Goal: Transaction & Acquisition: Book appointment/travel/reservation

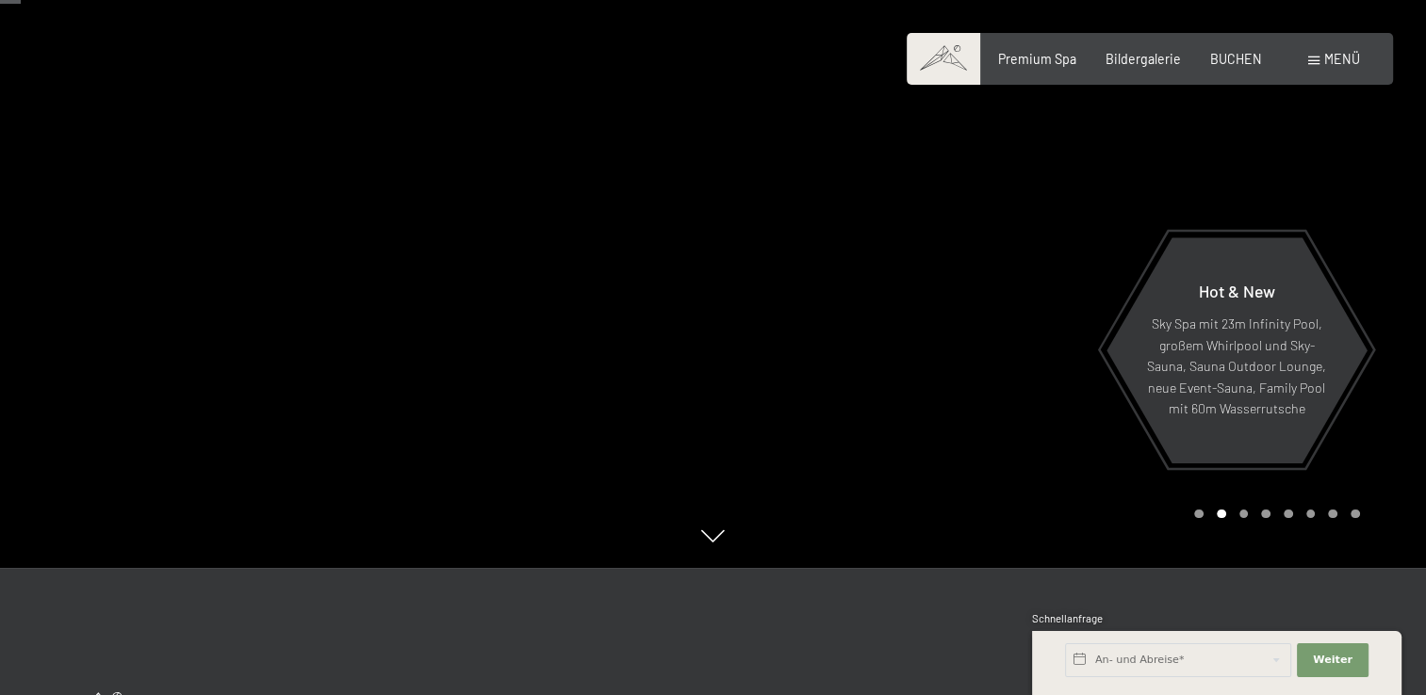
scroll to position [116, 0]
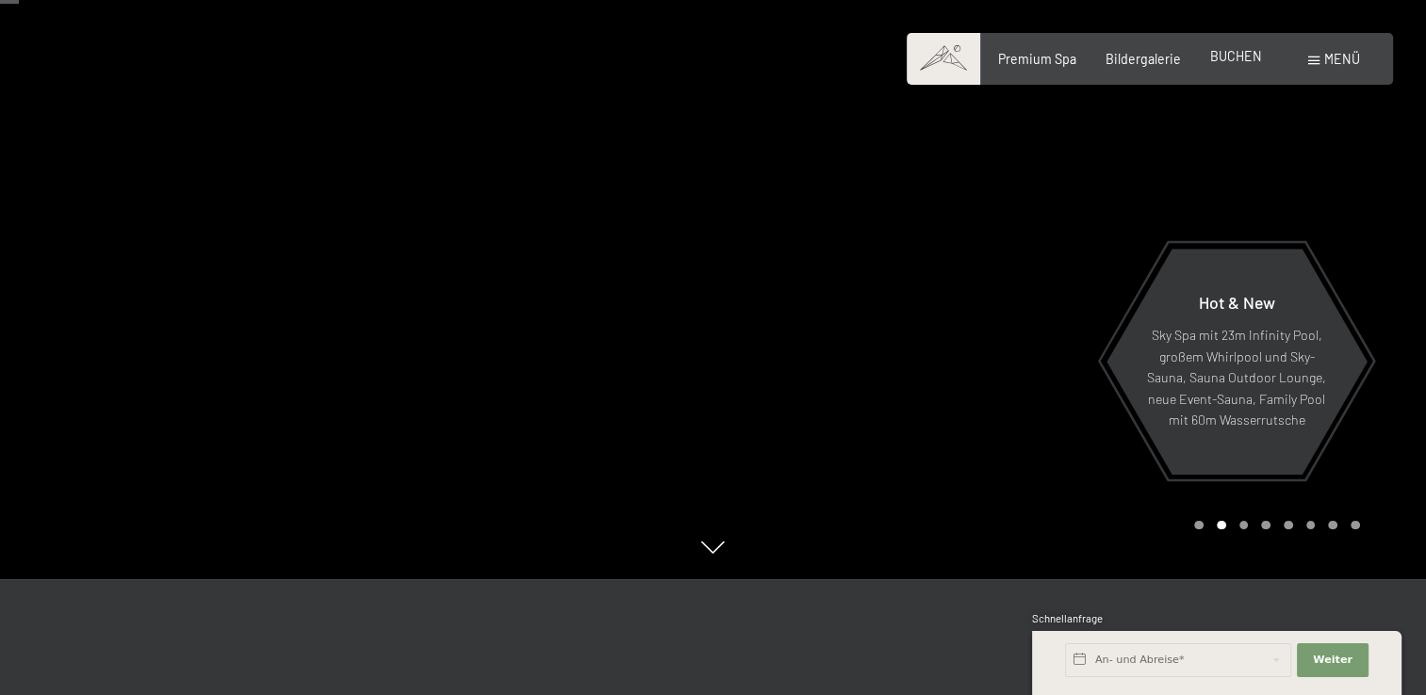
click at [1236, 57] on span "BUCHEN" at bounding box center [1236, 56] width 52 height 16
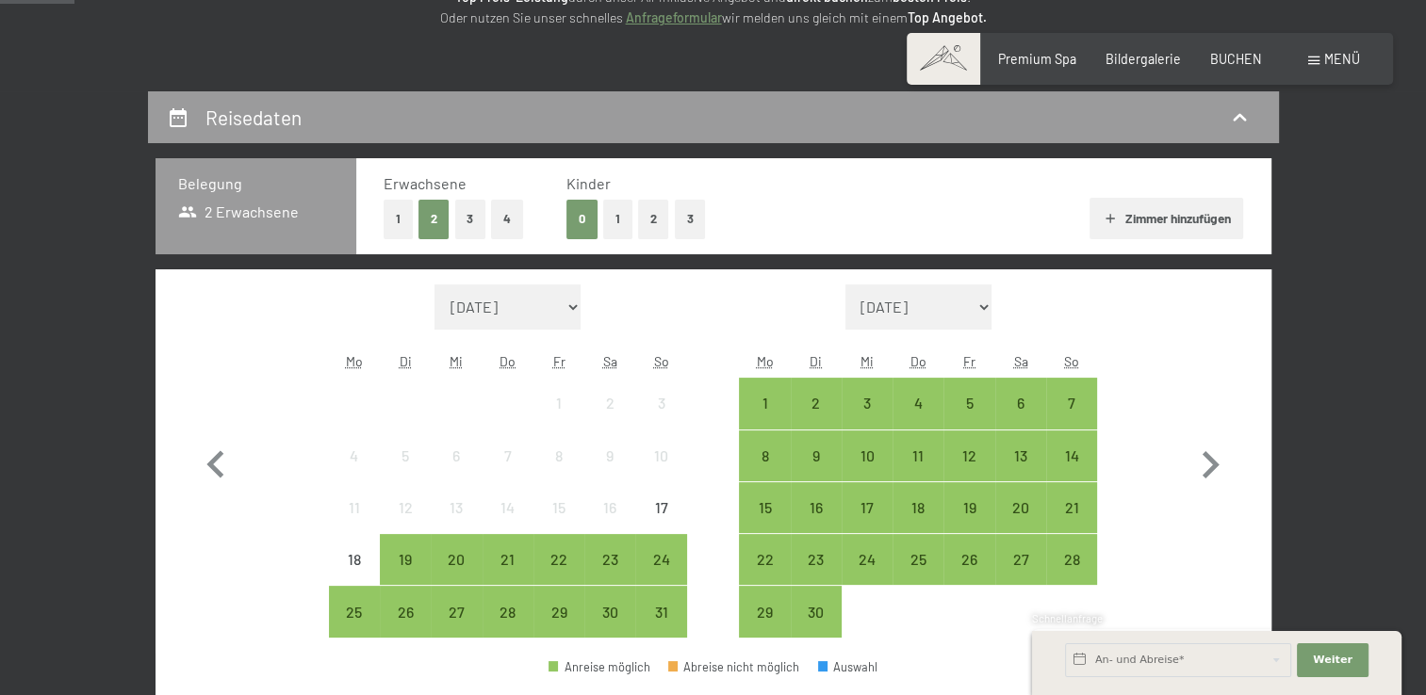
scroll to position [369, 0]
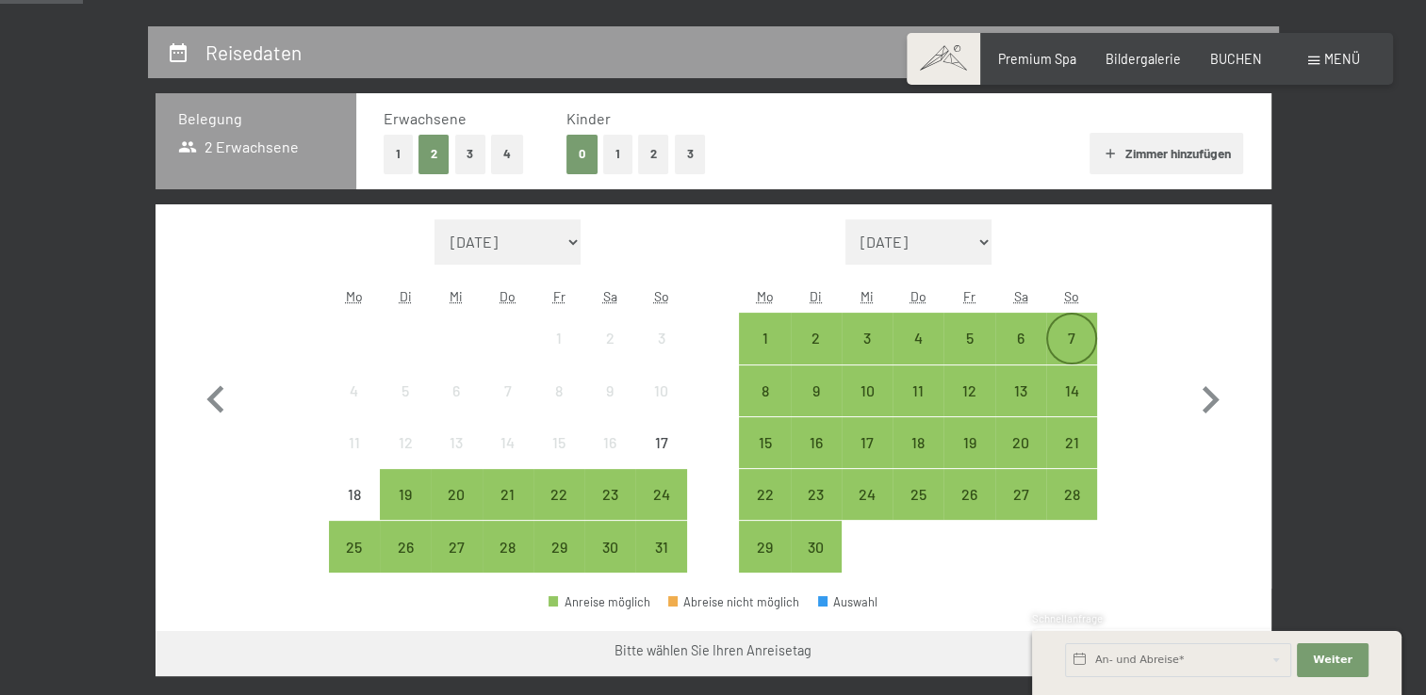
click at [1062, 338] on div "7" at bounding box center [1071, 354] width 47 height 47
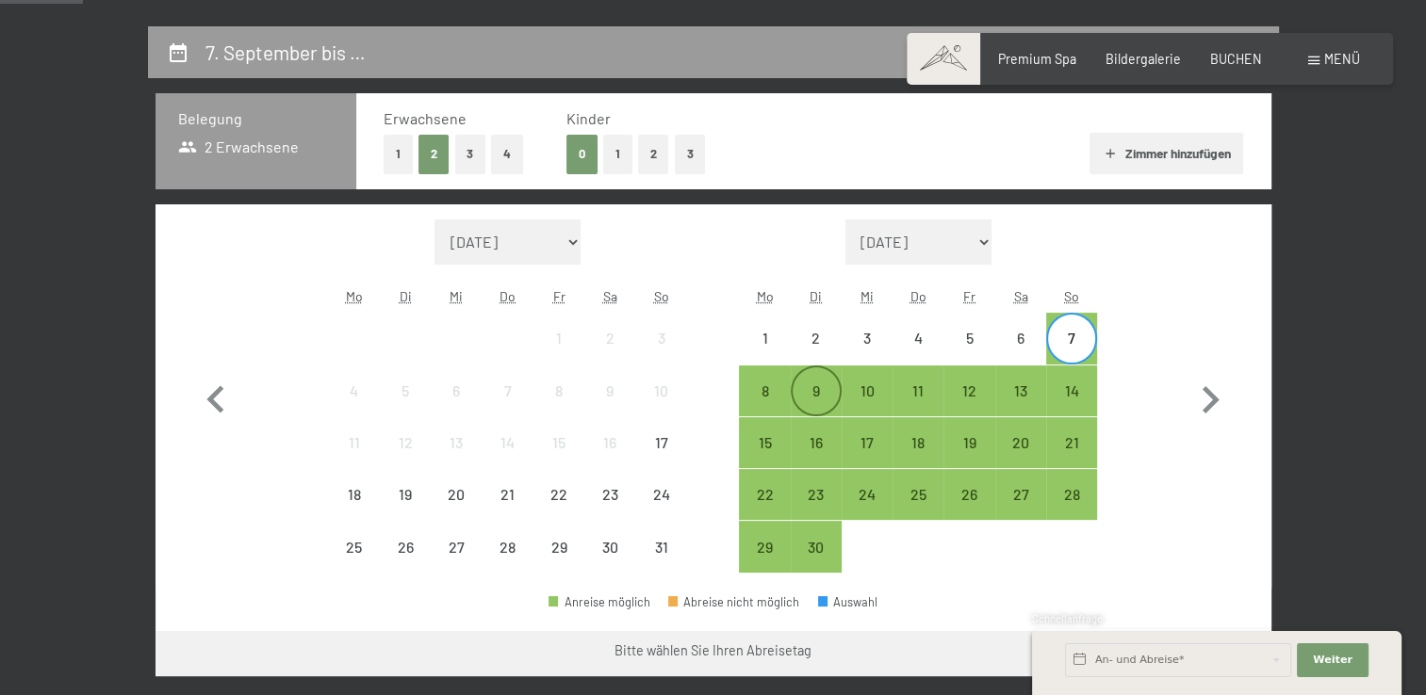
click at [807, 395] on div "9" at bounding box center [816, 407] width 47 height 47
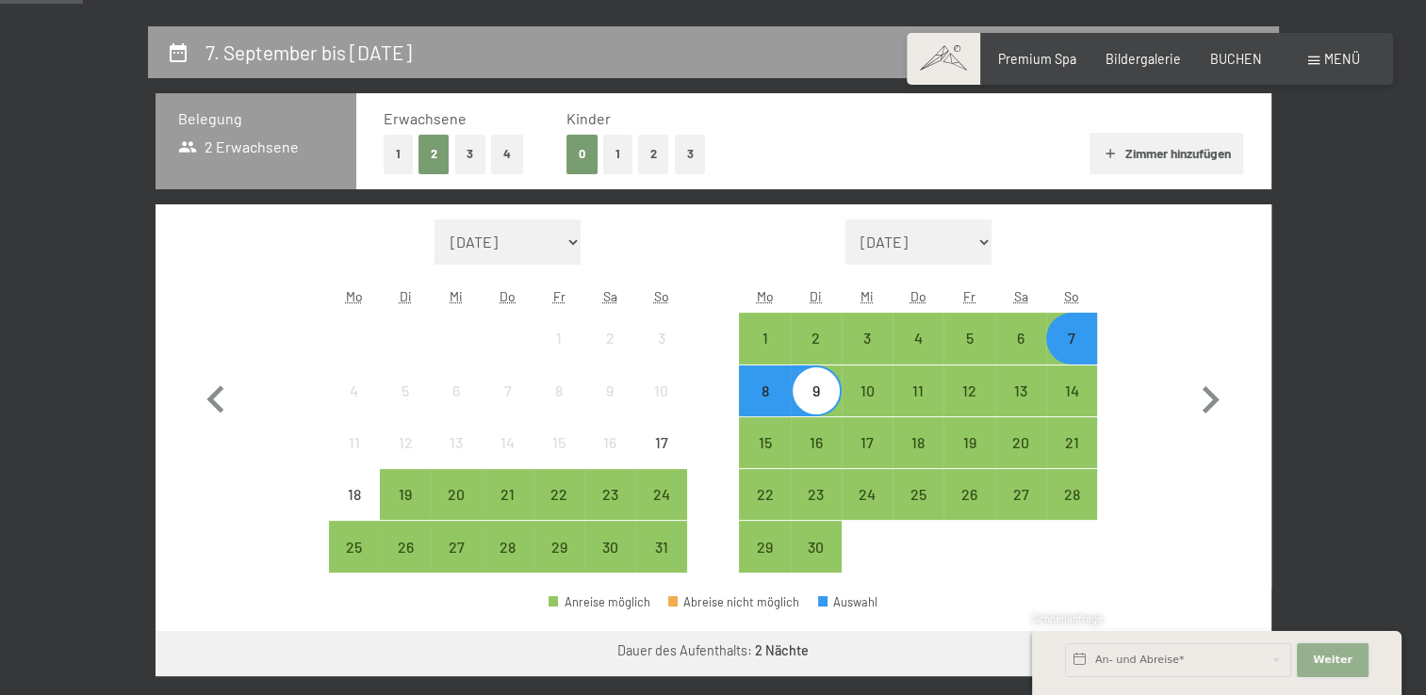
click at [1326, 666] on span "Weiter" at bounding box center [1333, 660] width 40 height 15
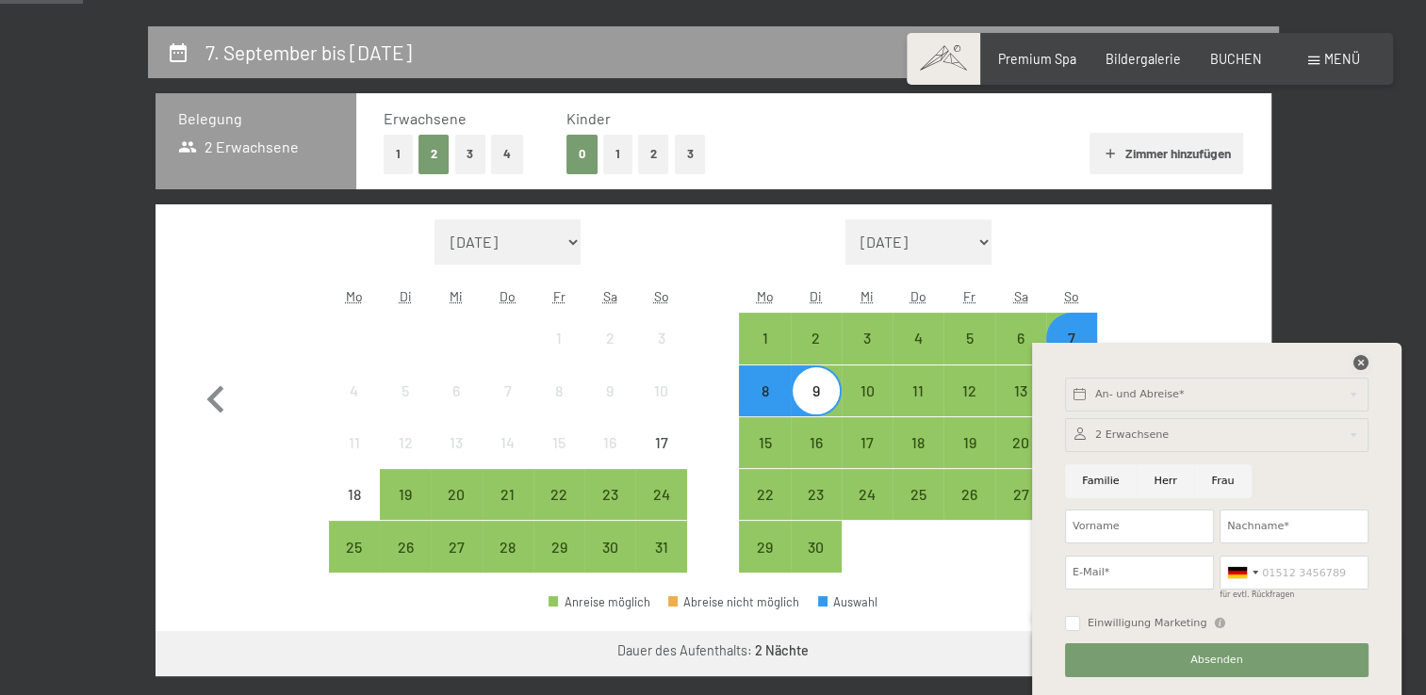
click at [1355, 358] on icon at bounding box center [1360, 362] width 15 height 15
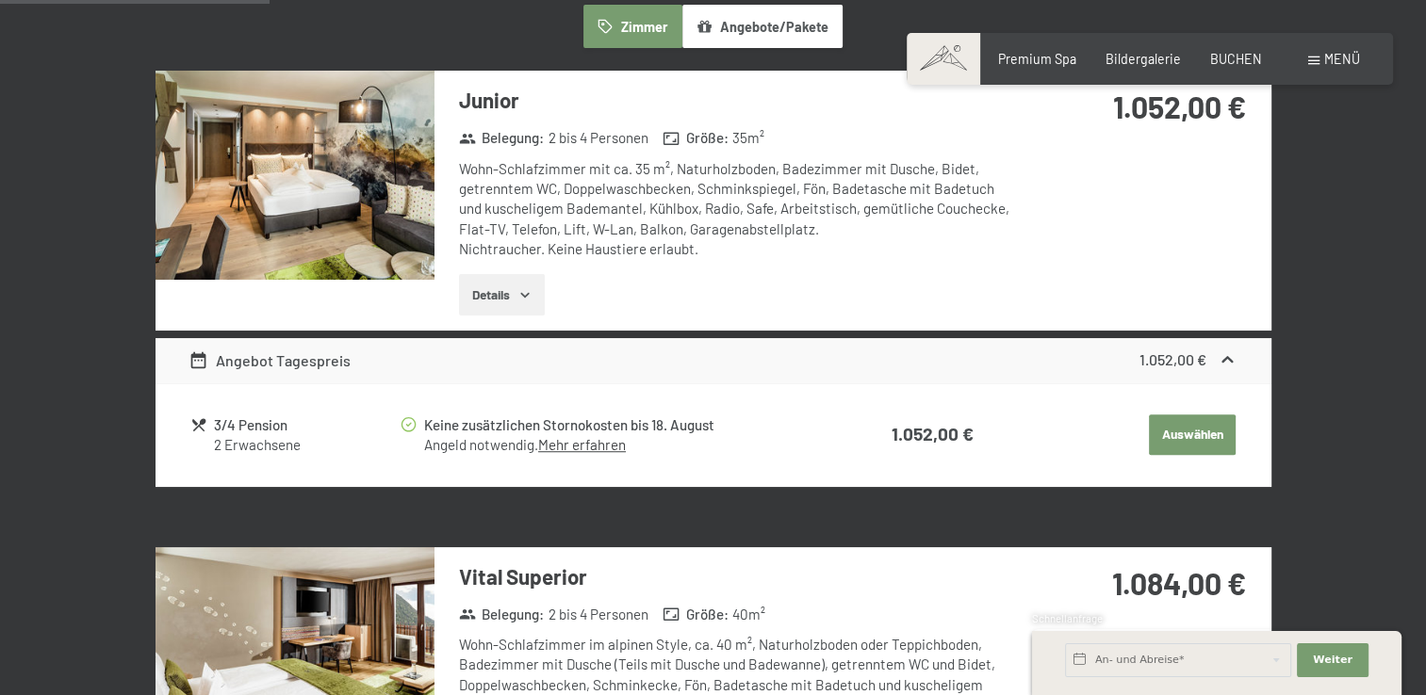
scroll to position [1099, 0]
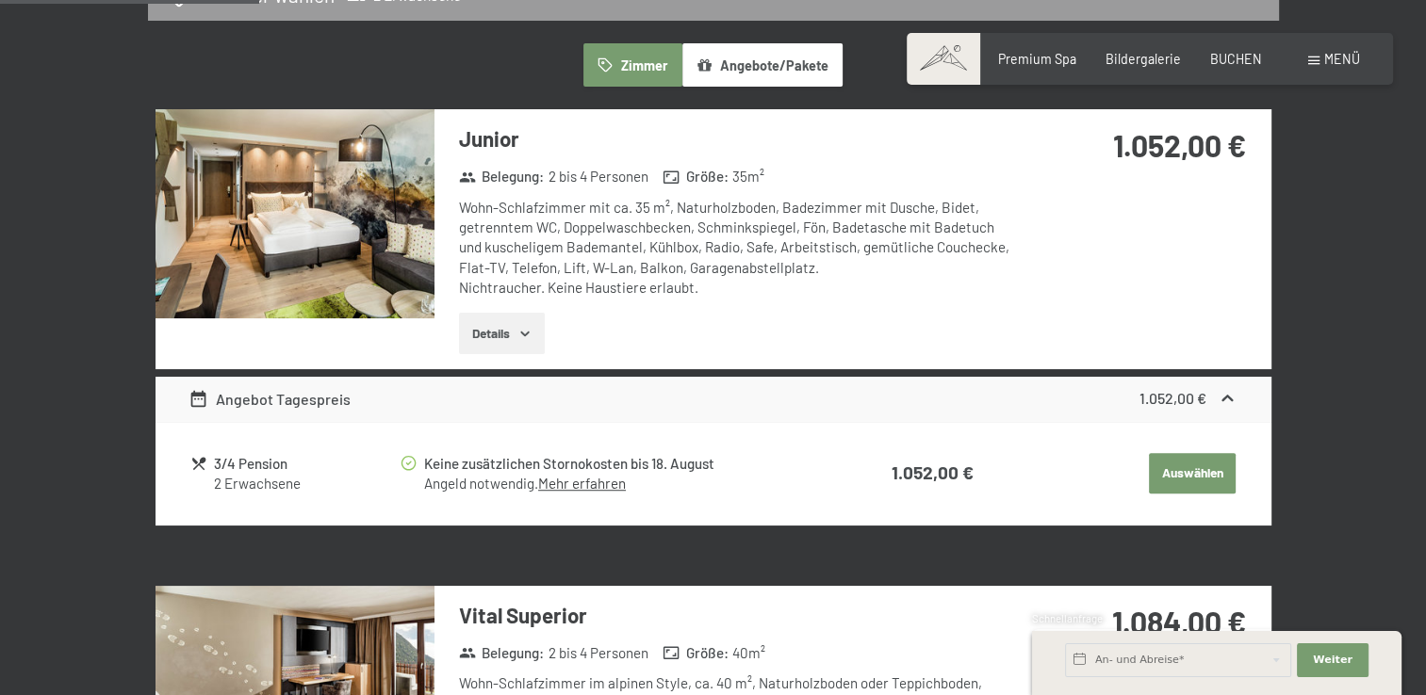
click at [317, 266] on img at bounding box center [294, 213] width 279 height 209
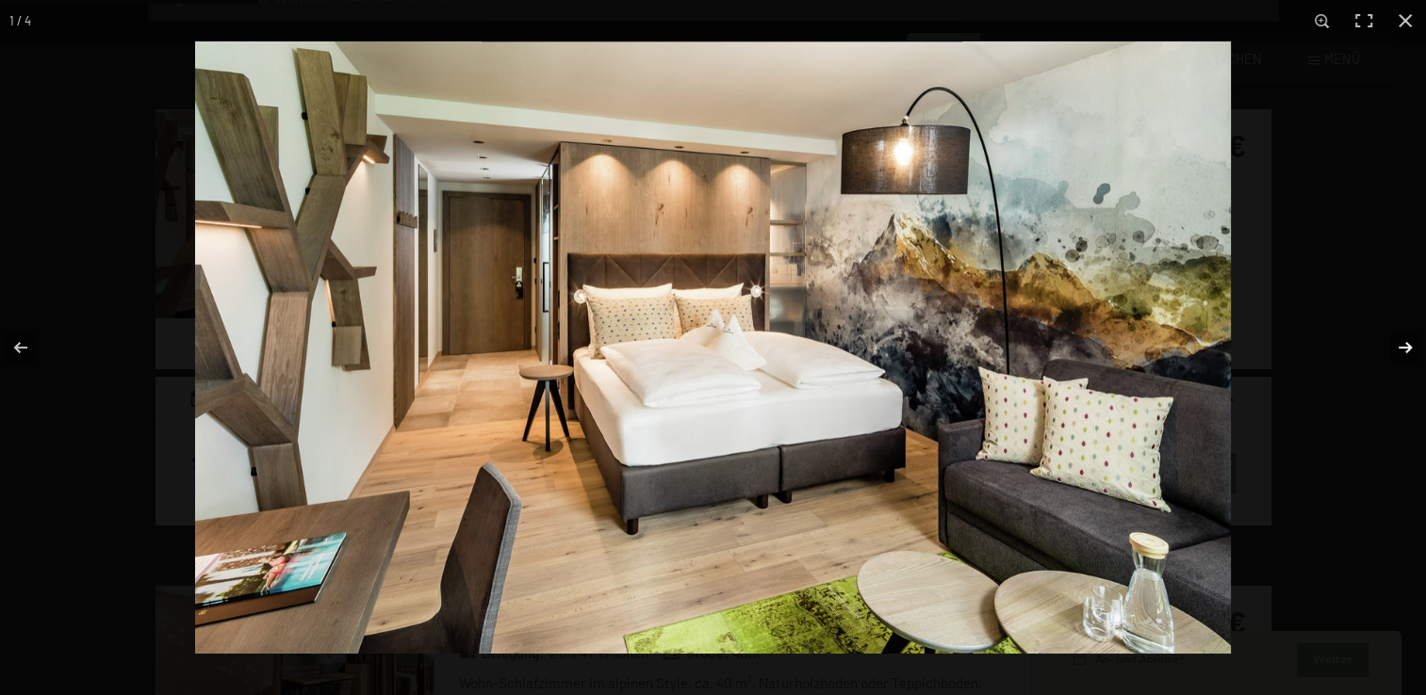
click at [1414, 350] on button "button" at bounding box center [1393, 348] width 66 height 94
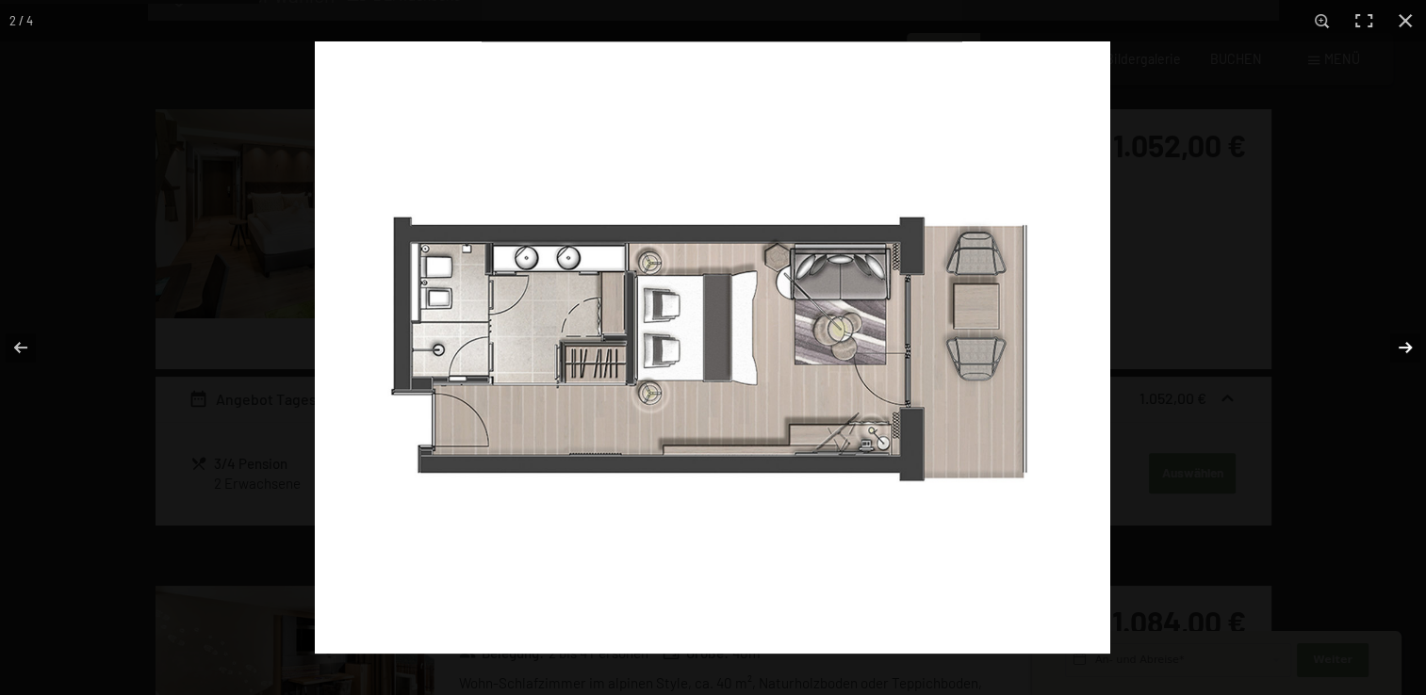
click at [1414, 350] on button "button" at bounding box center [1393, 348] width 66 height 94
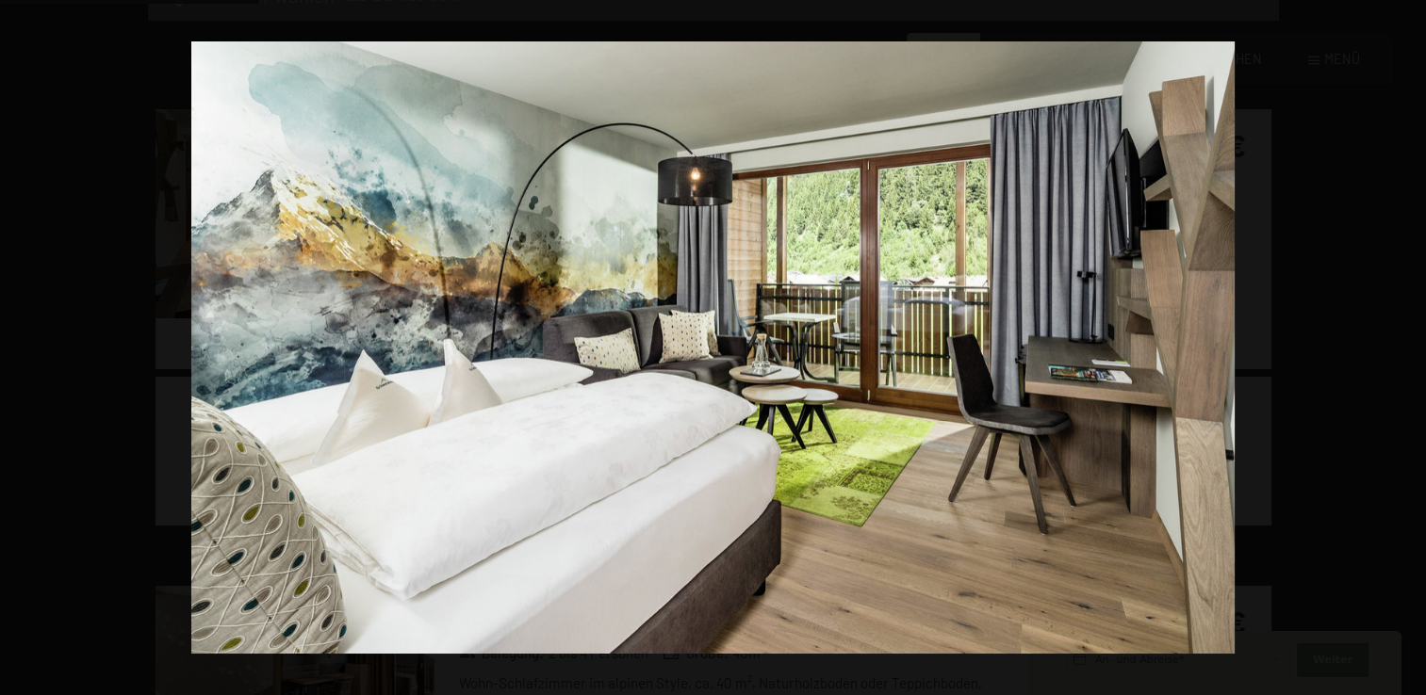
click at [1414, 350] on button "button" at bounding box center [1393, 348] width 66 height 94
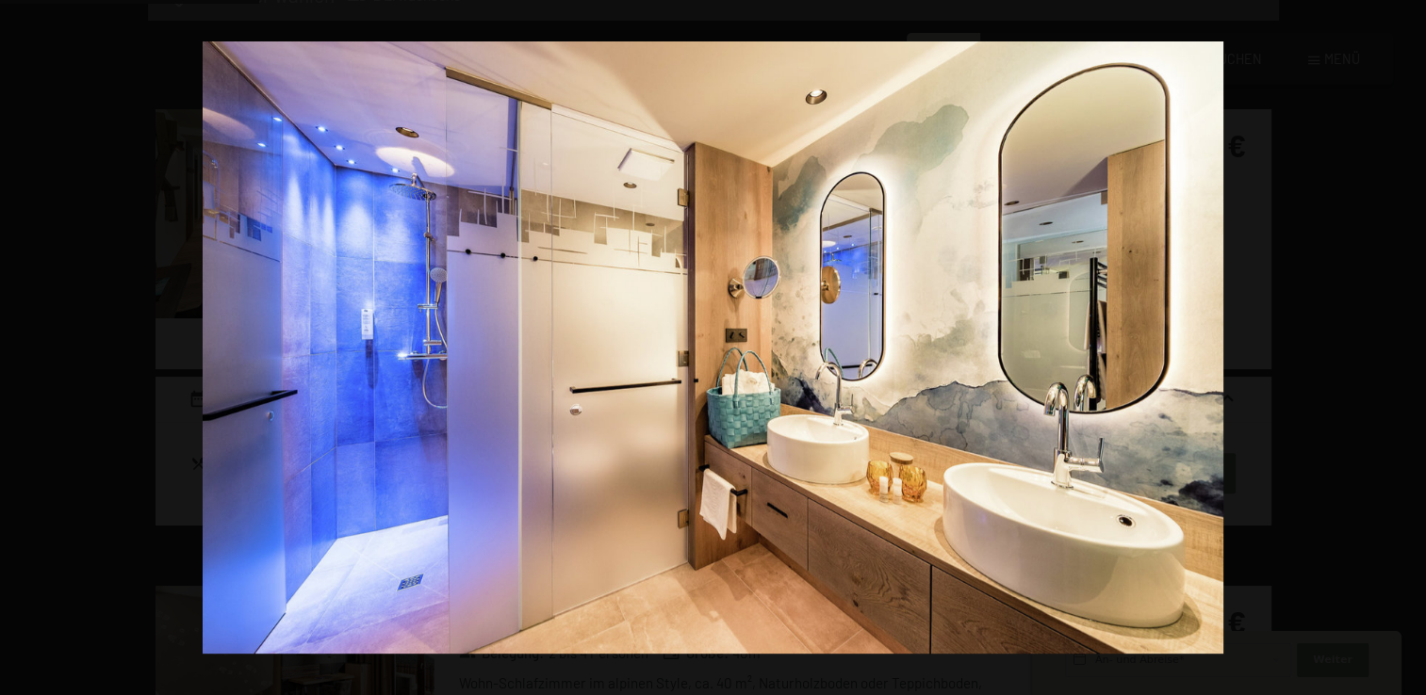
click at [1414, 350] on button "button" at bounding box center [1393, 348] width 66 height 94
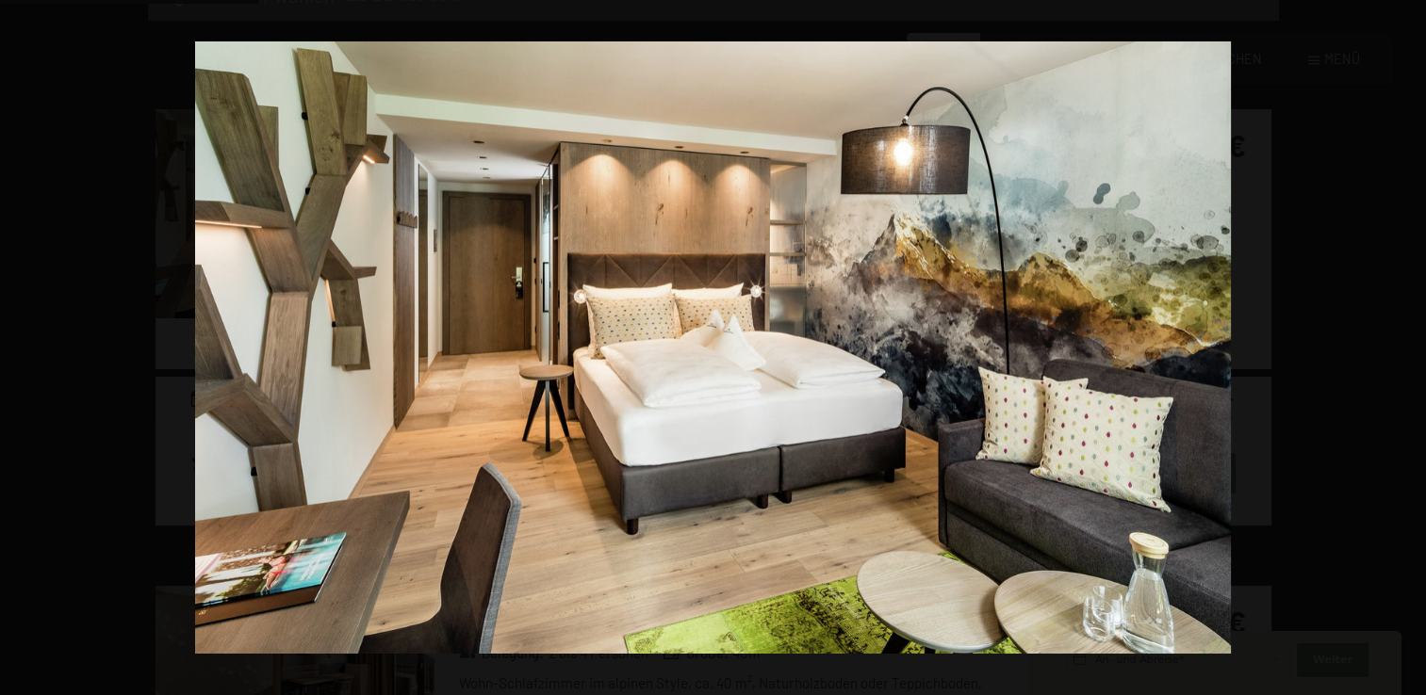
click at [1414, 350] on button "button" at bounding box center [1393, 348] width 66 height 94
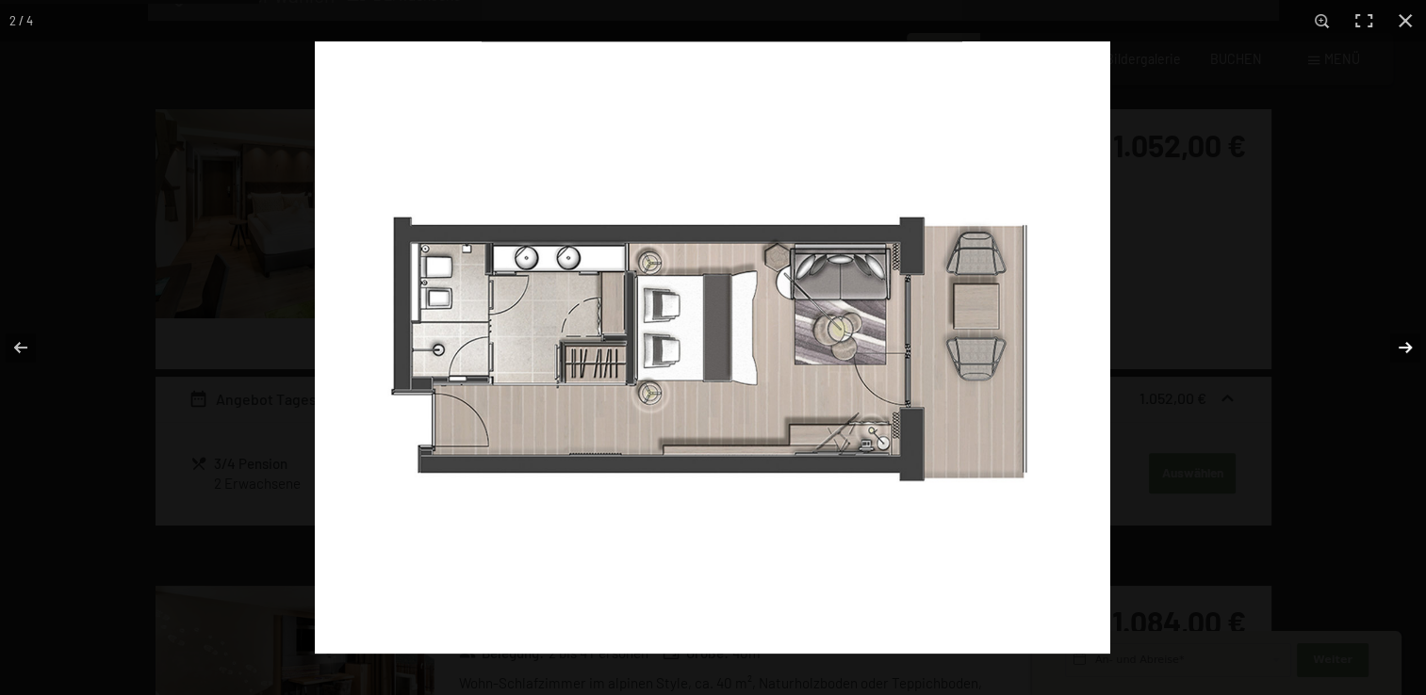
click at [1398, 355] on button "button" at bounding box center [1393, 348] width 66 height 94
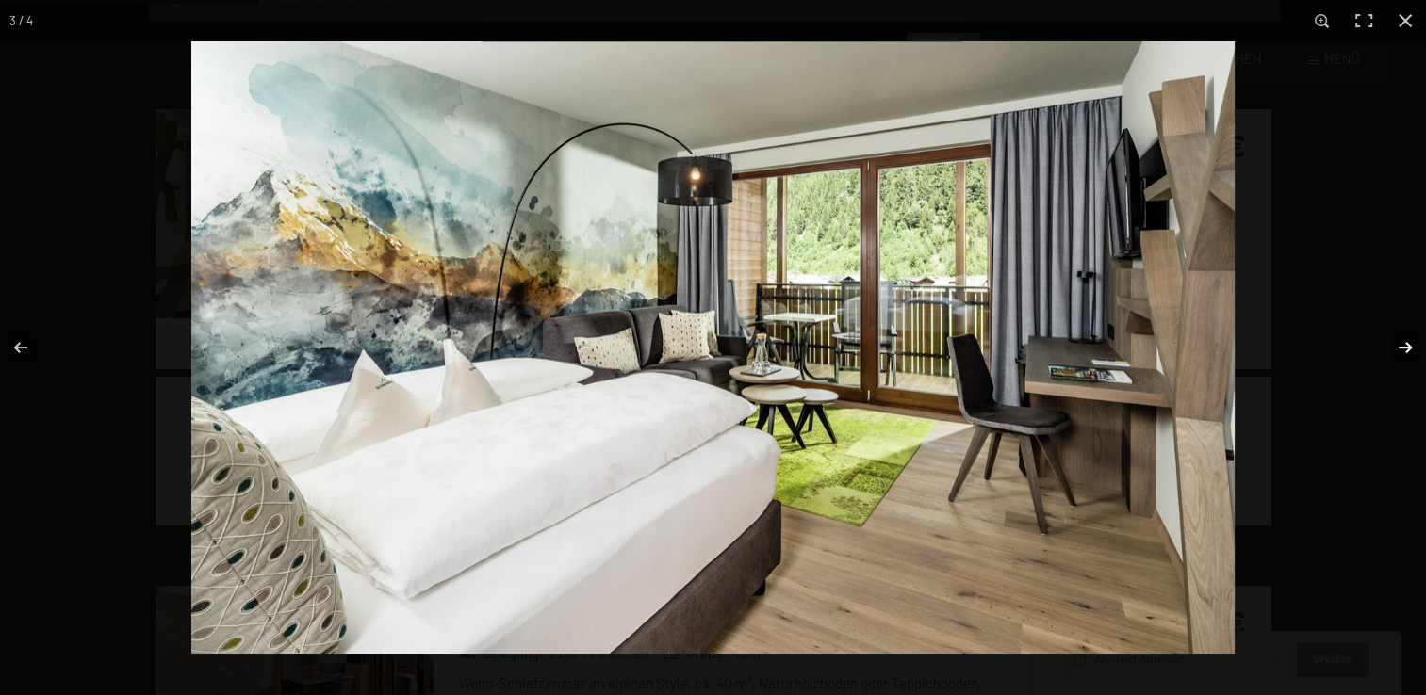
click at [1398, 355] on button "button" at bounding box center [1393, 348] width 66 height 94
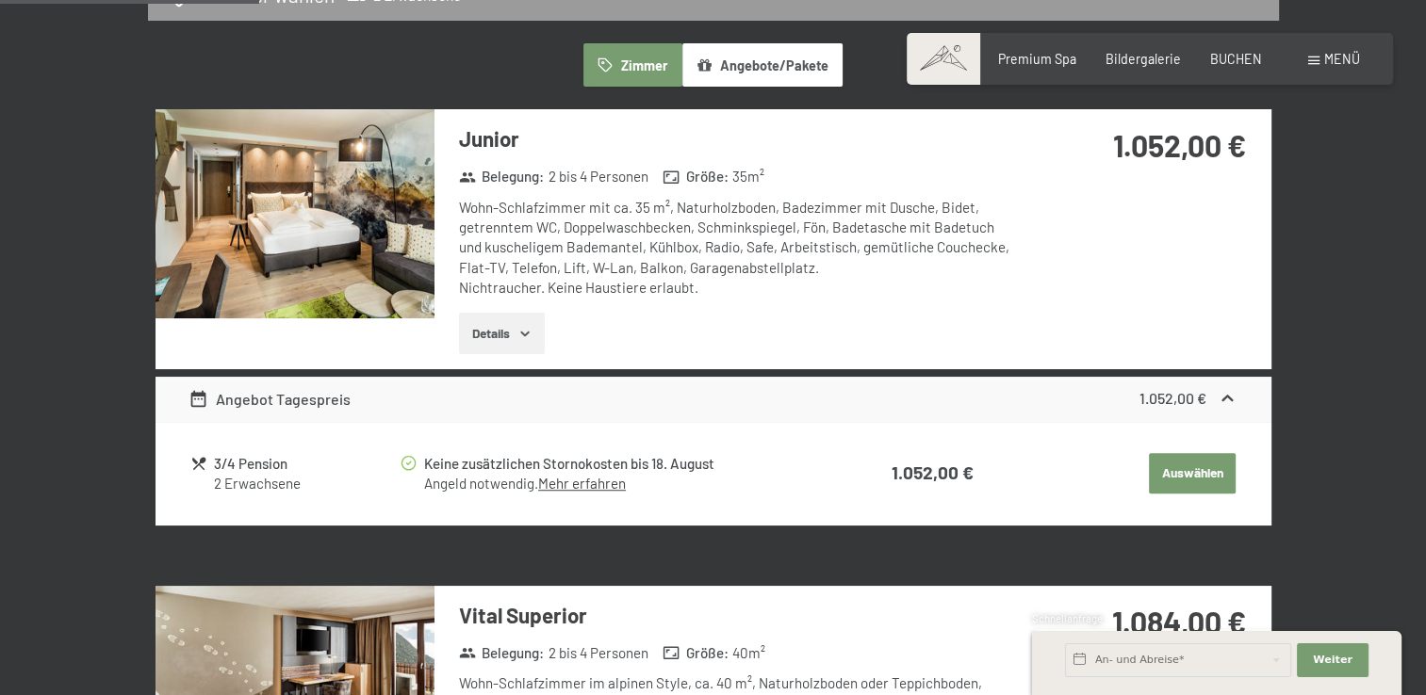
click at [0, 0] on button "button" at bounding box center [0, 0] width 0 height 0
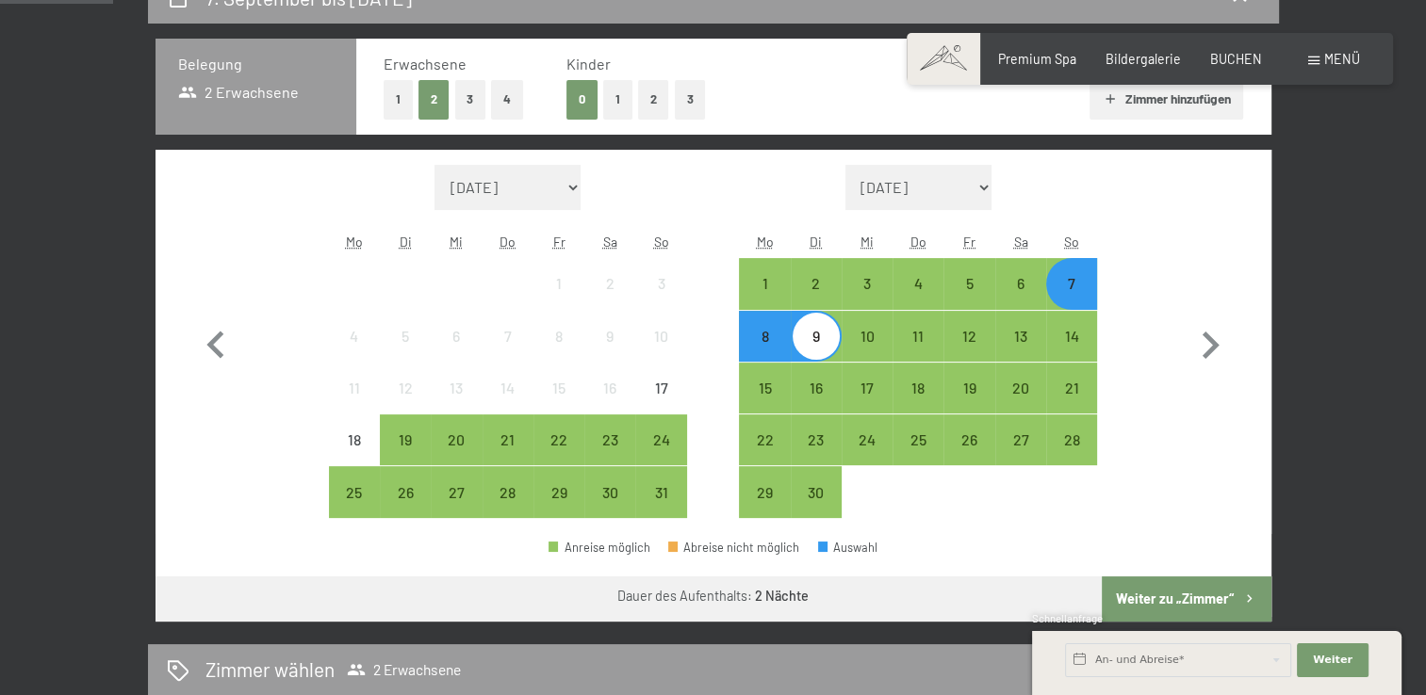
scroll to position [416, 0]
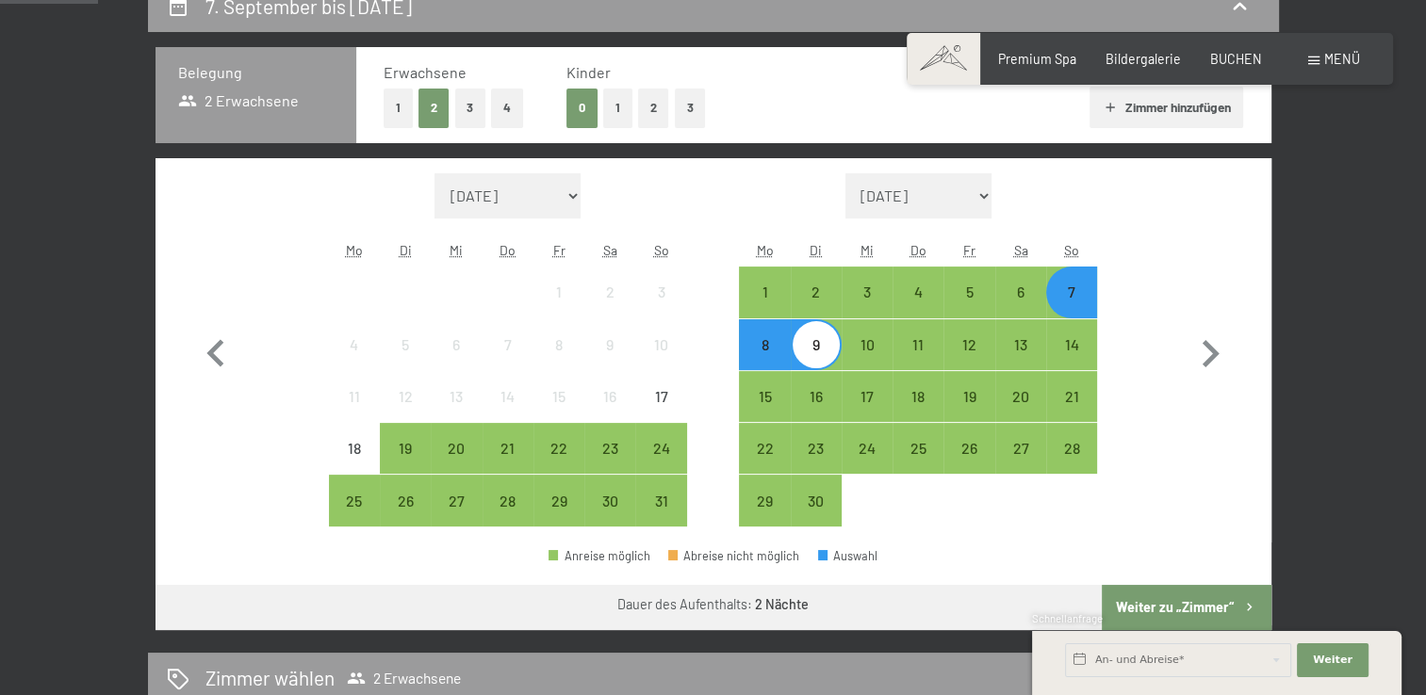
click at [1076, 304] on div "7" at bounding box center [1071, 308] width 47 height 47
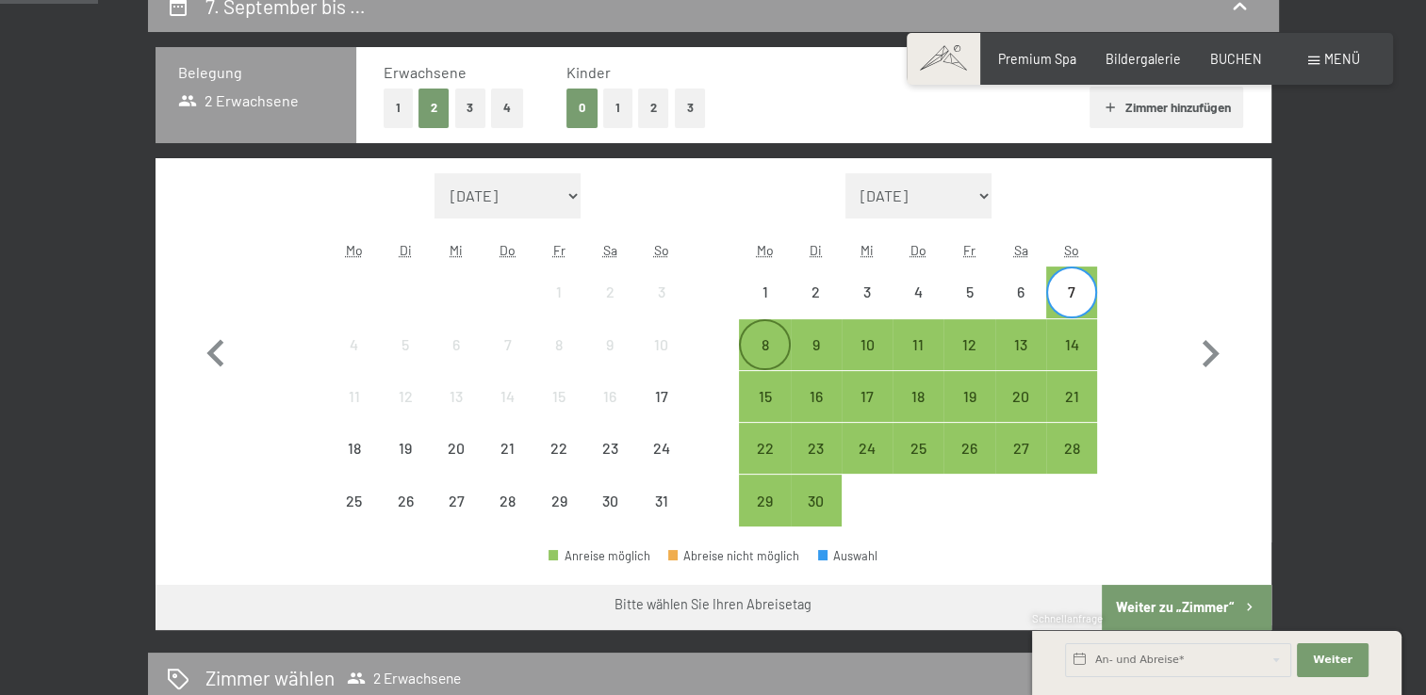
click at [775, 341] on div "8" at bounding box center [764, 360] width 47 height 47
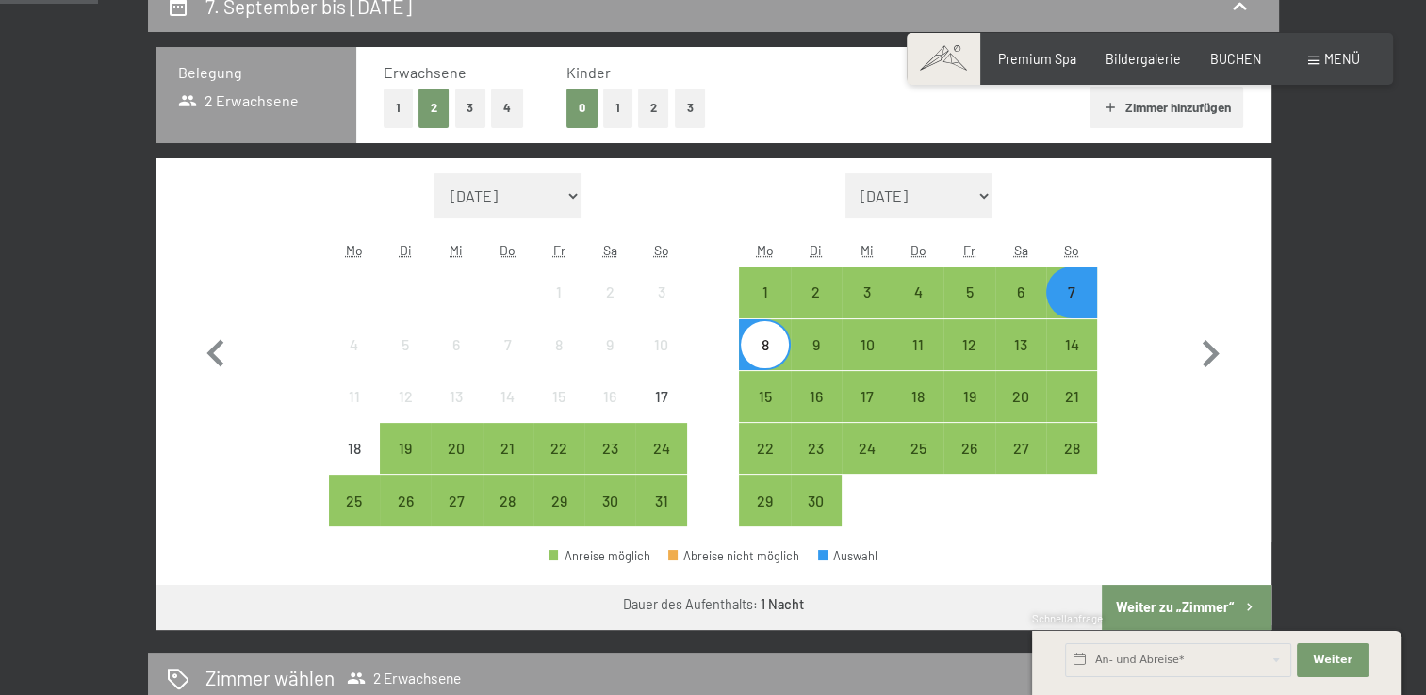
click at [1185, 597] on button "Weiter zu „Zimmer“" at bounding box center [1186, 607] width 169 height 45
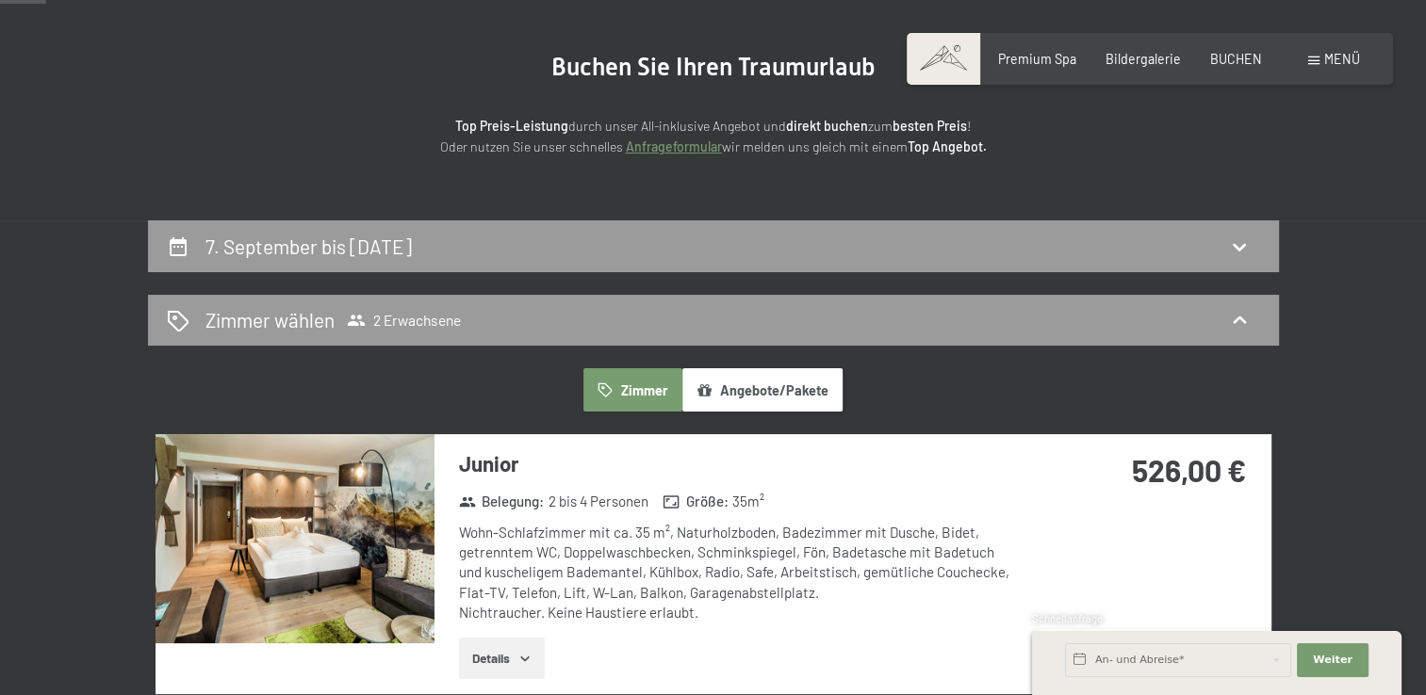
scroll to position [169, 0]
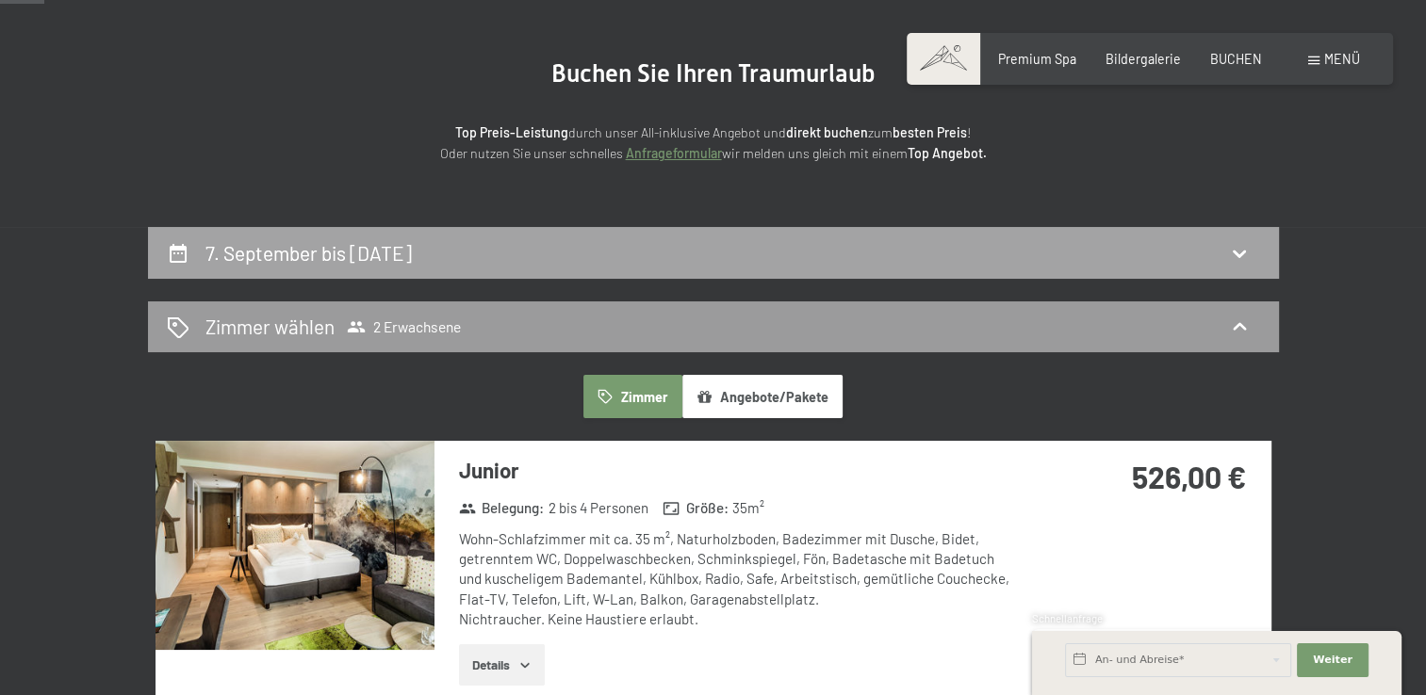
click at [181, 251] on icon at bounding box center [178, 253] width 23 height 23
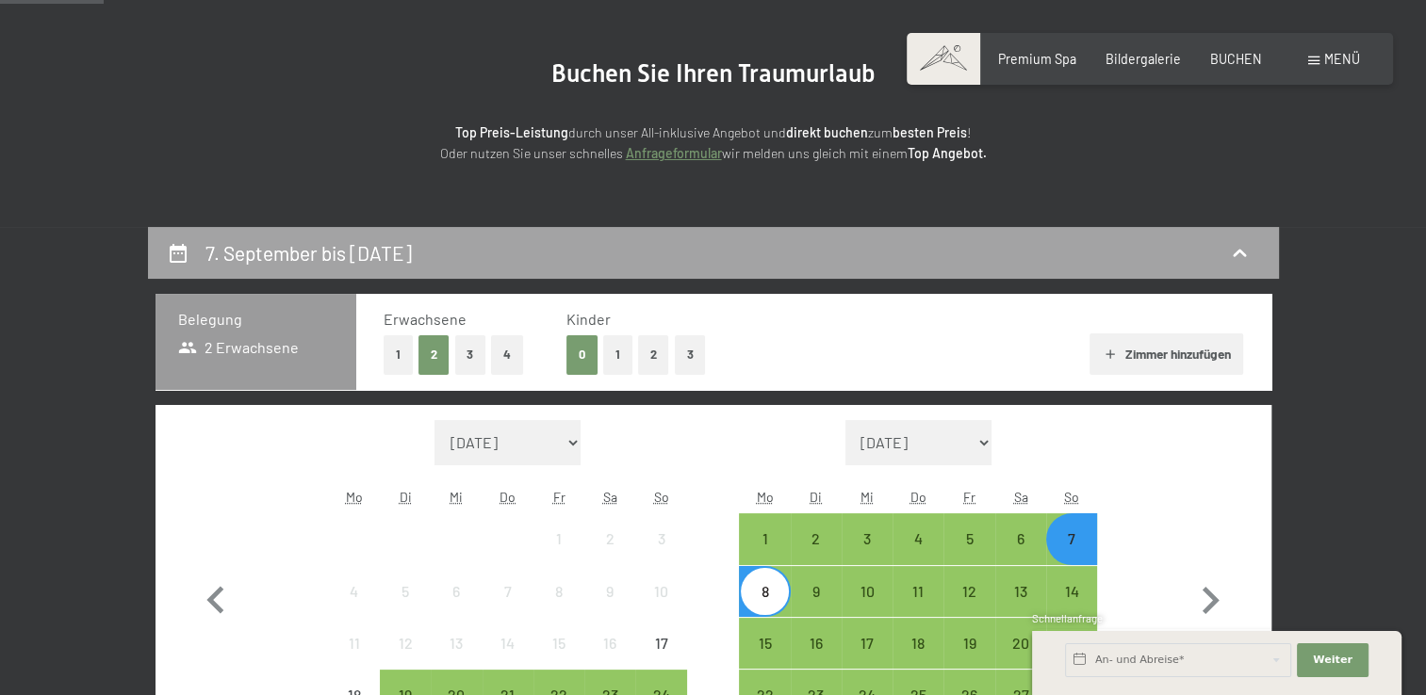
scroll to position [396, 0]
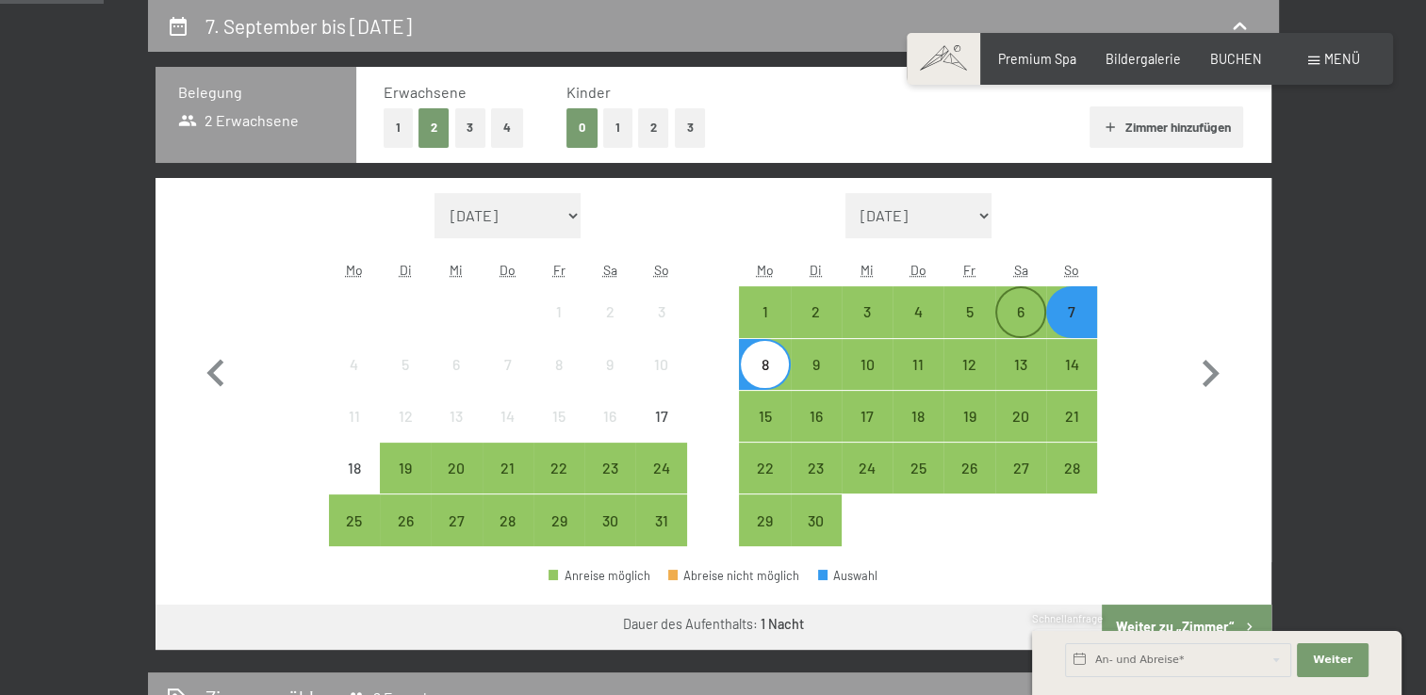
click at [1029, 306] on div "6" at bounding box center [1020, 327] width 47 height 47
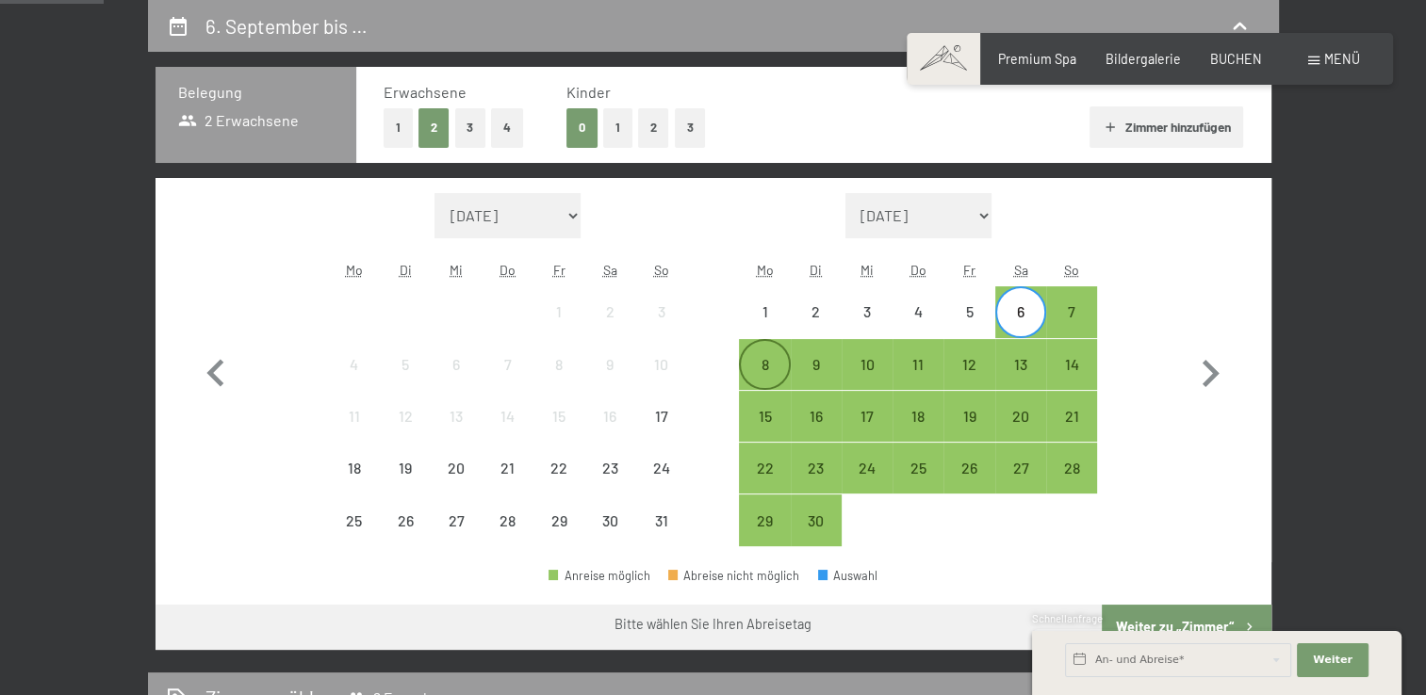
click at [759, 360] on div "8" at bounding box center [764, 380] width 47 height 47
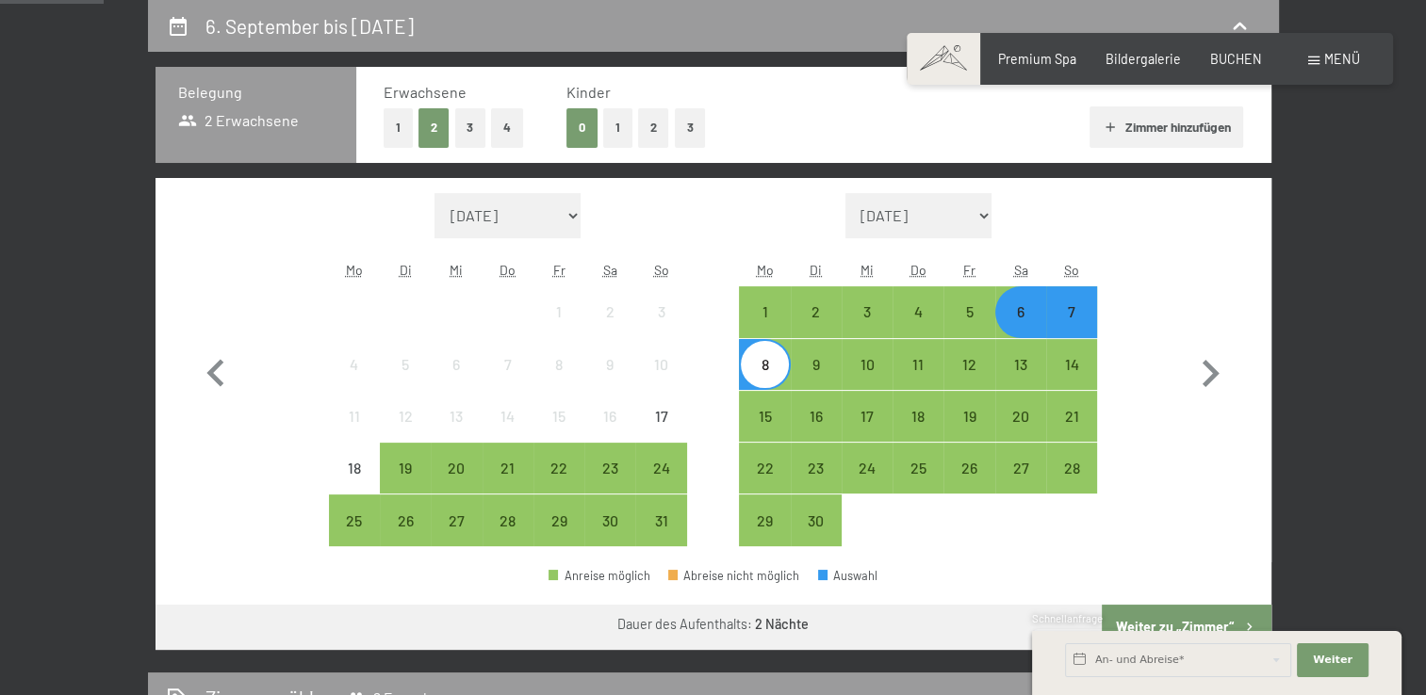
click at [1169, 613] on div "Schnellanfrage" at bounding box center [1216, 621] width 369 height 18
click at [1214, 616] on div "Schnellanfrage" at bounding box center [1216, 621] width 369 height 18
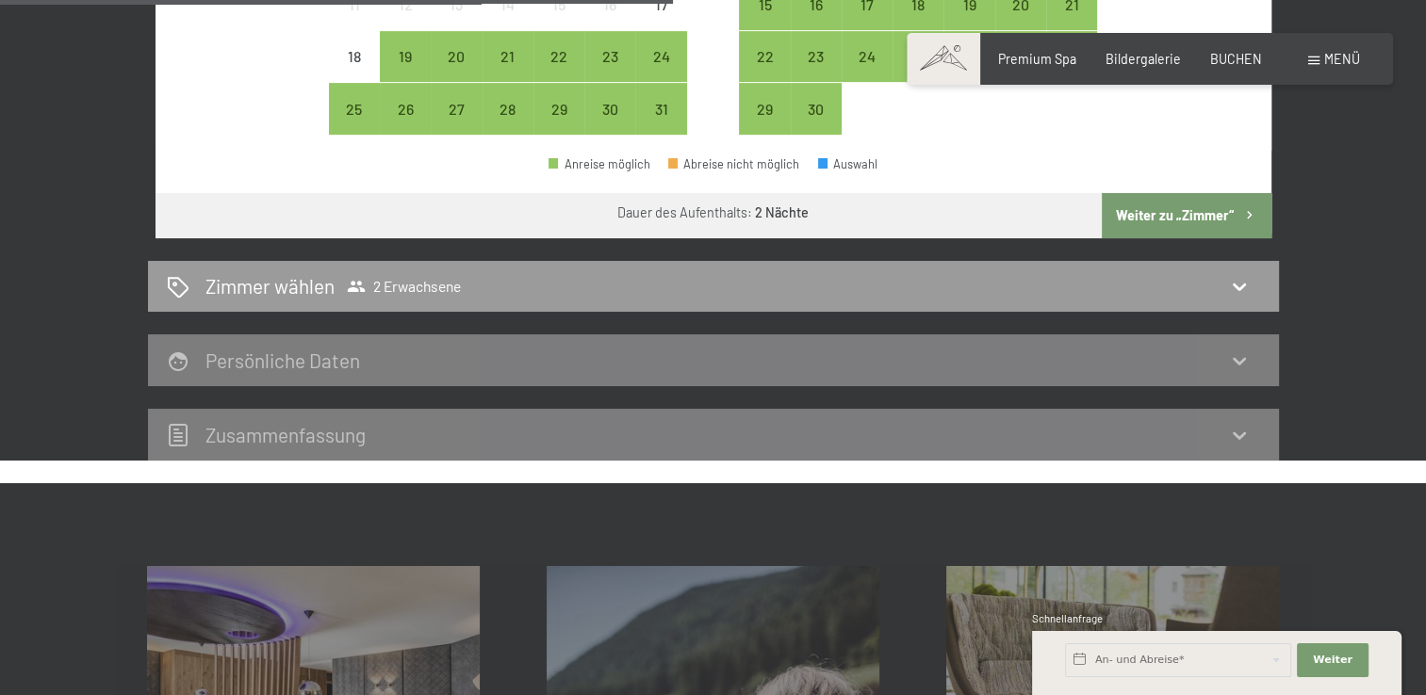
scroll to position [810, 0]
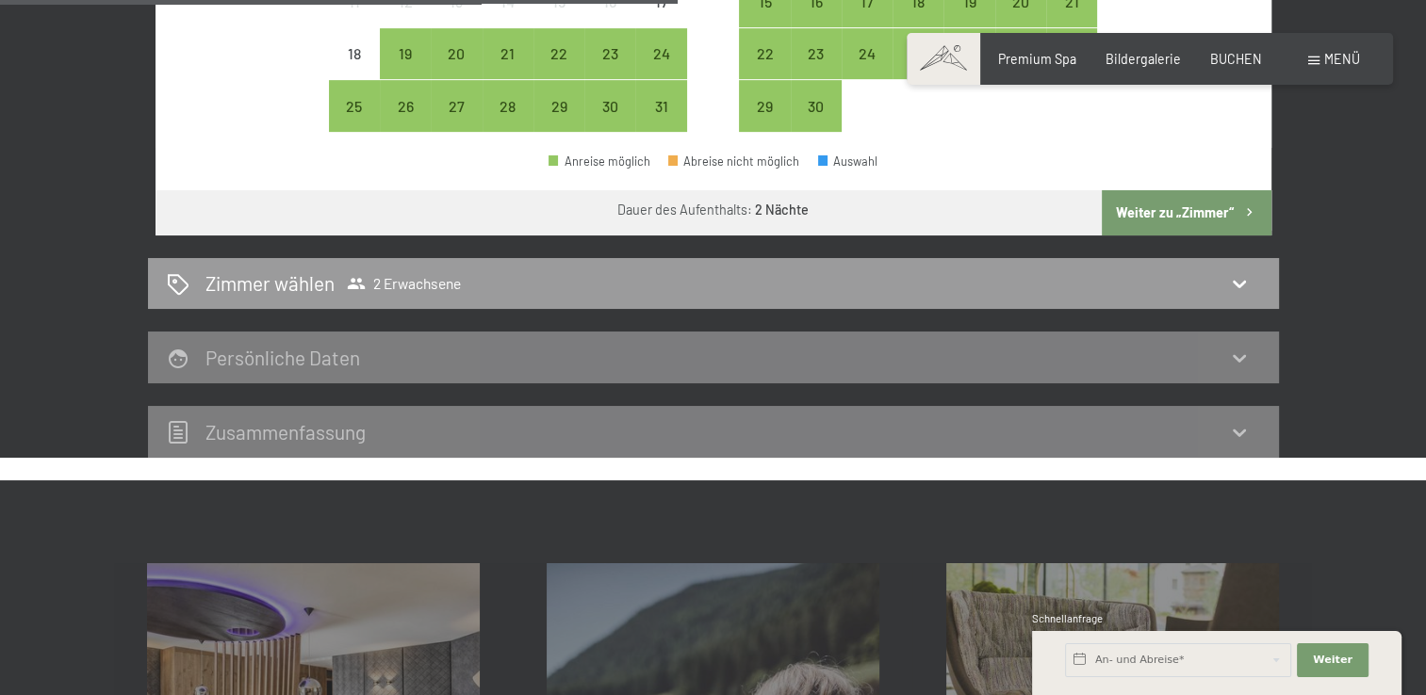
click at [1172, 202] on button "Weiter zu „Zimmer“" at bounding box center [1186, 212] width 169 height 45
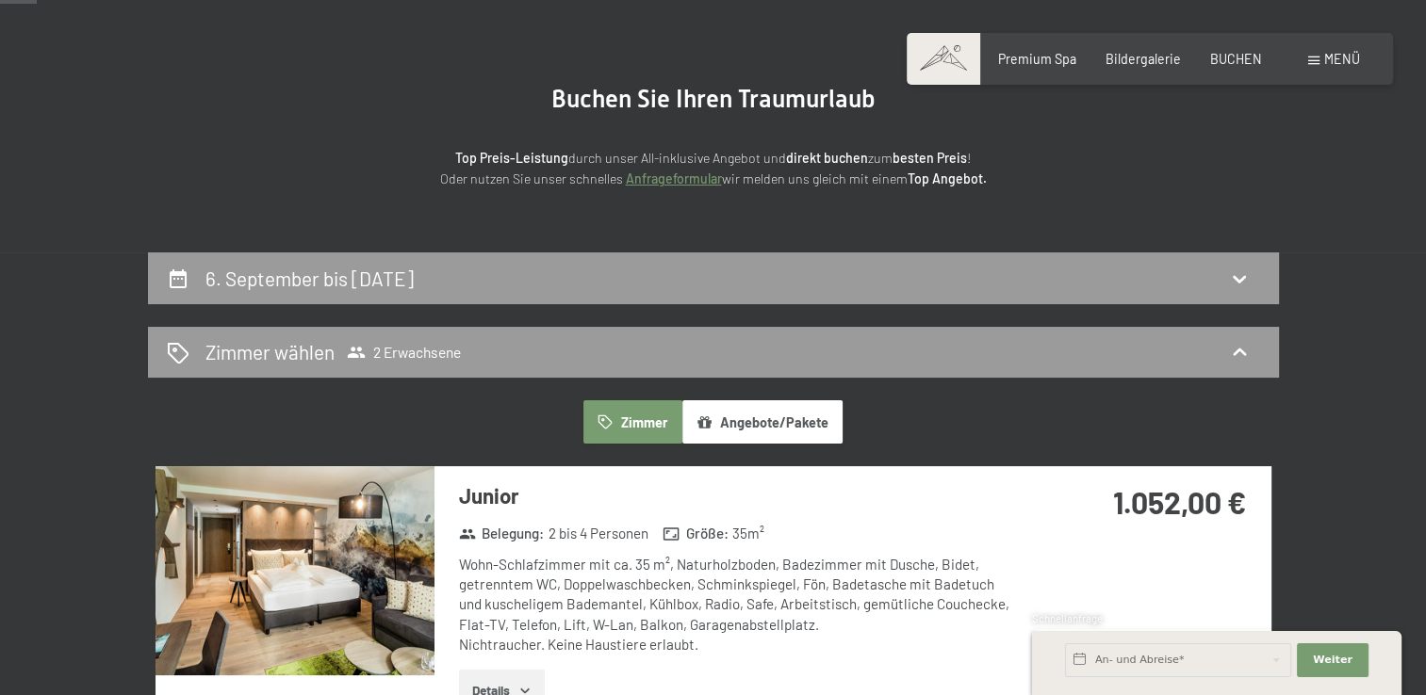
scroll to position [0, 0]
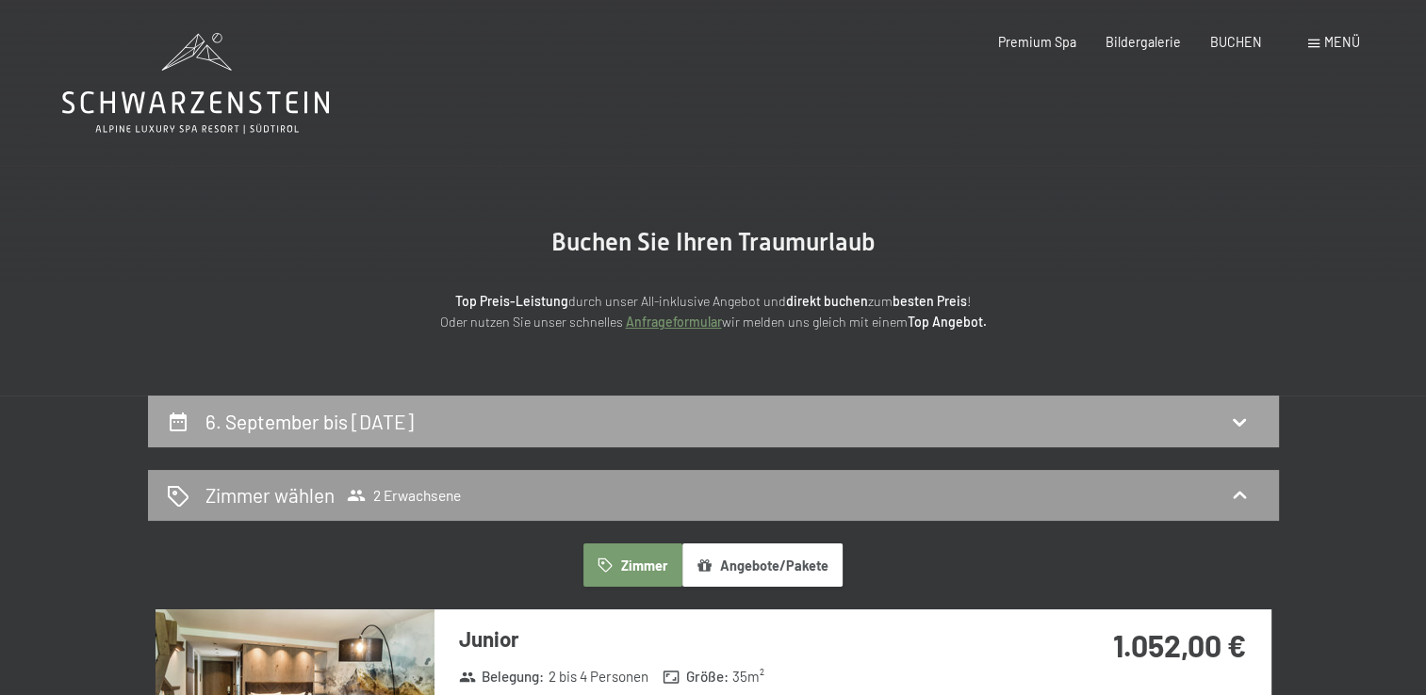
click at [185, 420] on icon at bounding box center [178, 422] width 17 height 19
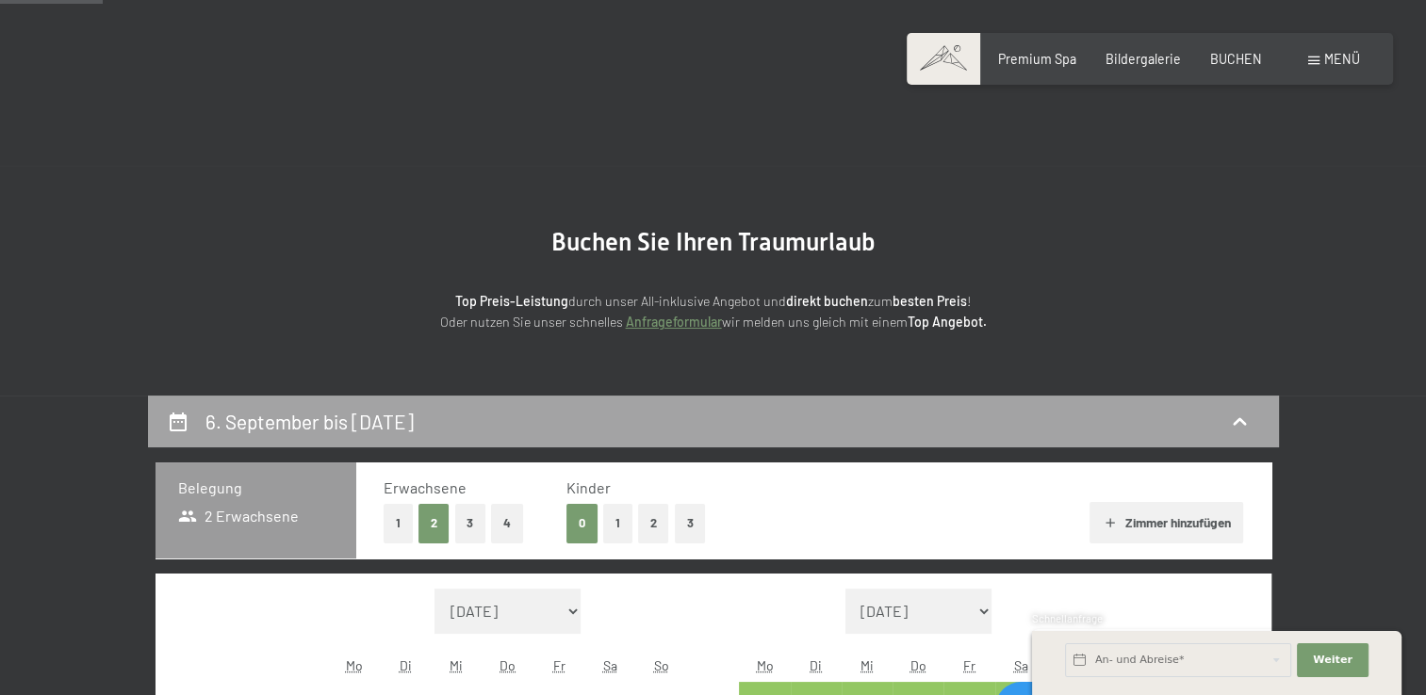
scroll to position [396, 0]
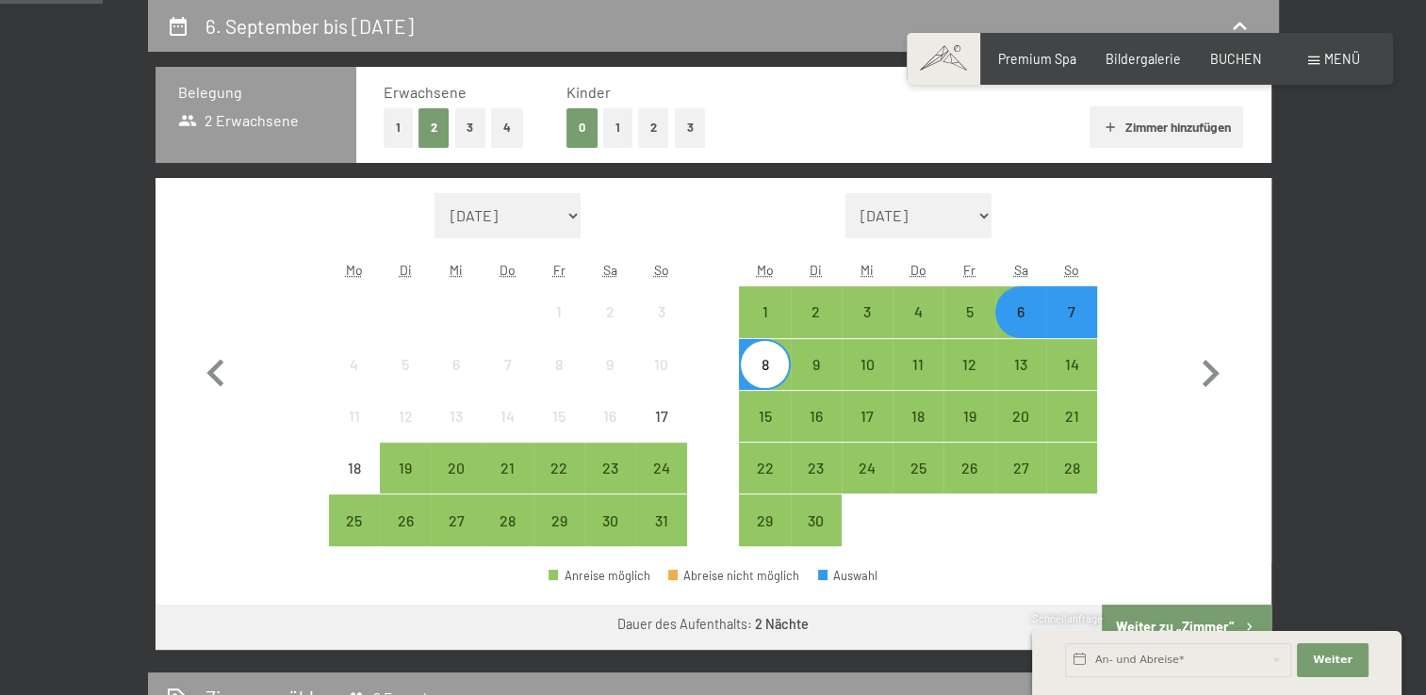
click at [1081, 312] on div "7" at bounding box center [1071, 327] width 47 height 47
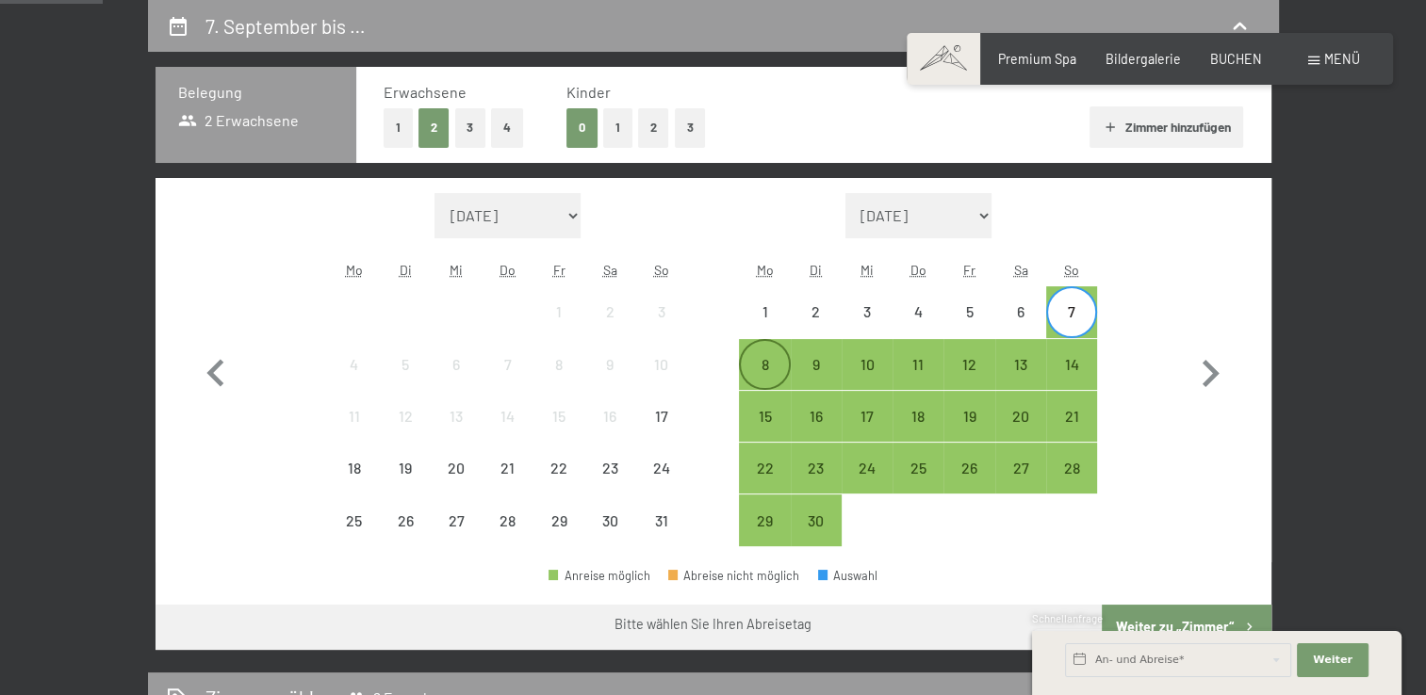
click at [763, 362] on div "8" at bounding box center [764, 380] width 47 height 47
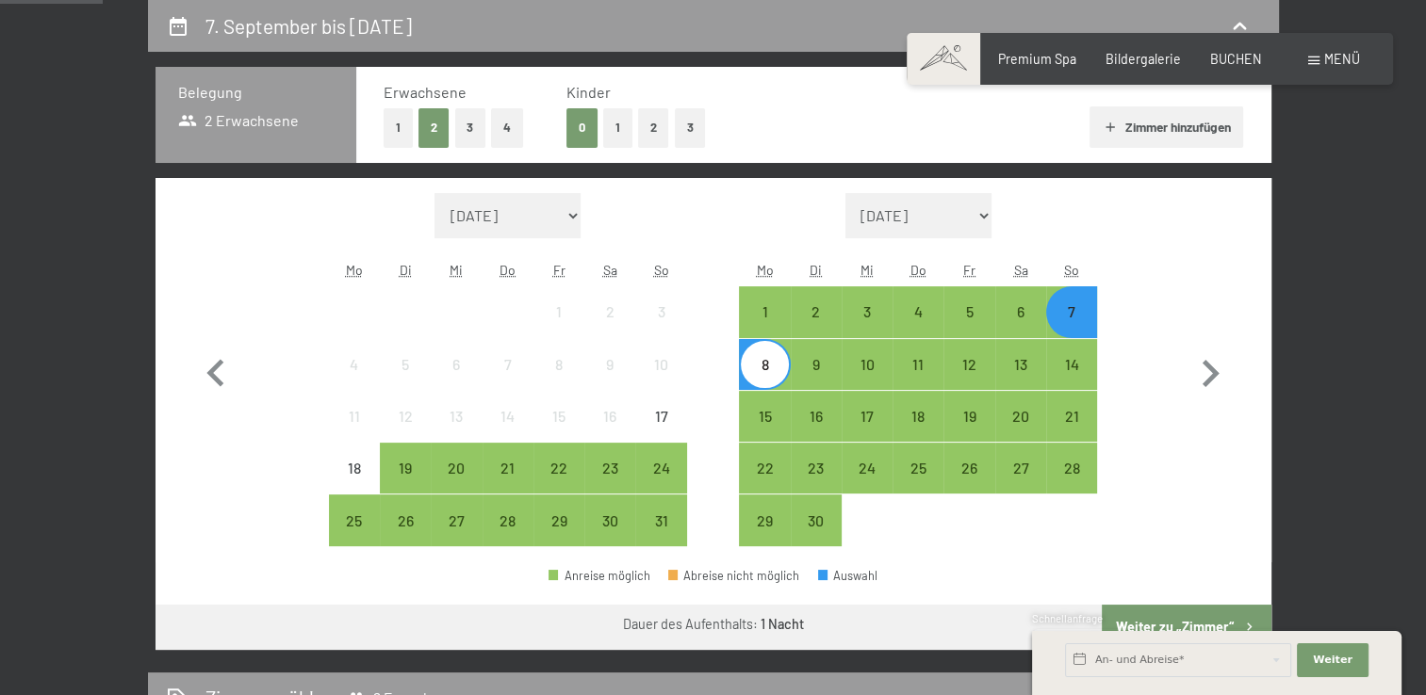
click at [1210, 616] on div "Schnellanfrage" at bounding box center [1216, 621] width 369 height 18
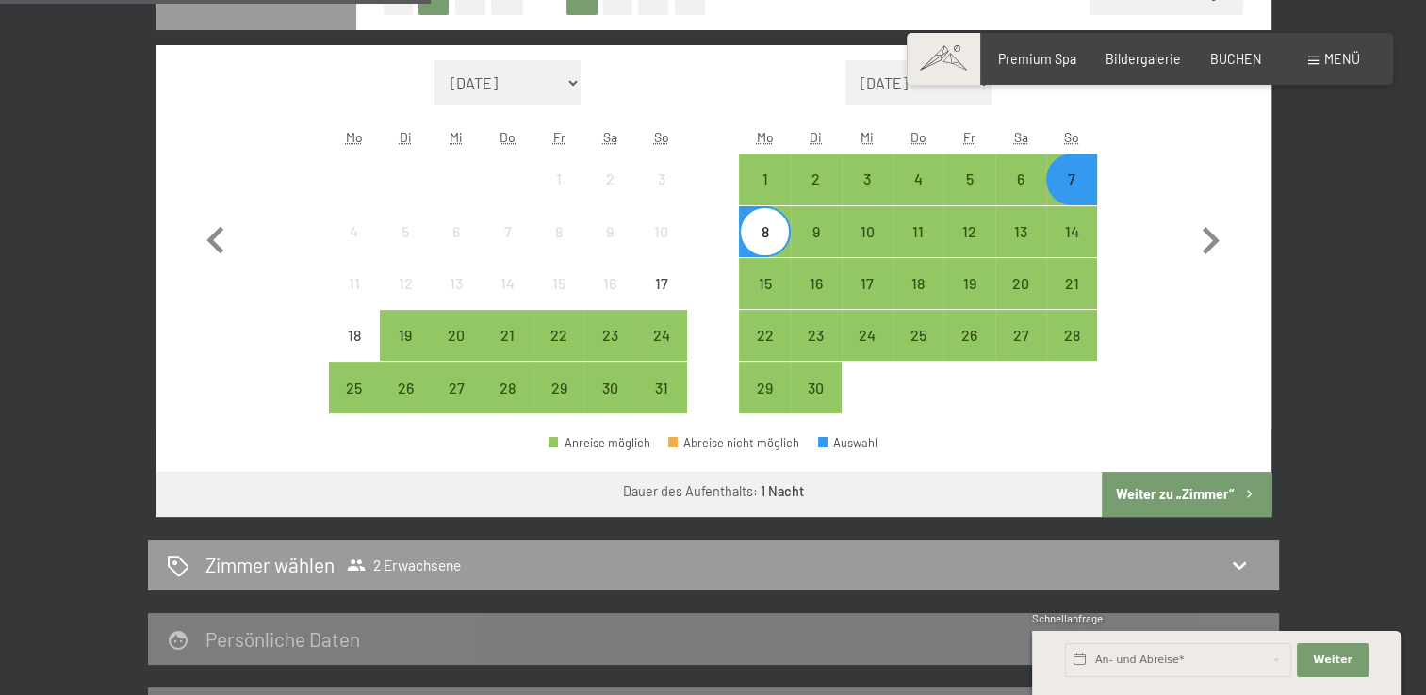
scroll to position [540, 0]
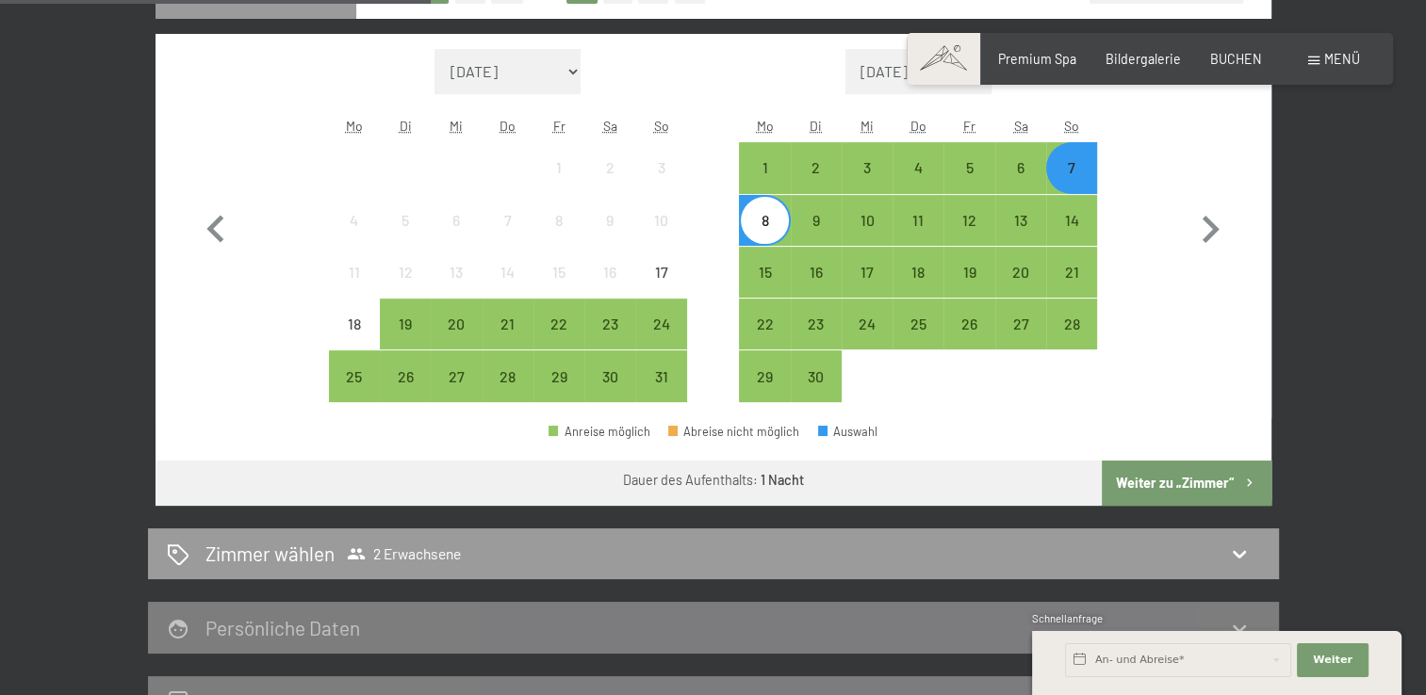
click at [1150, 477] on button "Weiter zu „Zimmer“" at bounding box center [1186, 483] width 169 height 45
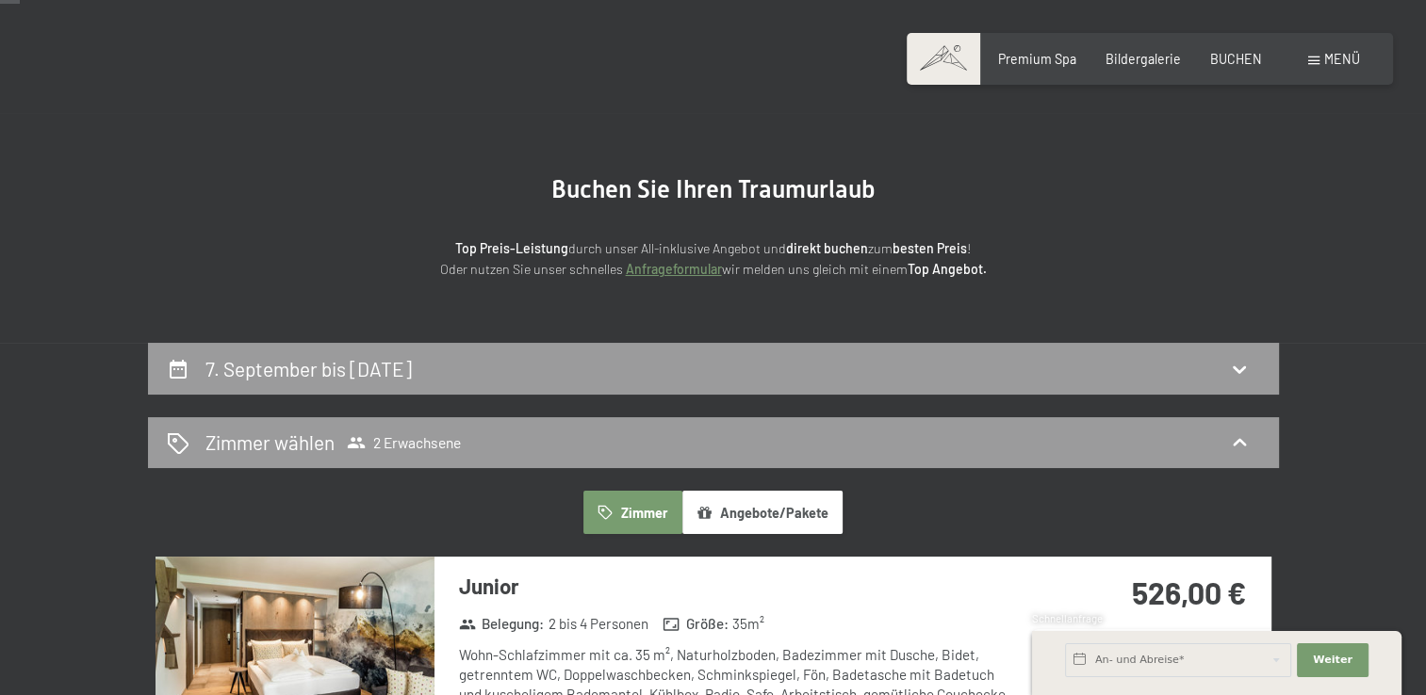
scroll to position [0, 0]
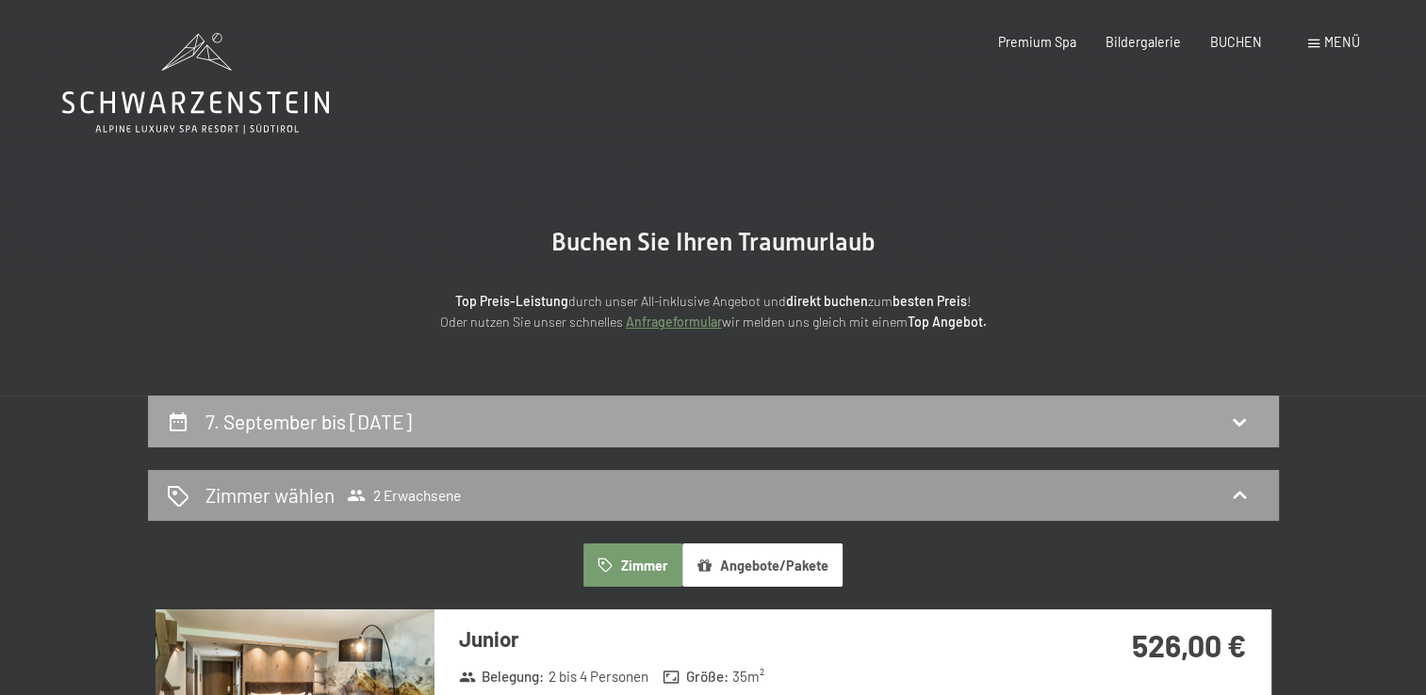
click at [180, 426] on icon at bounding box center [178, 422] width 23 height 23
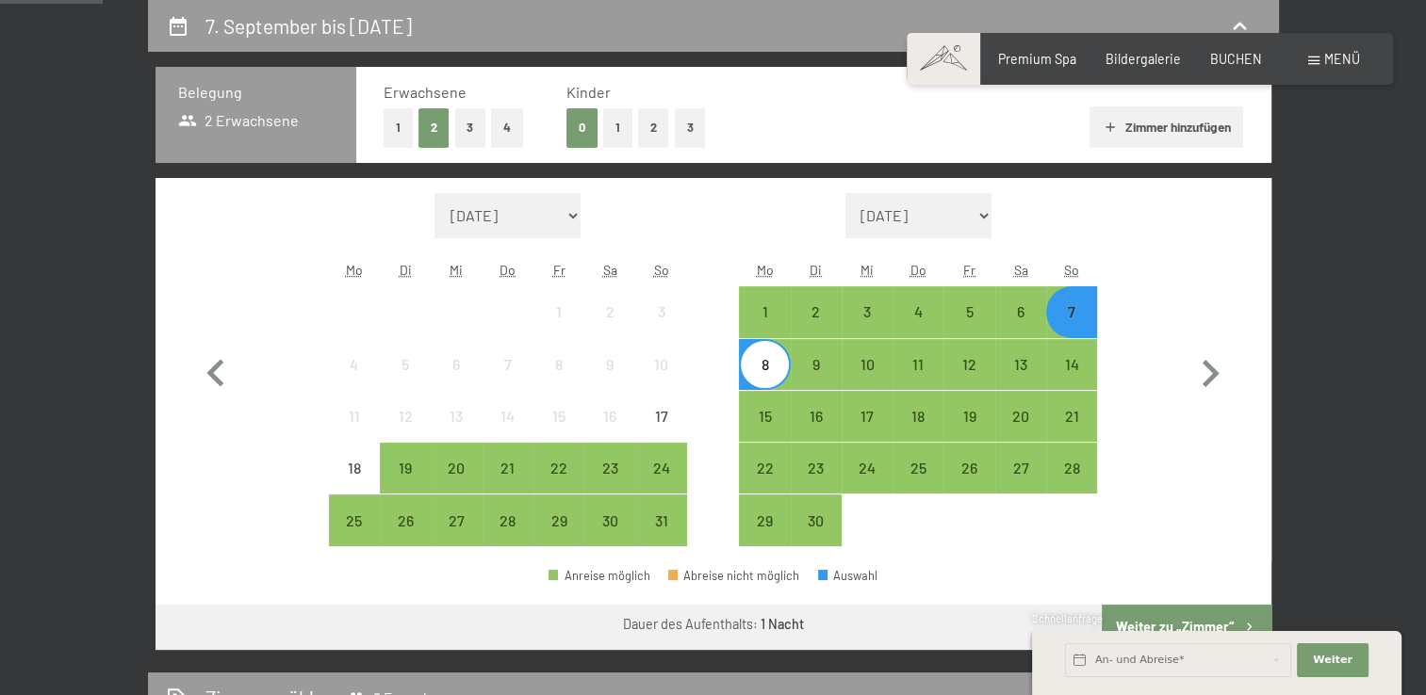
click at [1072, 313] on div "7" at bounding box center [1071, 327] width 47 height 47
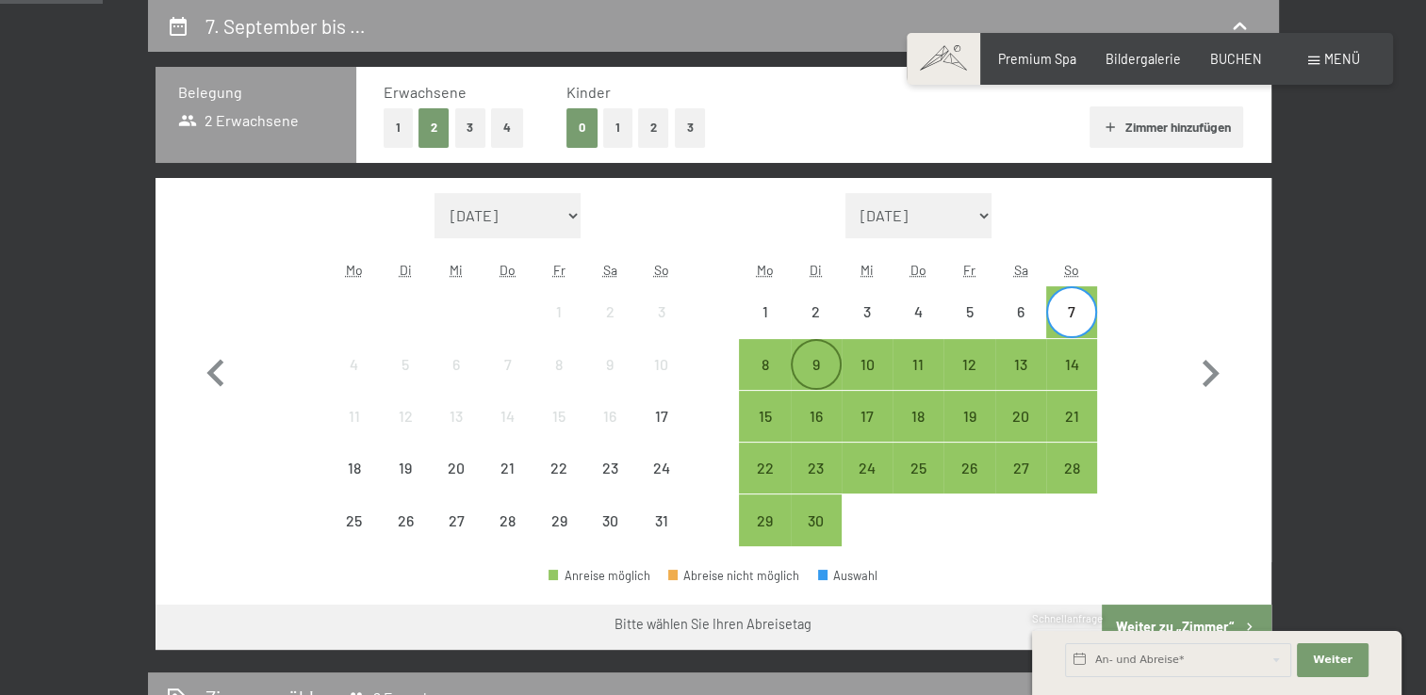
click at [822, 365] on div "9" at bounding box center [816, 380] width 47 height 47
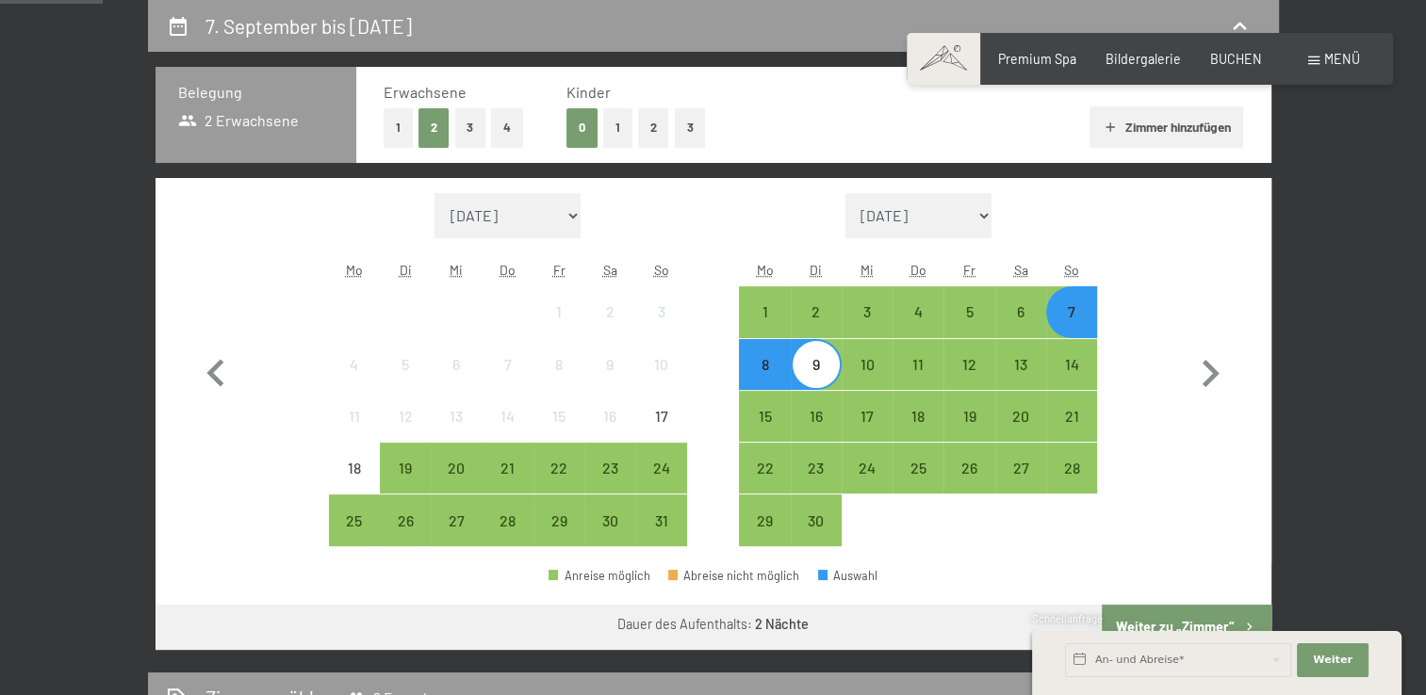
click at [1146, 620] on div "Schnellanfrage" at bounding box center [1216, 621] width 369 height 18
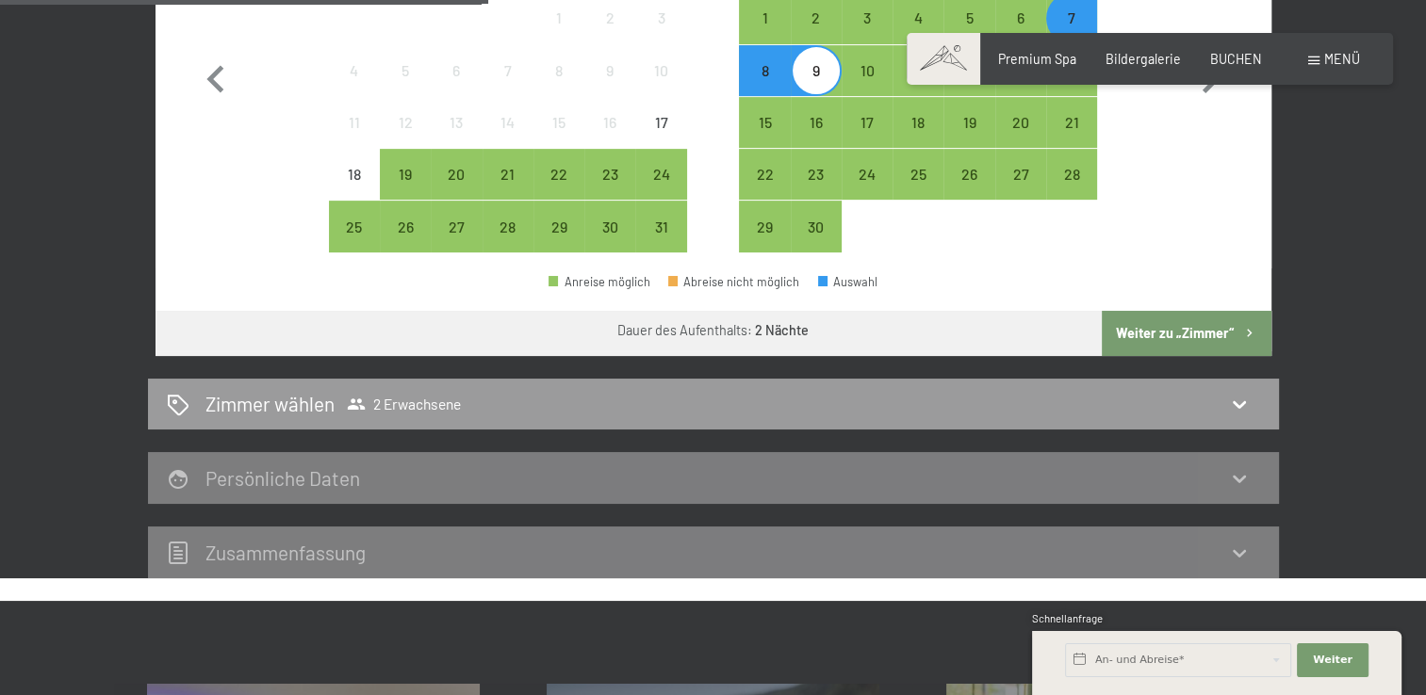
scroll to position [710, 0]
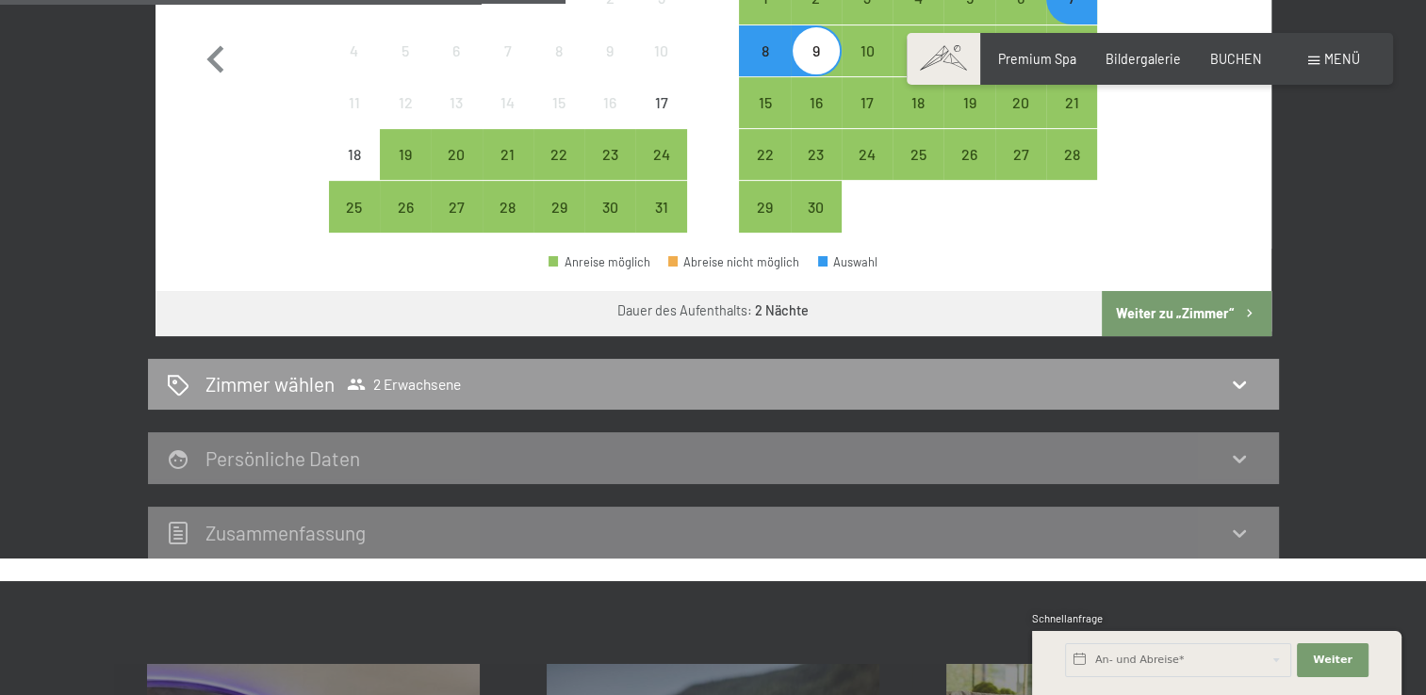
click at [1167, 307] on button "Weiter zu „Zimmer“" at bounding box center [1186, 313] width 169 height 45
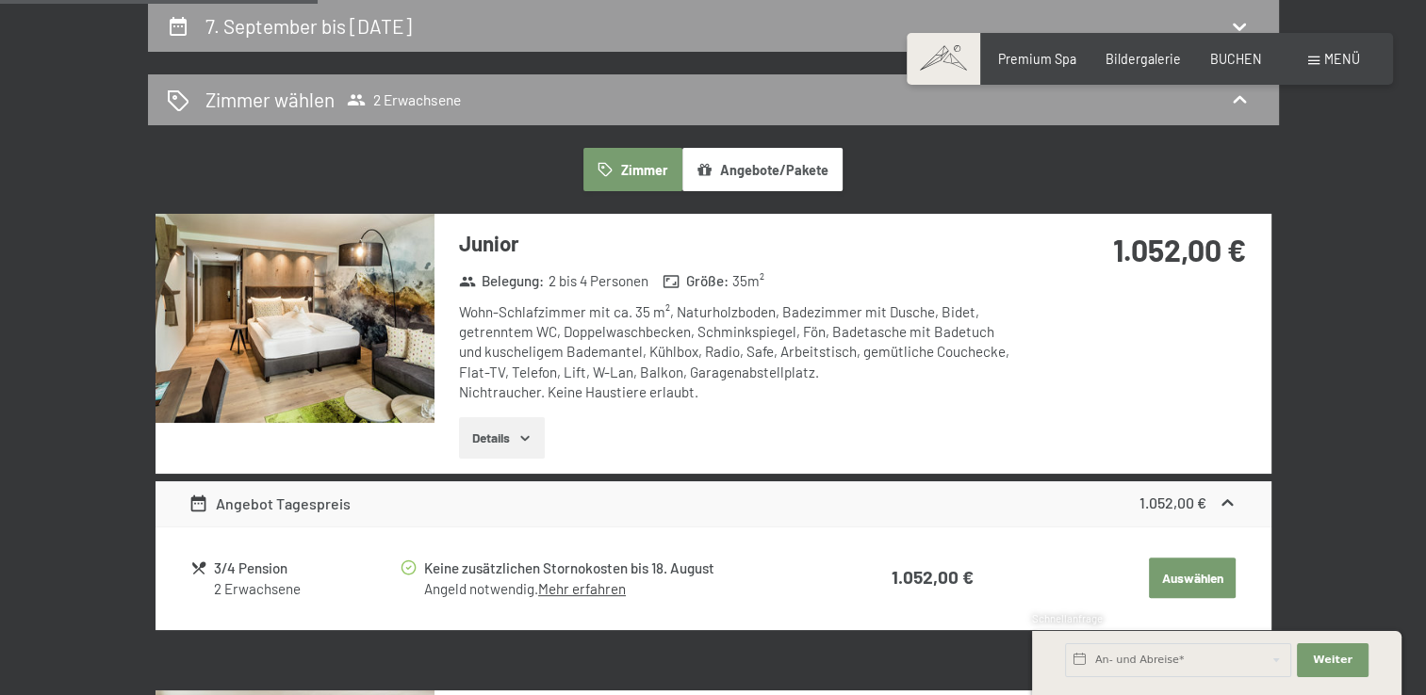
scroll to position [0, 0]
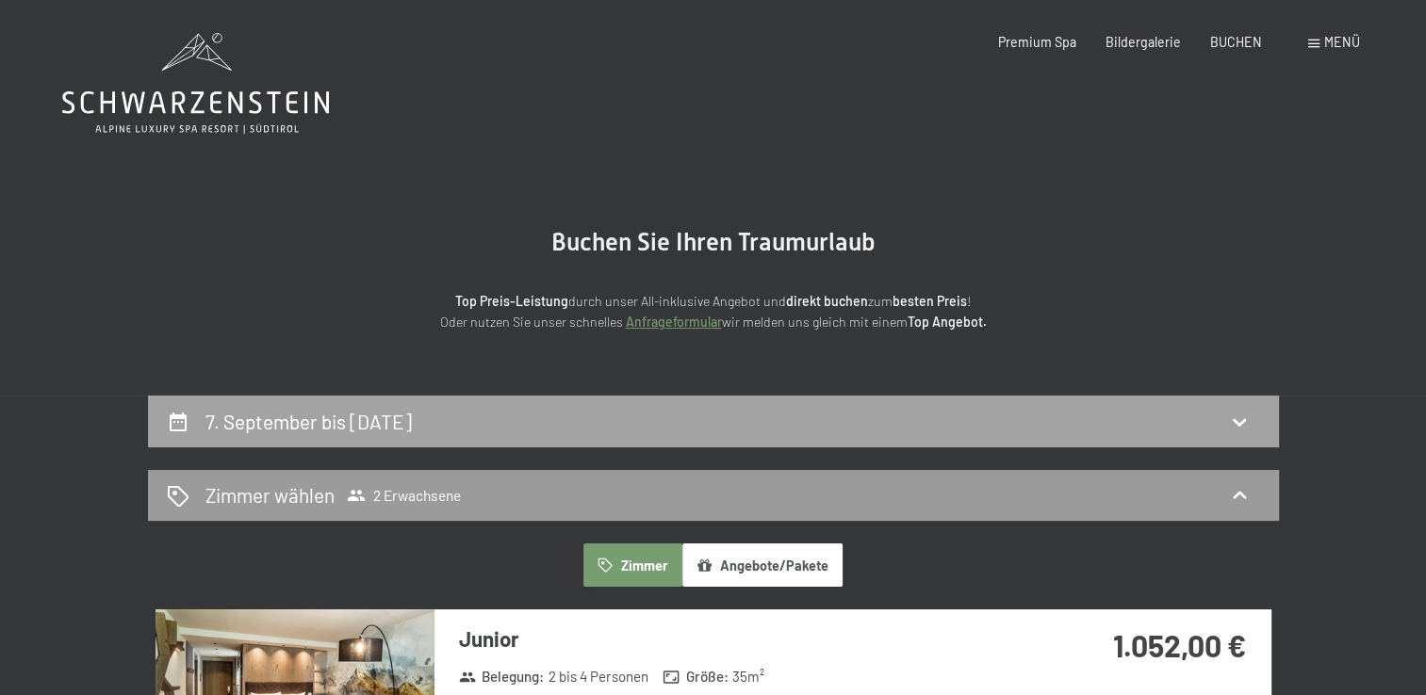
click at [302, 420] on h2 "7. September bis 9. September 2025" at bounding box center [308, 422] width 206 height 24
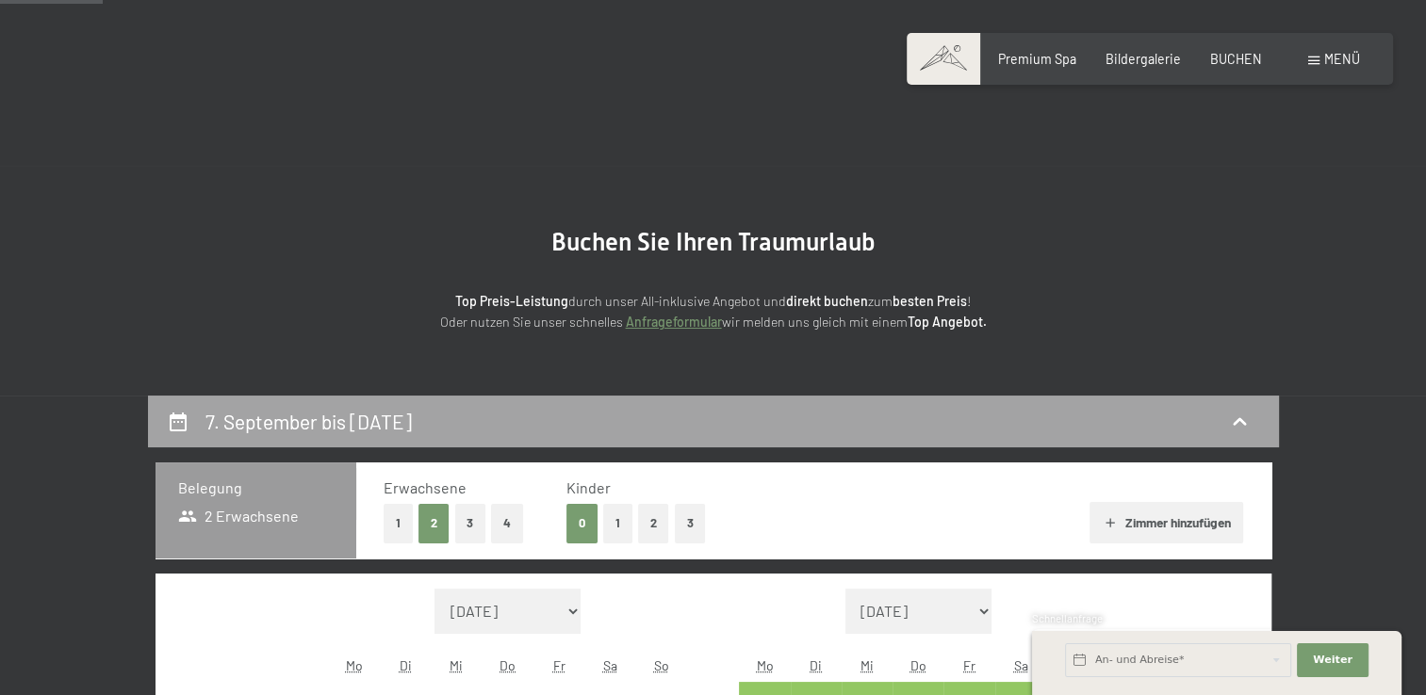
scroll to position [396, 0]
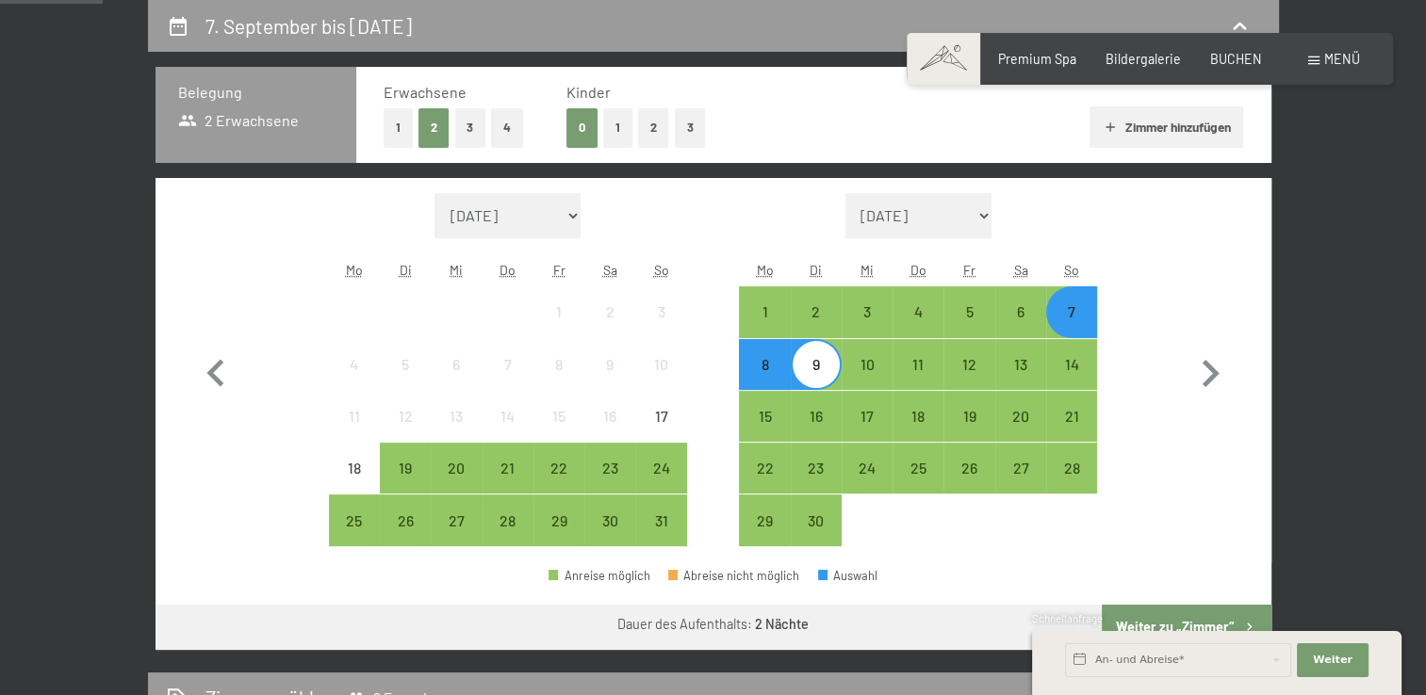
click at [1100, 312] on div "Monat/Jahr [DATE] [DATE] Oktober 2025 [DATE] Dezember 2025 Januar 2026 Februar …" at bounding box center [712, 370] width 1049 height 354
click at [1082, 312] on div "7" at bounding box center [1071, 327] width 47 height 47
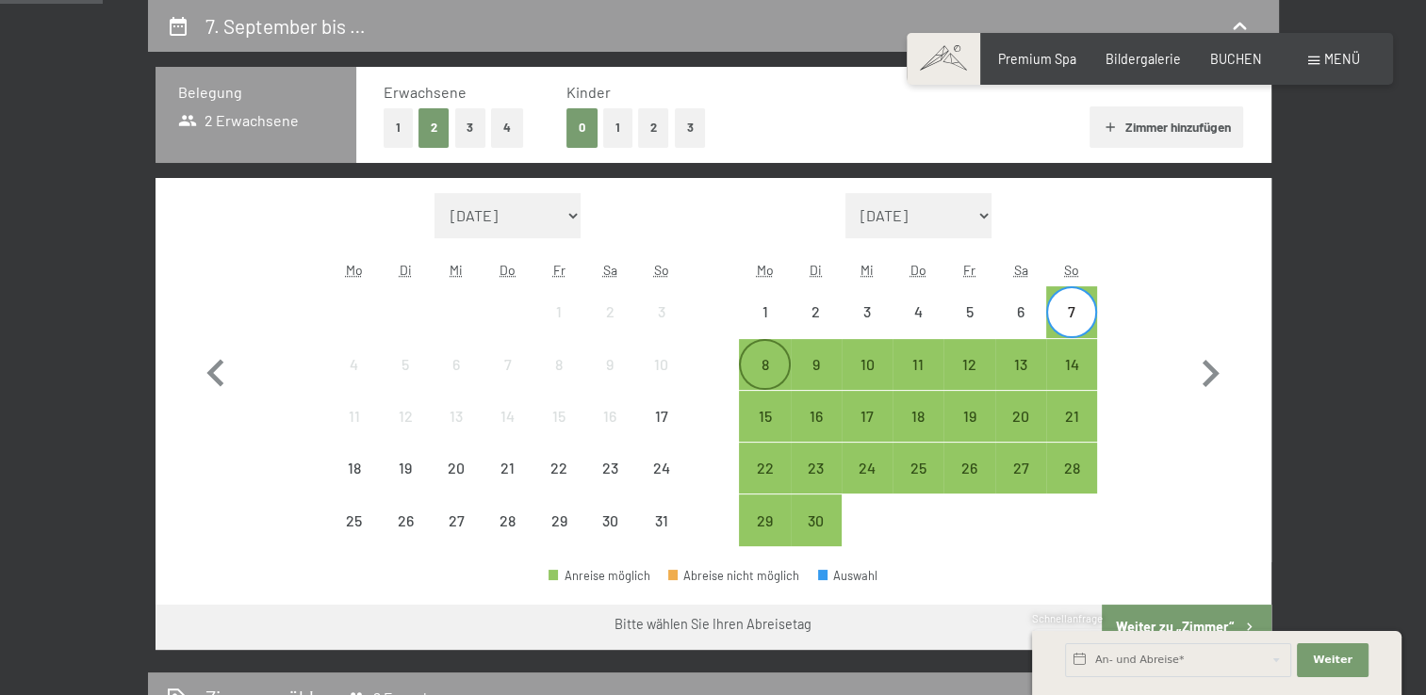
click at [777, 353] on div "8" at bounding box center [764, 364] width 47 height 47
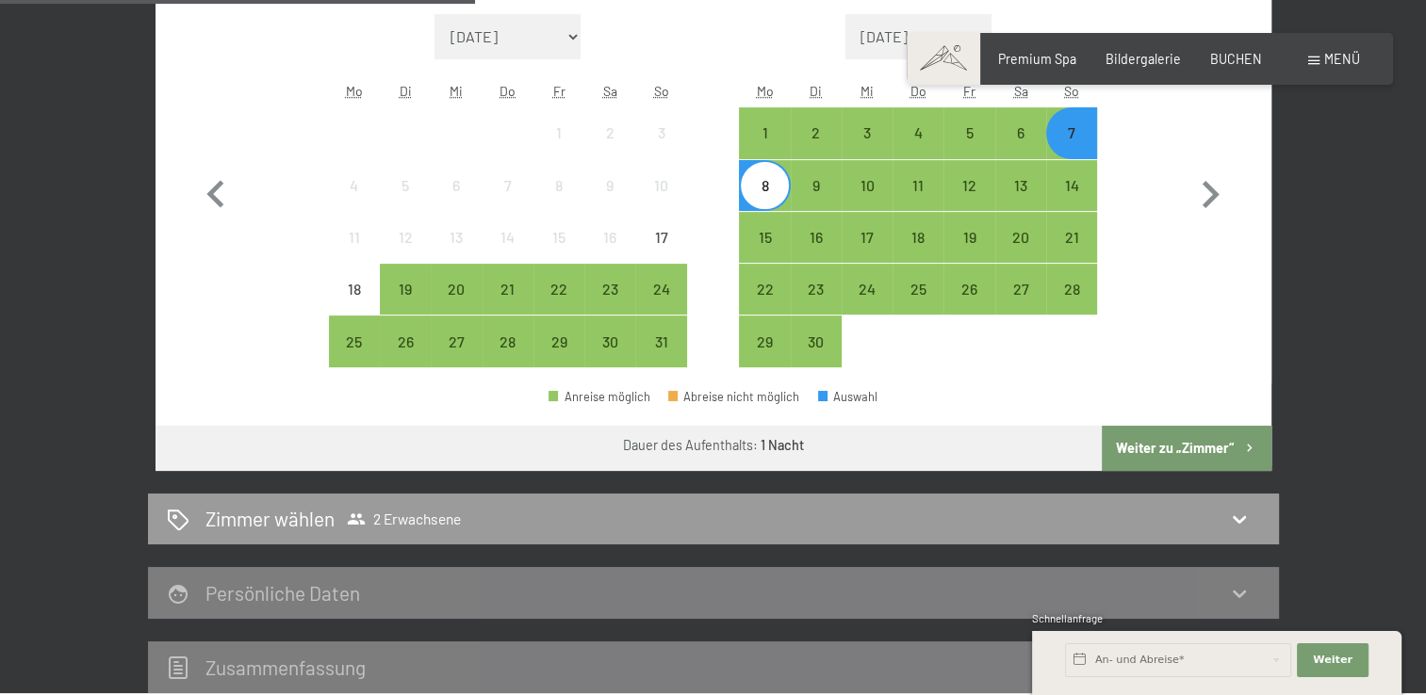
scroll to position [596, 0]
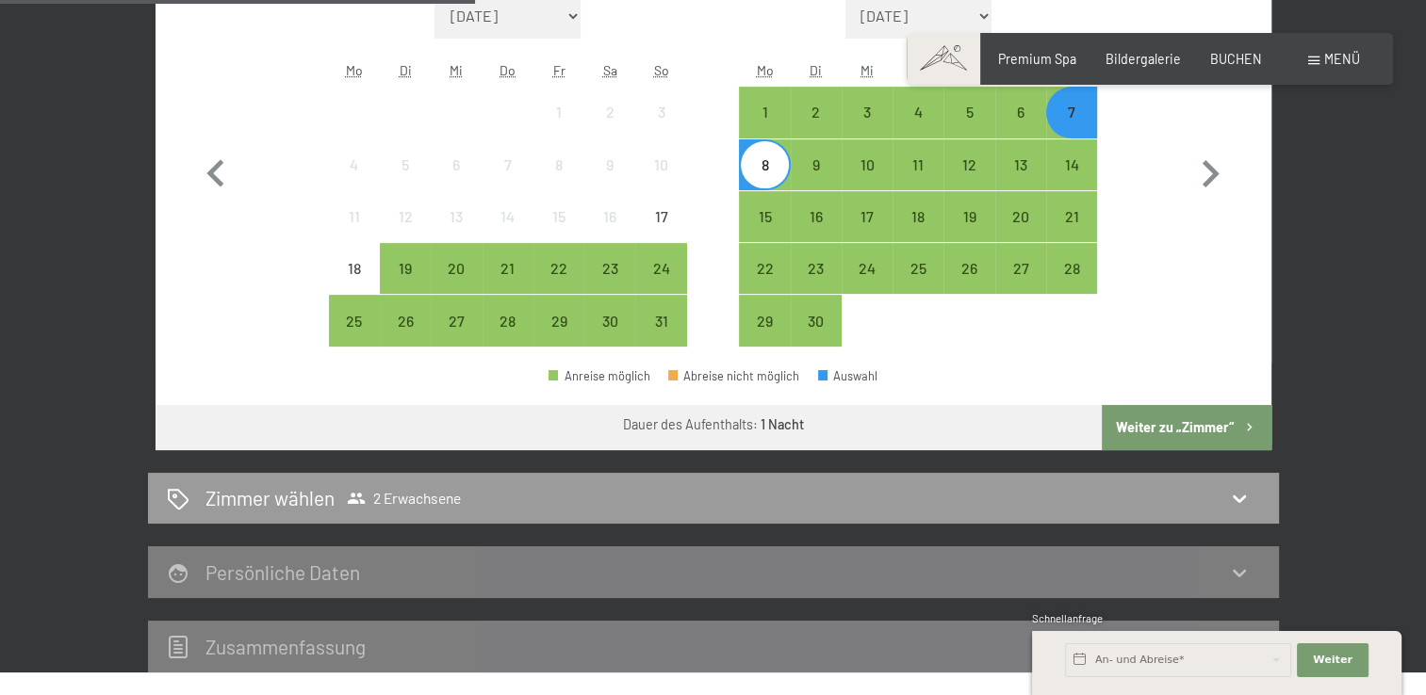
click at [1178, 420] on button "Weiter zu „Zimmer“" at bounding box center [1186, 427] width 169 height 45
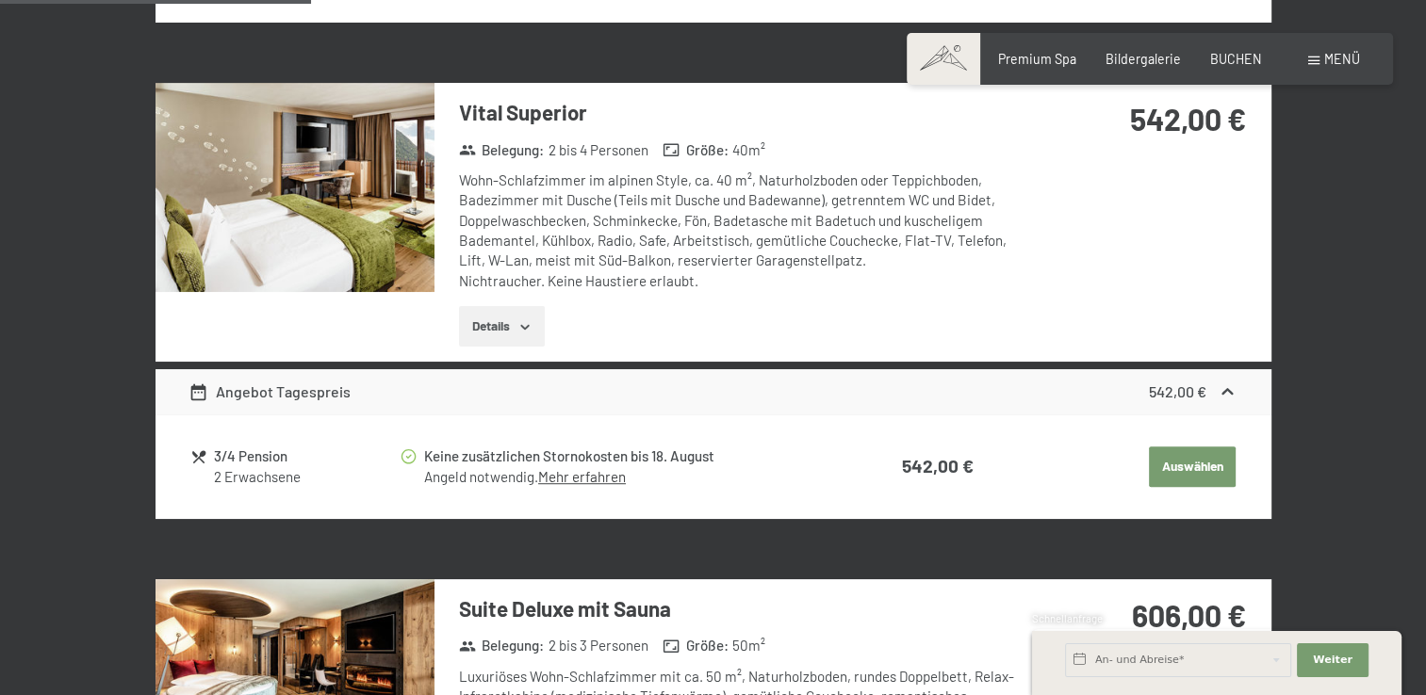
scroll to position [1410, 0]
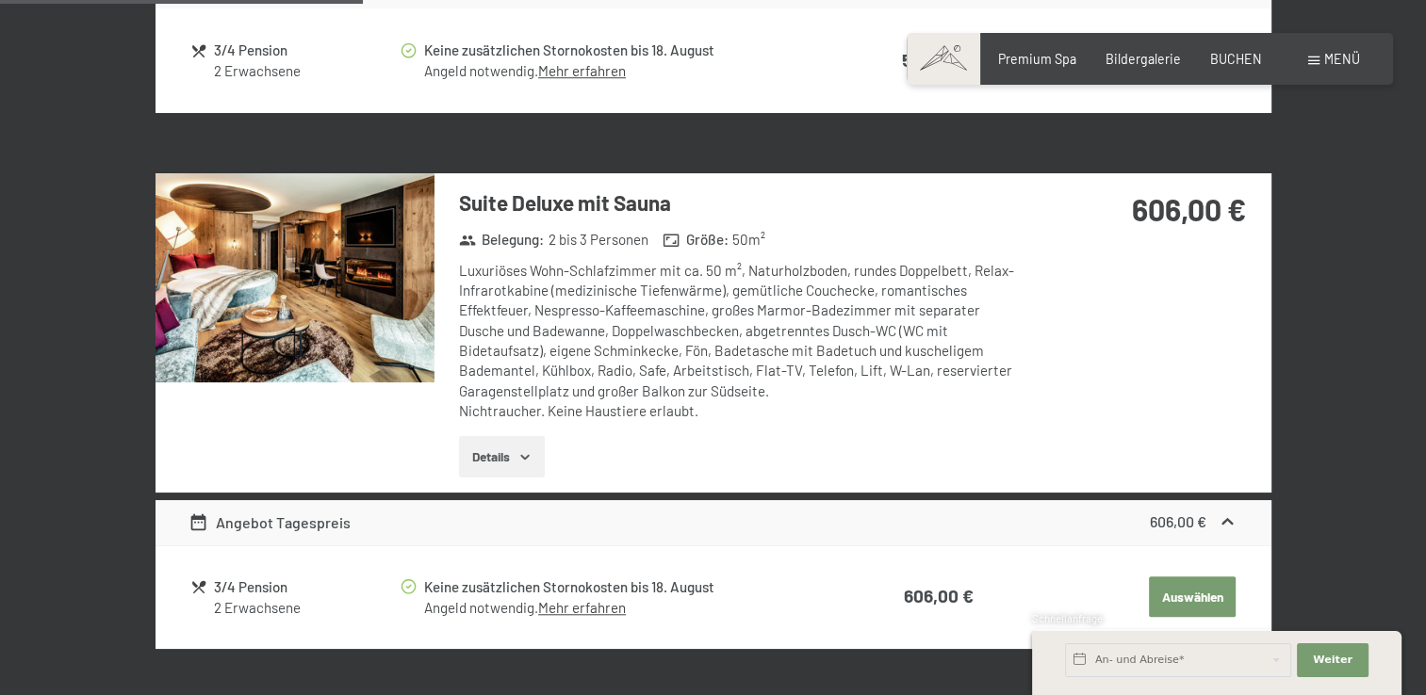
click at [1317, 63] on span at bounding box center [1313, 61] width 11 height 8
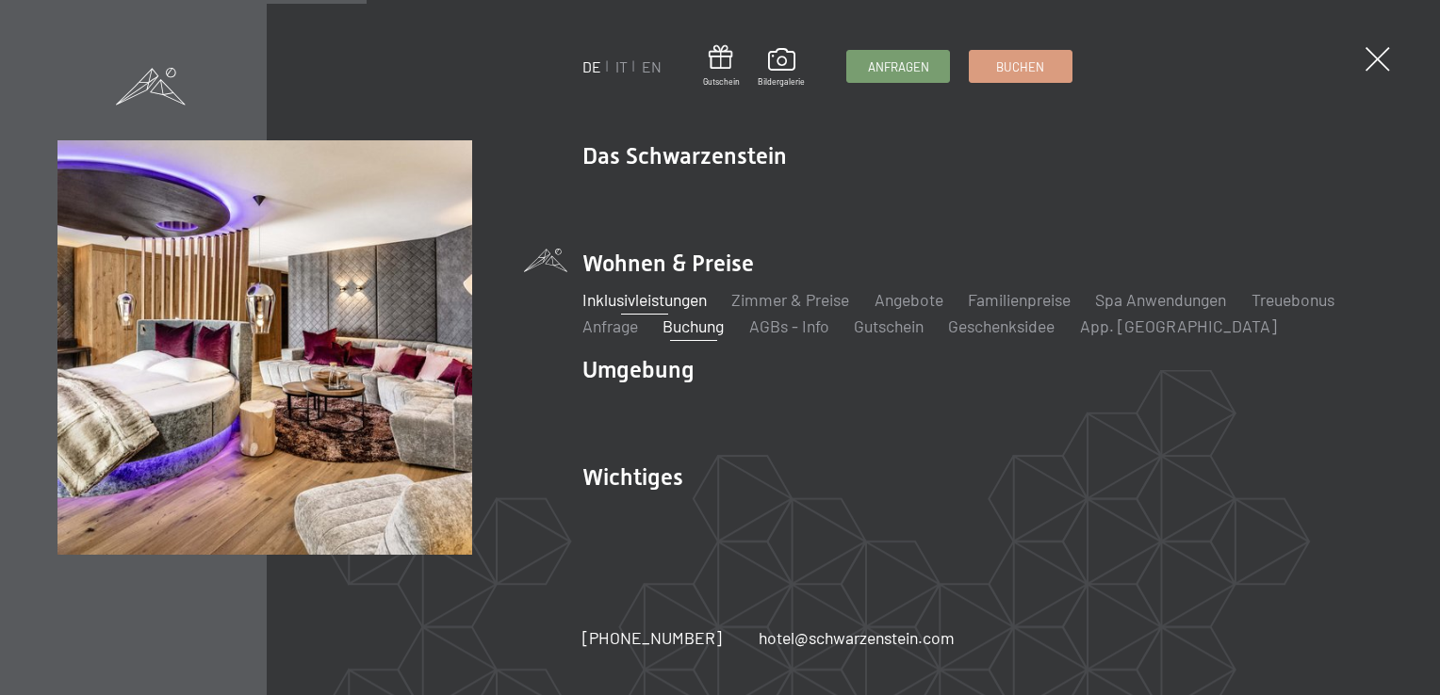
click at [673, 294] on link "Inklusivleistungen" at bounding box center [644, 299] width 124 height 21
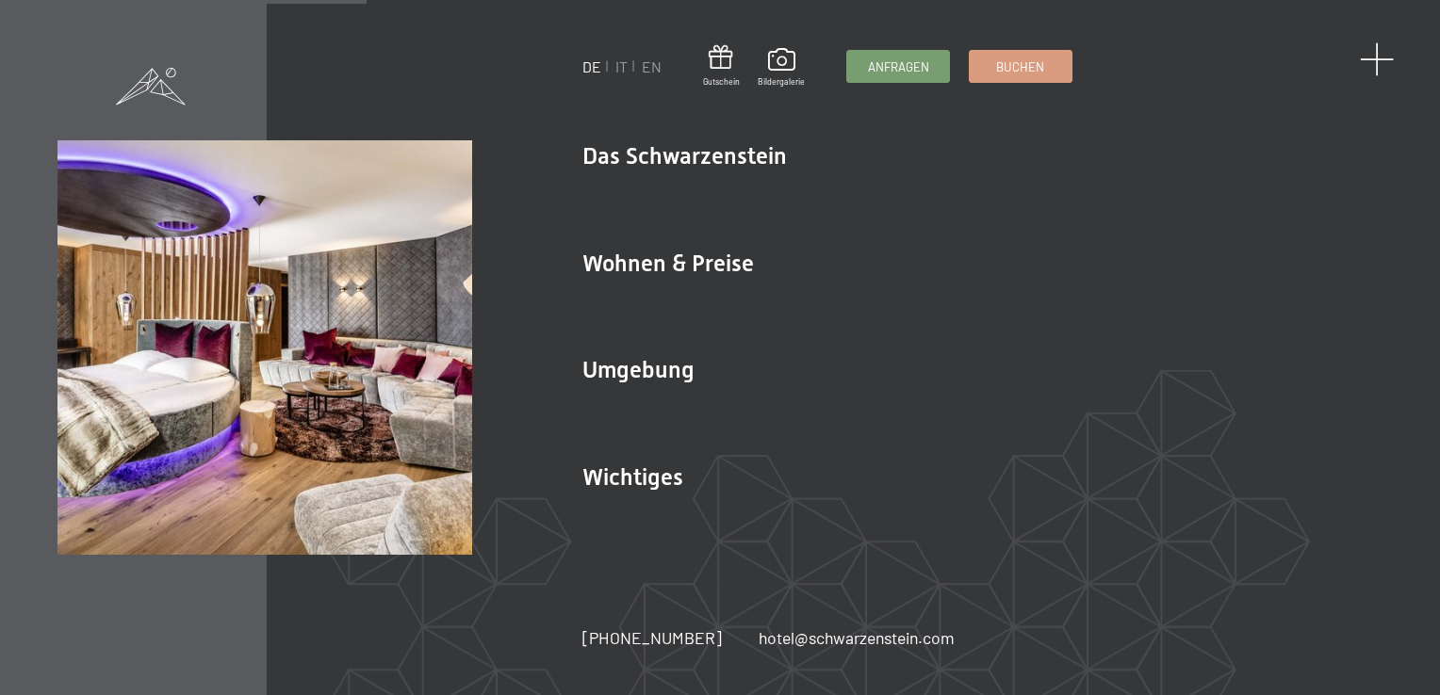
click at [1368, 62] on span at bounding box center [1377, 59] width 35 height 35
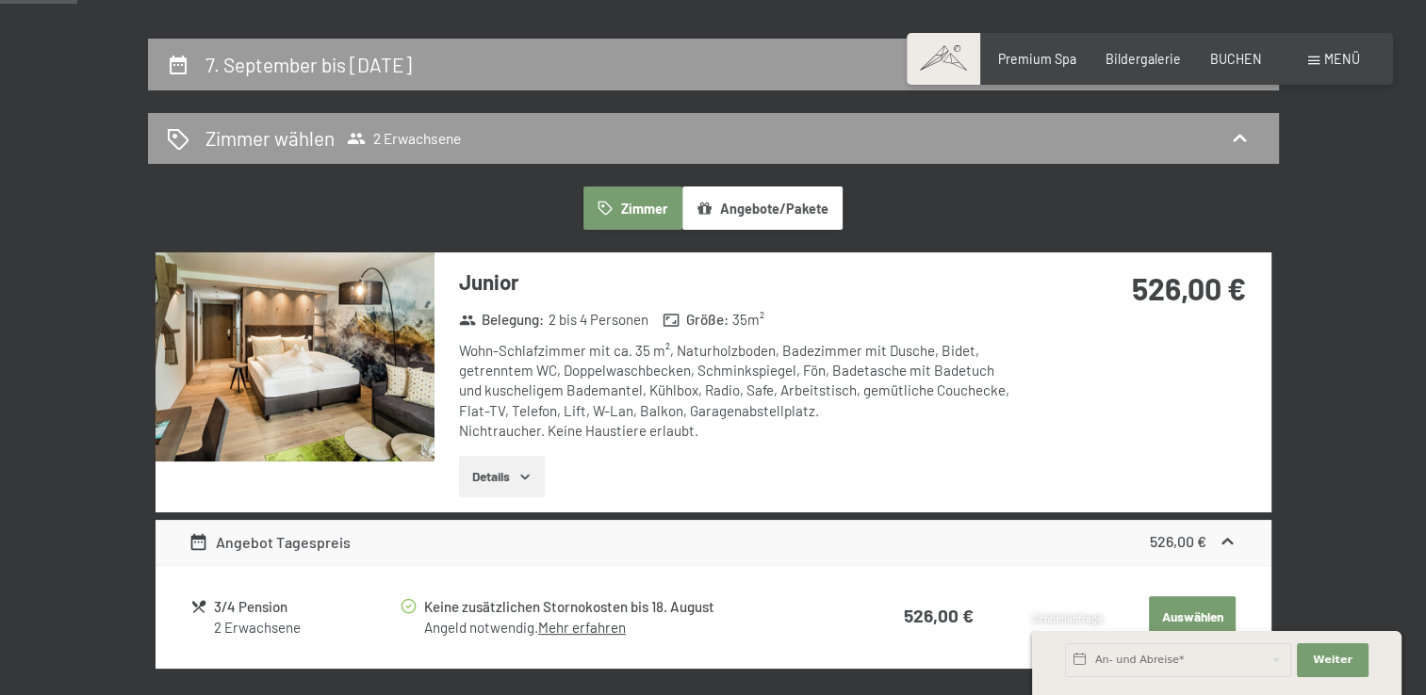
scroll to position [393, 0]
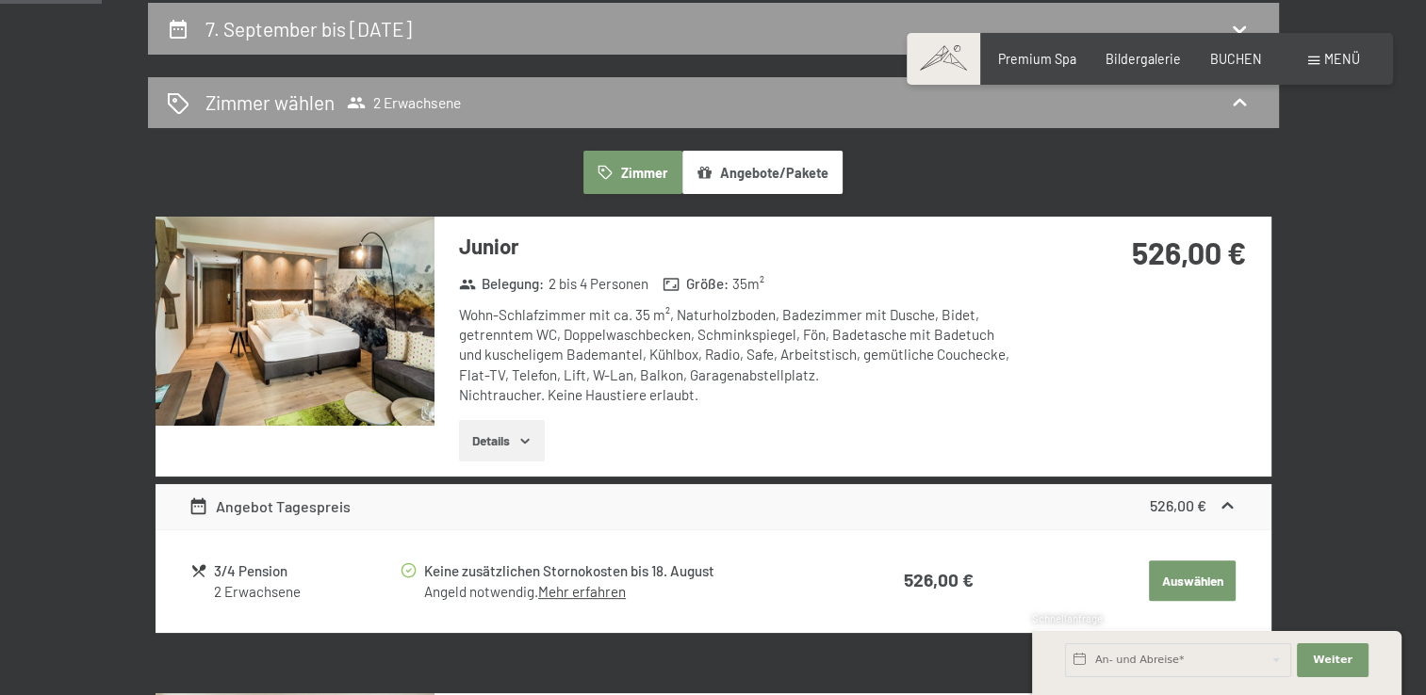
click at [528, 440] on icon "button" at bounding box center [524, 441] width 8 height 5
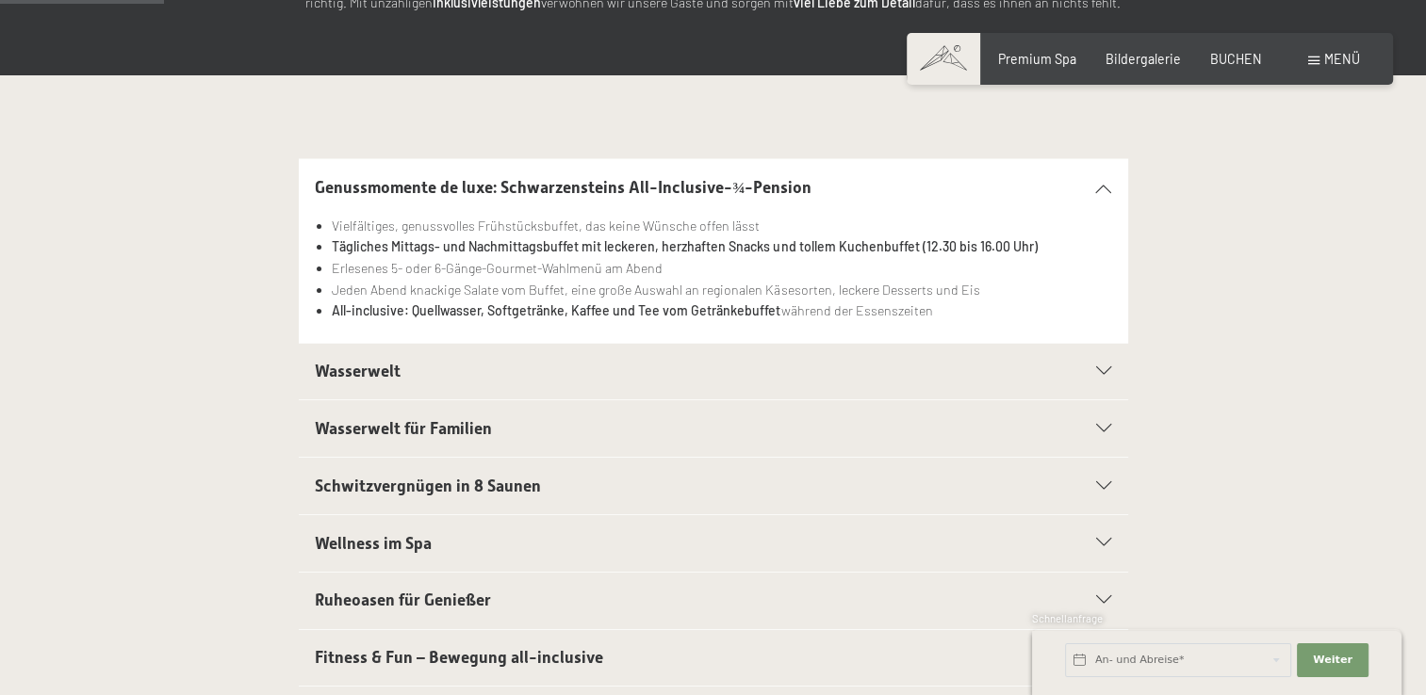
scroll to position [373, 0]
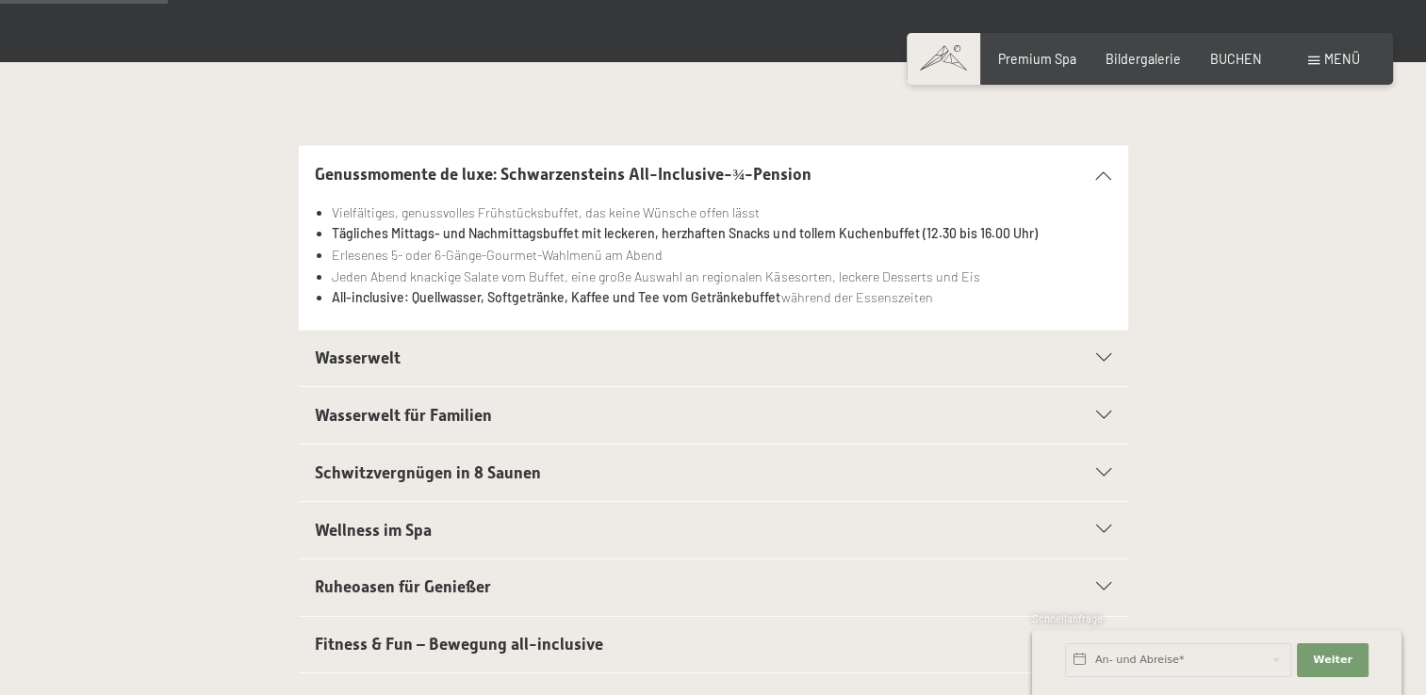
click at [1108, 358] on icon at bounding box center [1103, 358] width 15 height 8
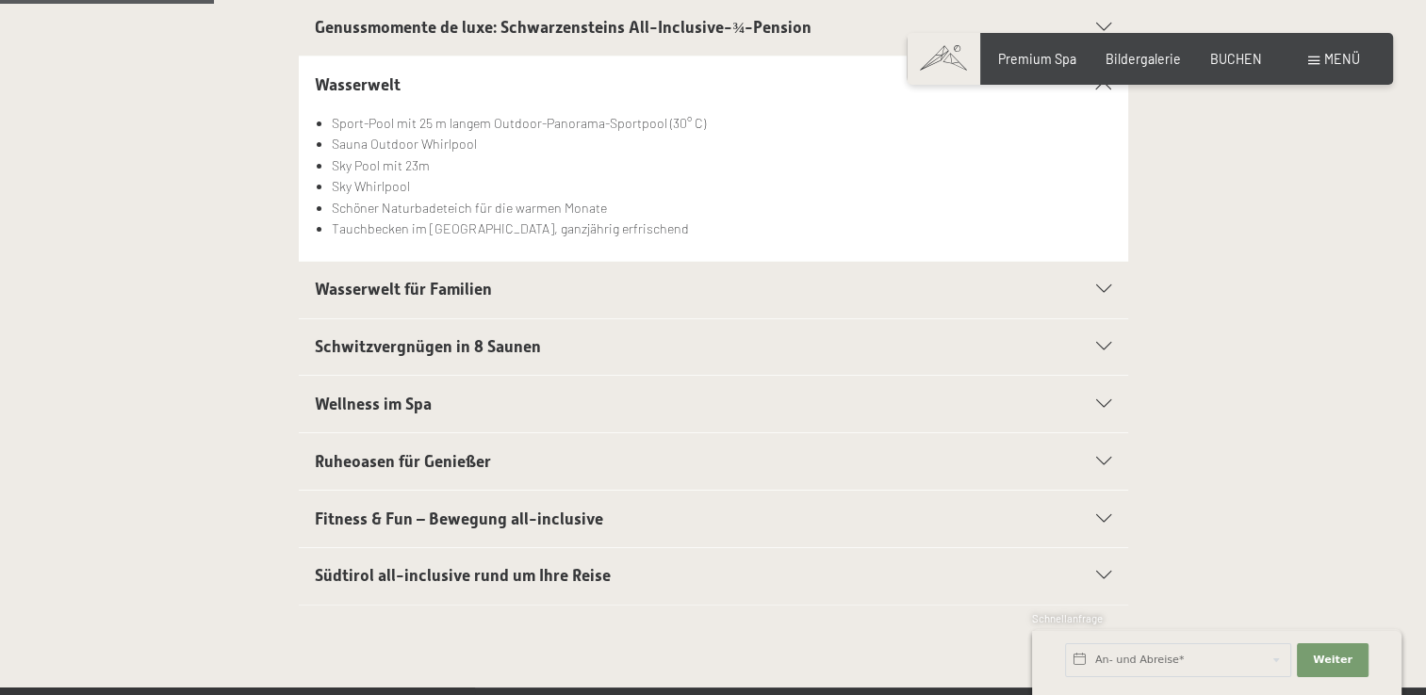
scroll to position [556, 0]
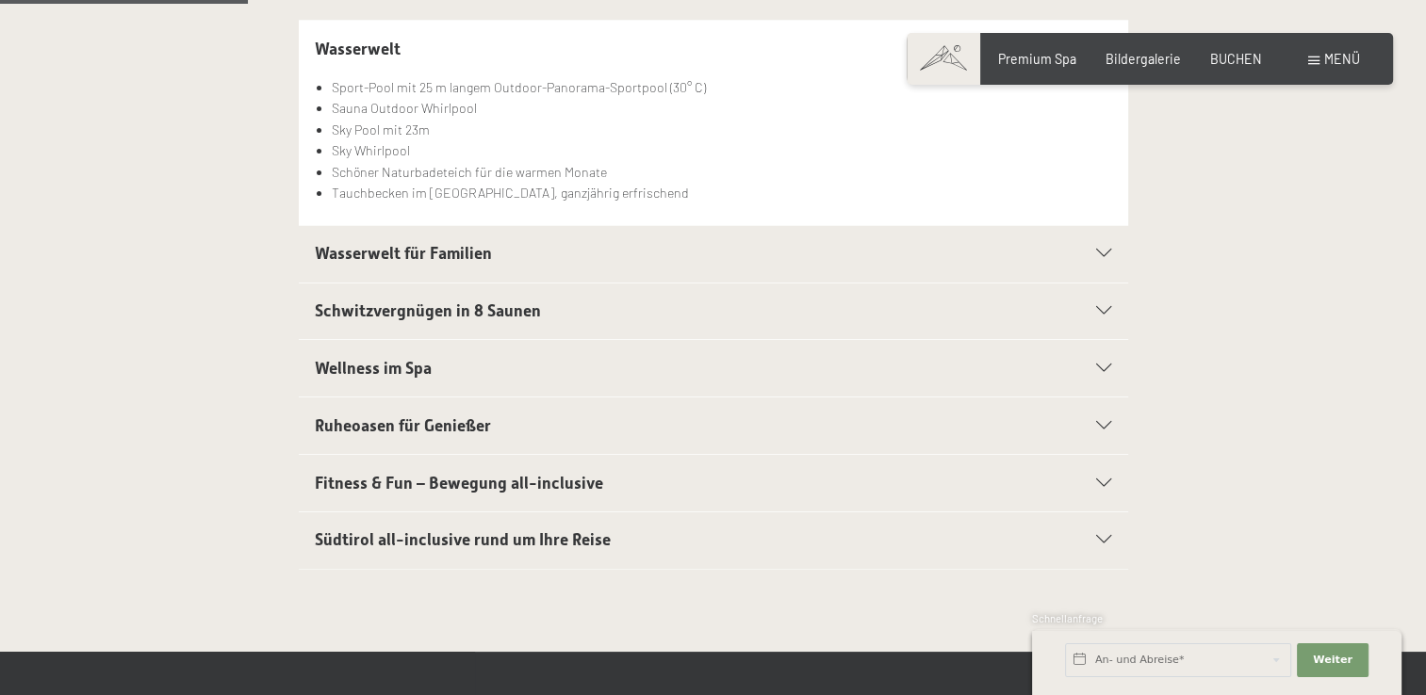
click at [1105, 251] on icon at bounding box center [1103, 254] width 15 height 8
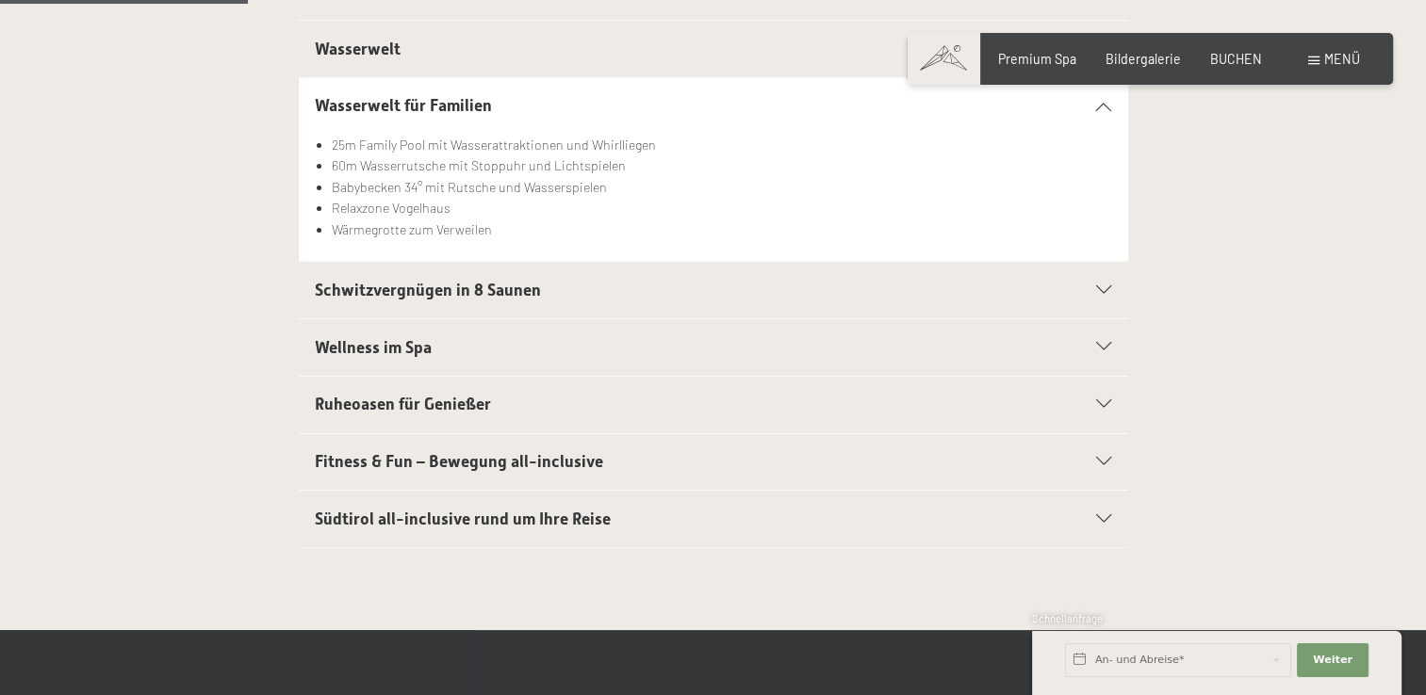
click at [1098, 292] on icon at bounding box center [1103, 290] width 15 height 8
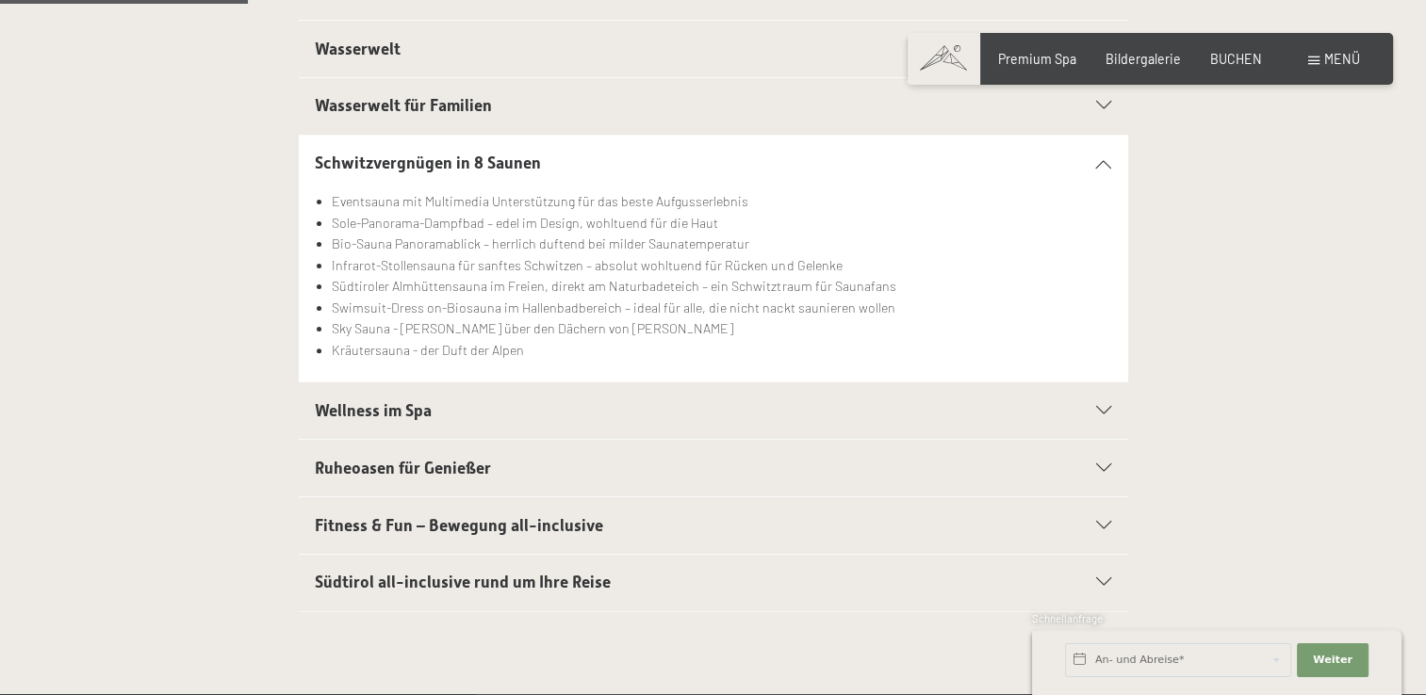
click at [1097, 164] on icon at bounding box center [1103, 163] width 15 height 8
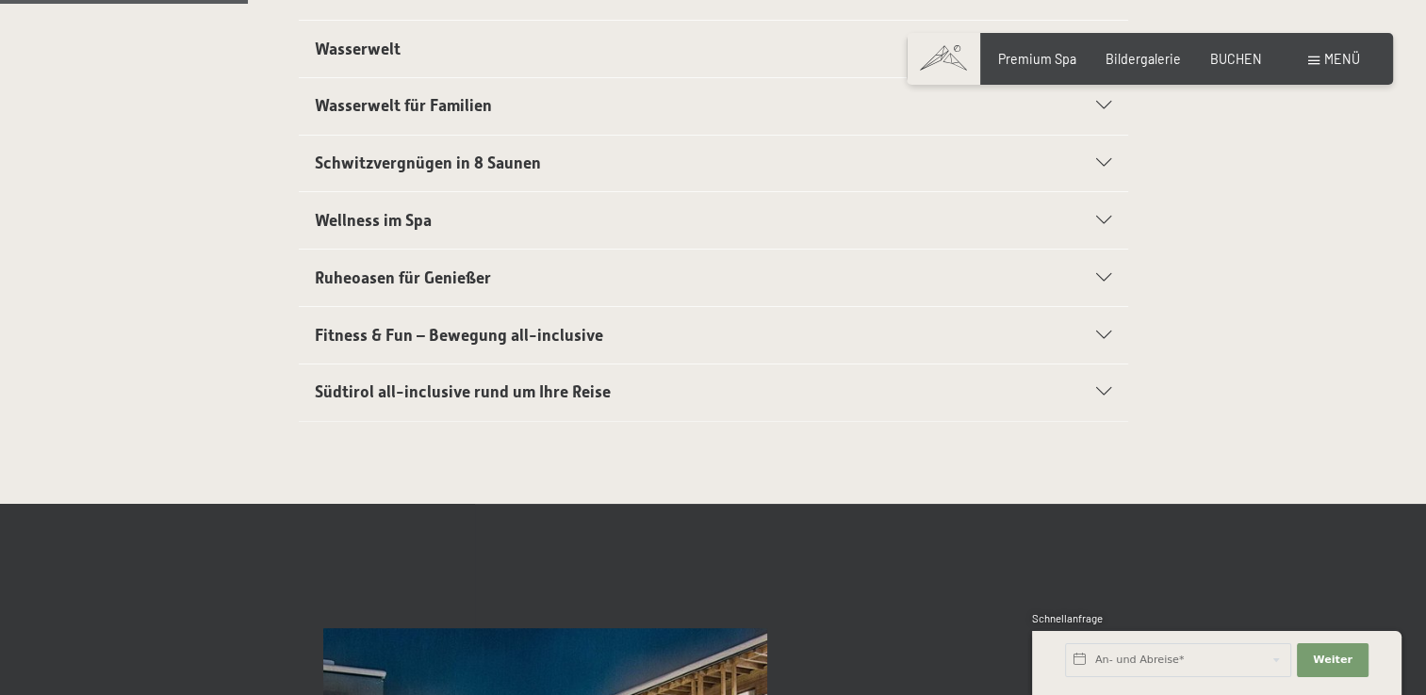
click at [1104, 218] on icon at bounding box center [1103, 221] width 15 height 8
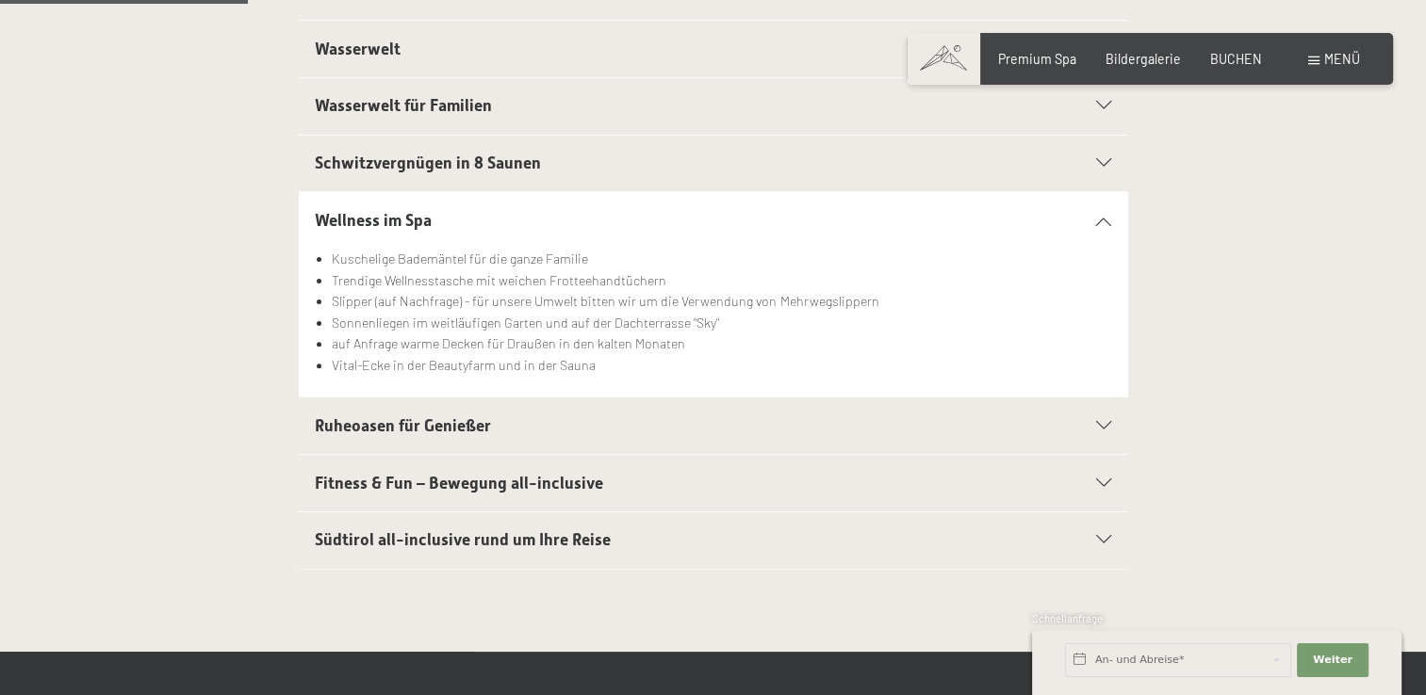
click at [1102, 222] on icon at bounding box center [1103, 221] width 15 height 8
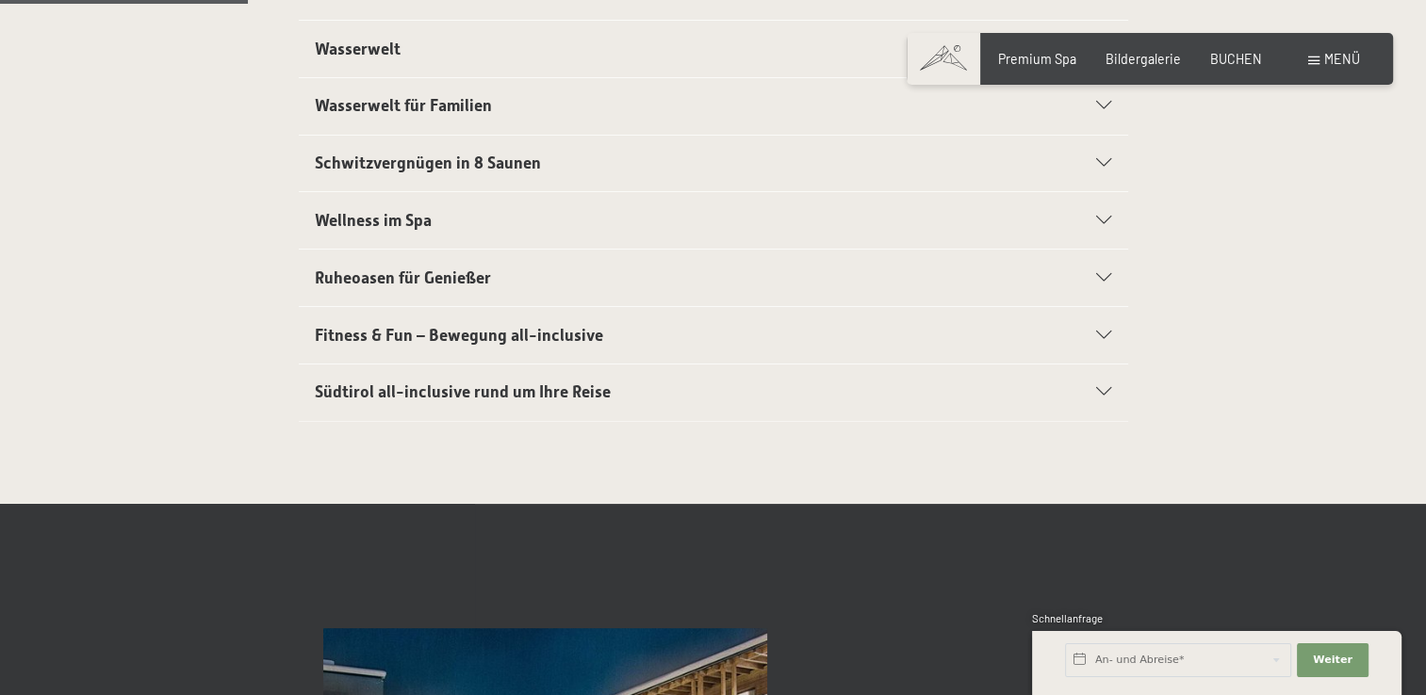
click at [1098, 264] on div "Ruheoasen für Genießer" at bounding box center [713, 278] width 796 height 57
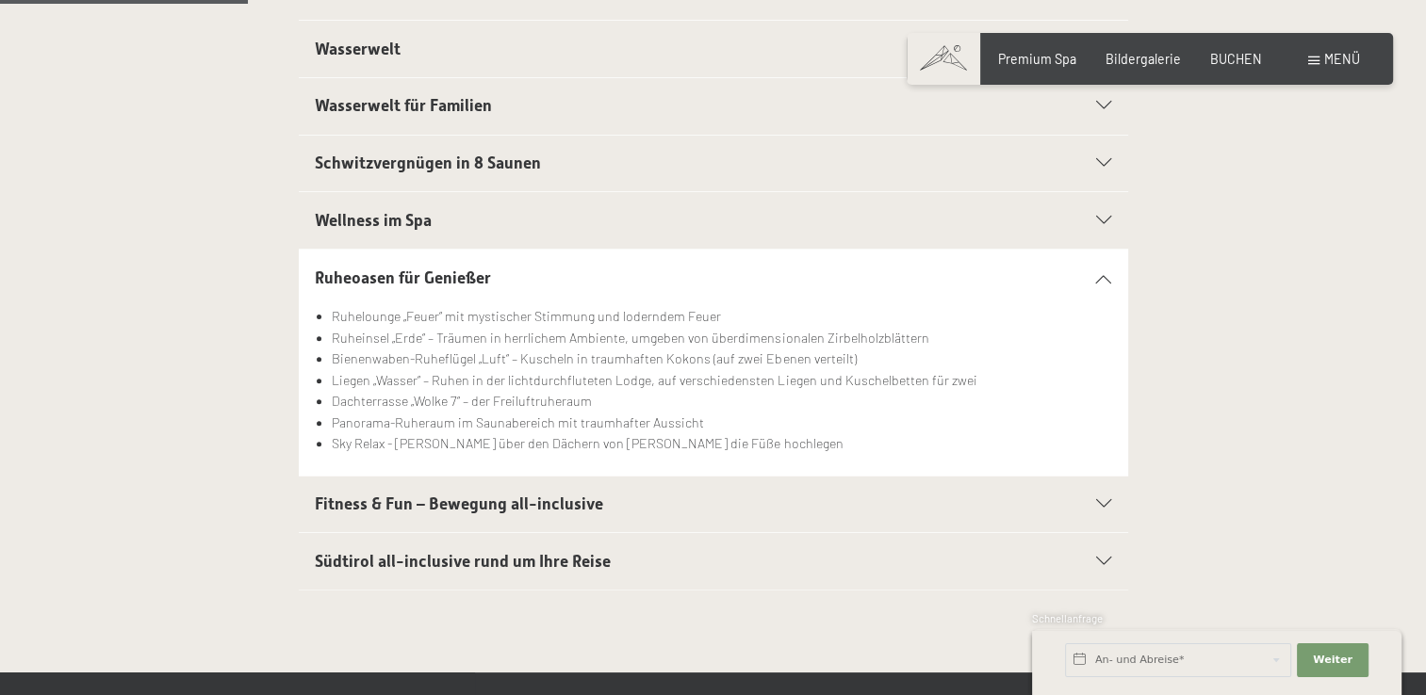
click at [1104, 500] on icon at bounding box center [1103, 504] width 15 height 8
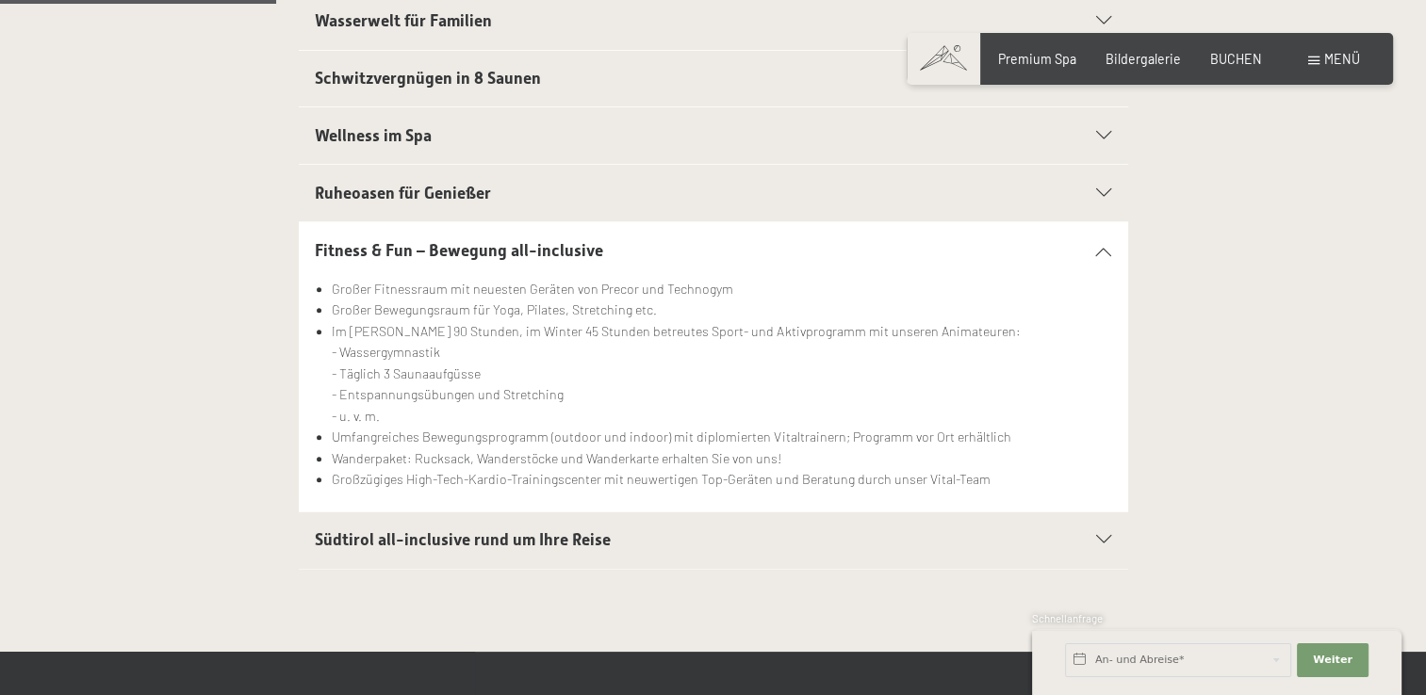
scroll to position [674, 0]
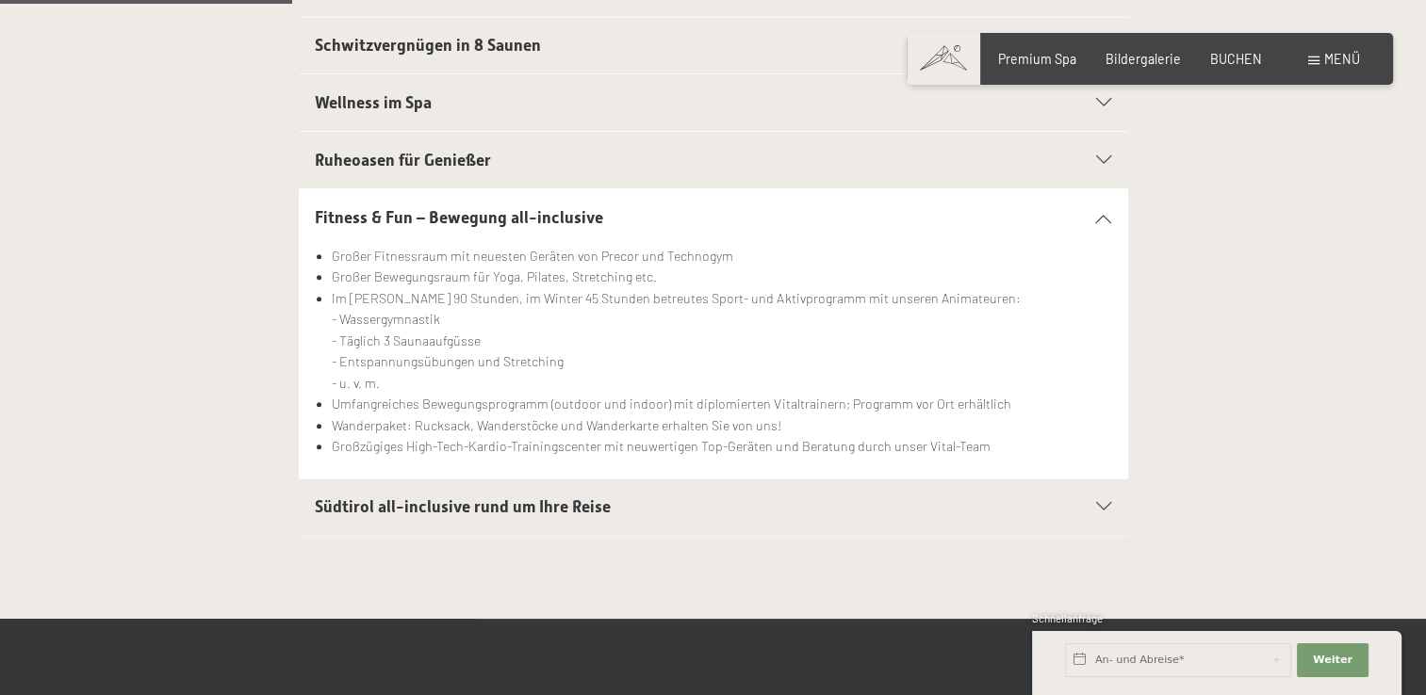
click at [1425, 214] on div "Fitness & Fun – Bewegung all-inclusive Großer Fitnessraum mit neuesten Geräten …" at bounding box center [713, 333] width 1426 height 291
click at [1105, 503] on icon at bounding box center [1103, 507] width 15 height 8
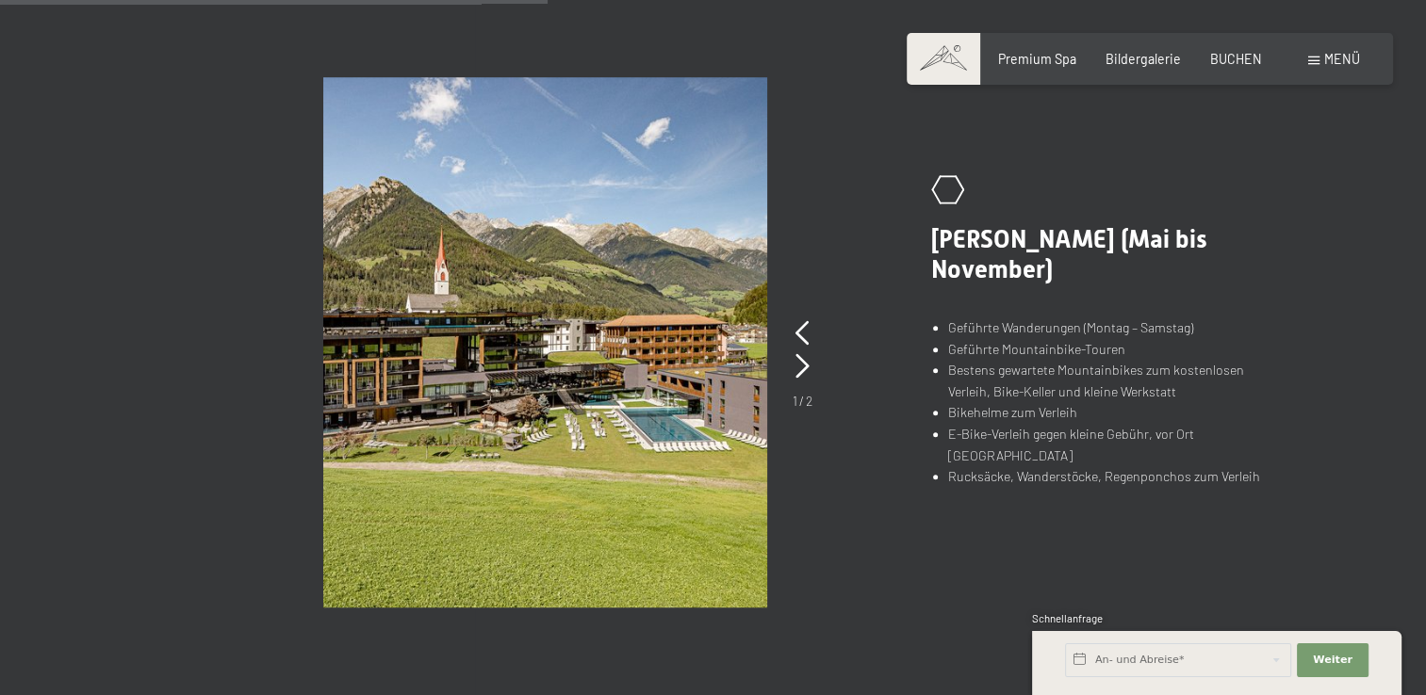
scroll to position [1218, 0]
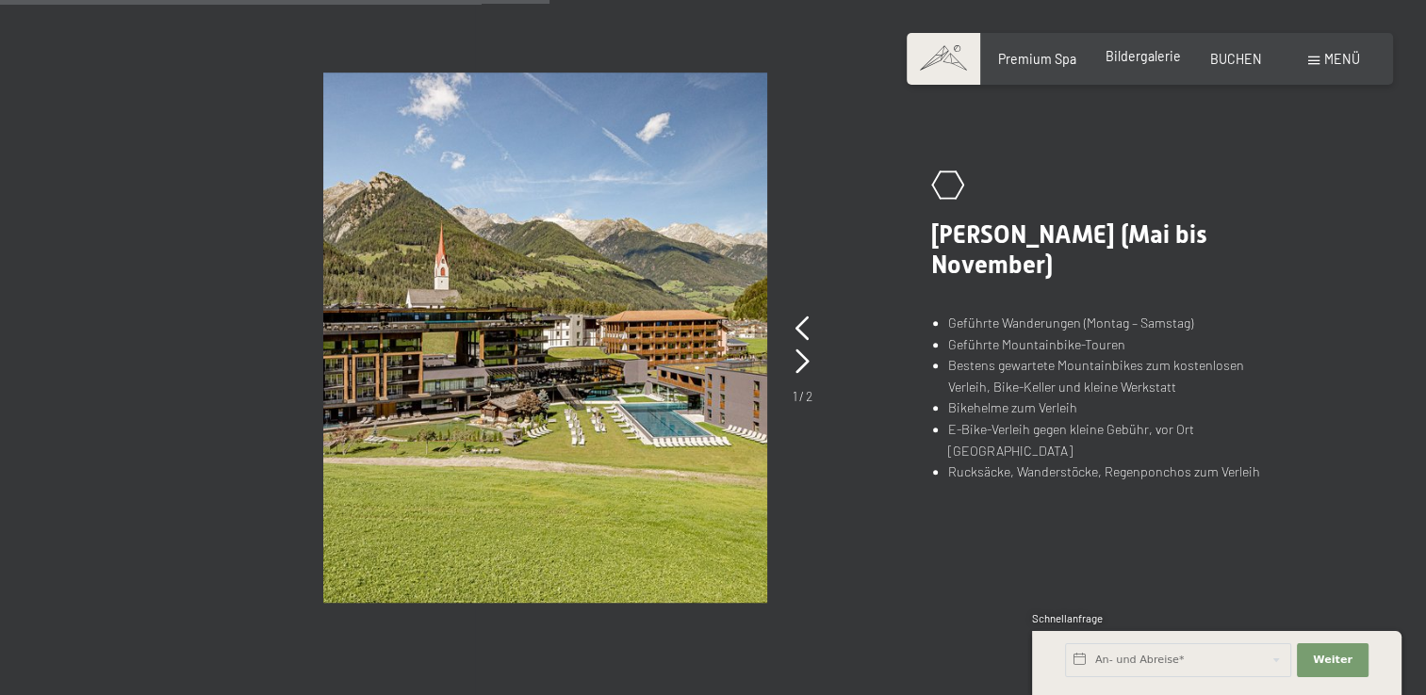
click at [1150, 62] on span "Bildergalerie" at bounding box center [1142, 56] width 75 height 16
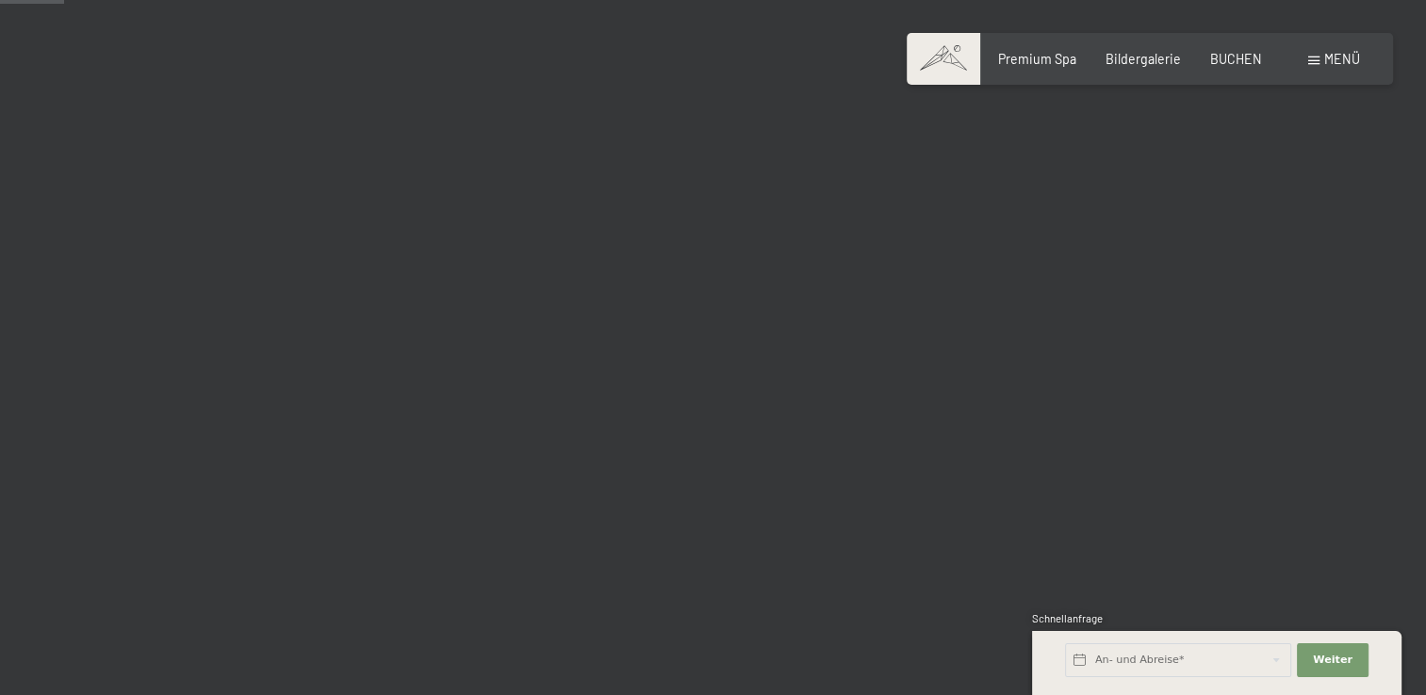
scroll to position [325, 0]
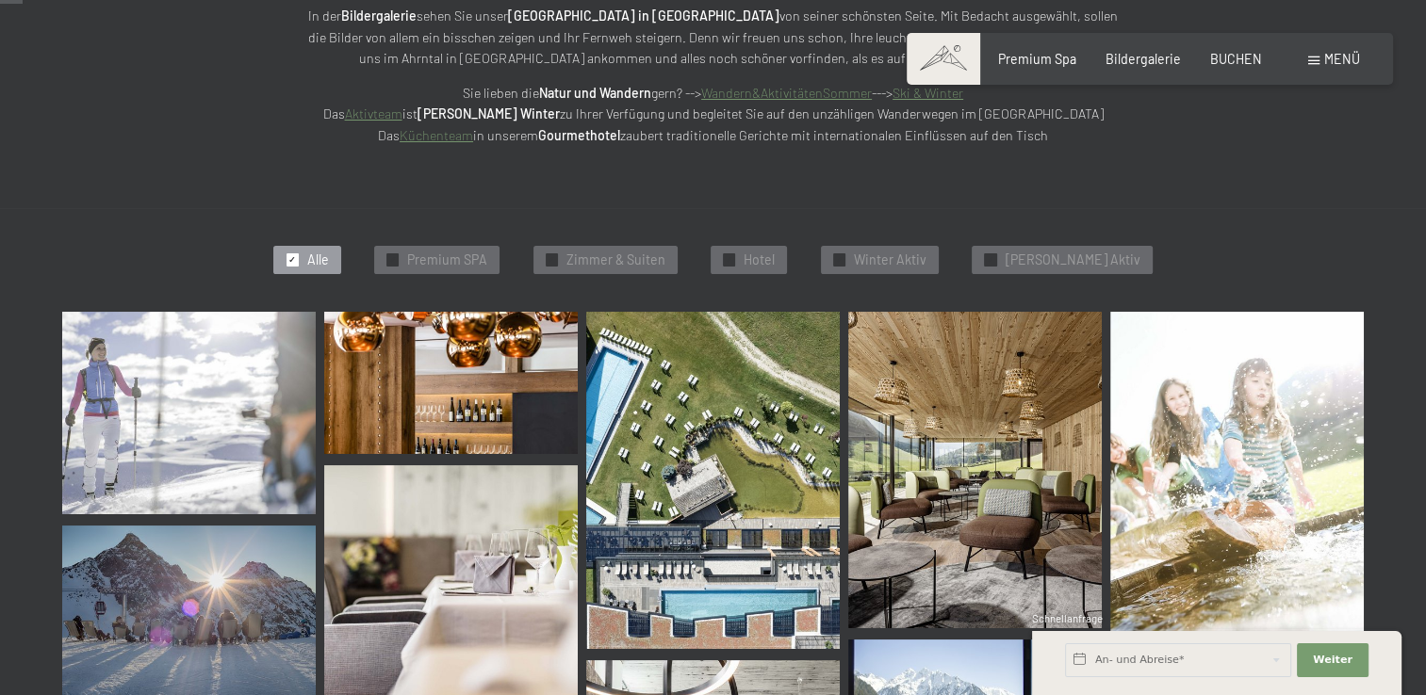
click at [1336, 62] on span "Menü" at bounding box center [1342, 59] width 36 height 16
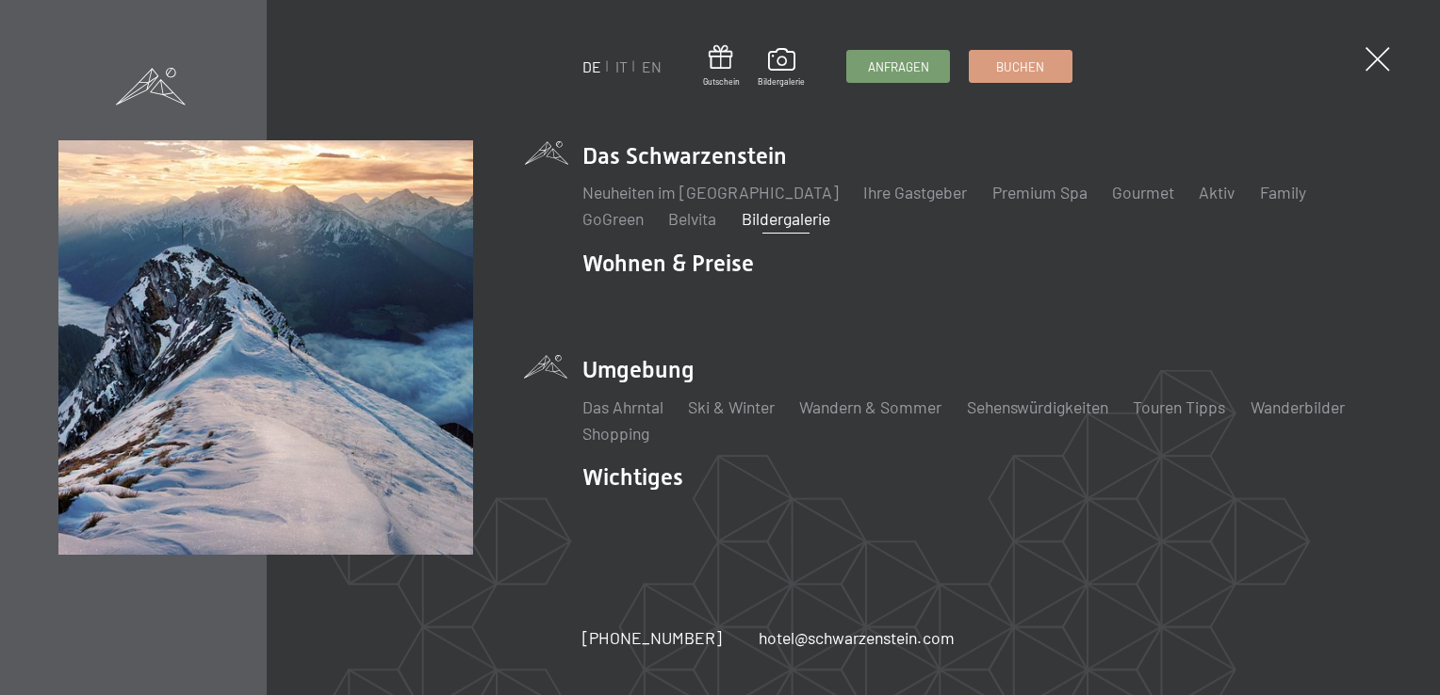
click at [661, 368] on li "Umgebung Das Ahrntal Ski & Winter Skifahren Skischule Wandern & Sommer Wandern …" at bounding box center [982, 399] width 800 height 90
click at [615, 371] on li "Umgebung Das Ahrntal Ski & Winter Skifahren Skischule Wandern & Sommer Wandern …" at bounding box center [982, 399] width 800 height 90
click at [634, 405] on link "Das Ahrntal" at bounding box center [622, 407] width 81 height 21
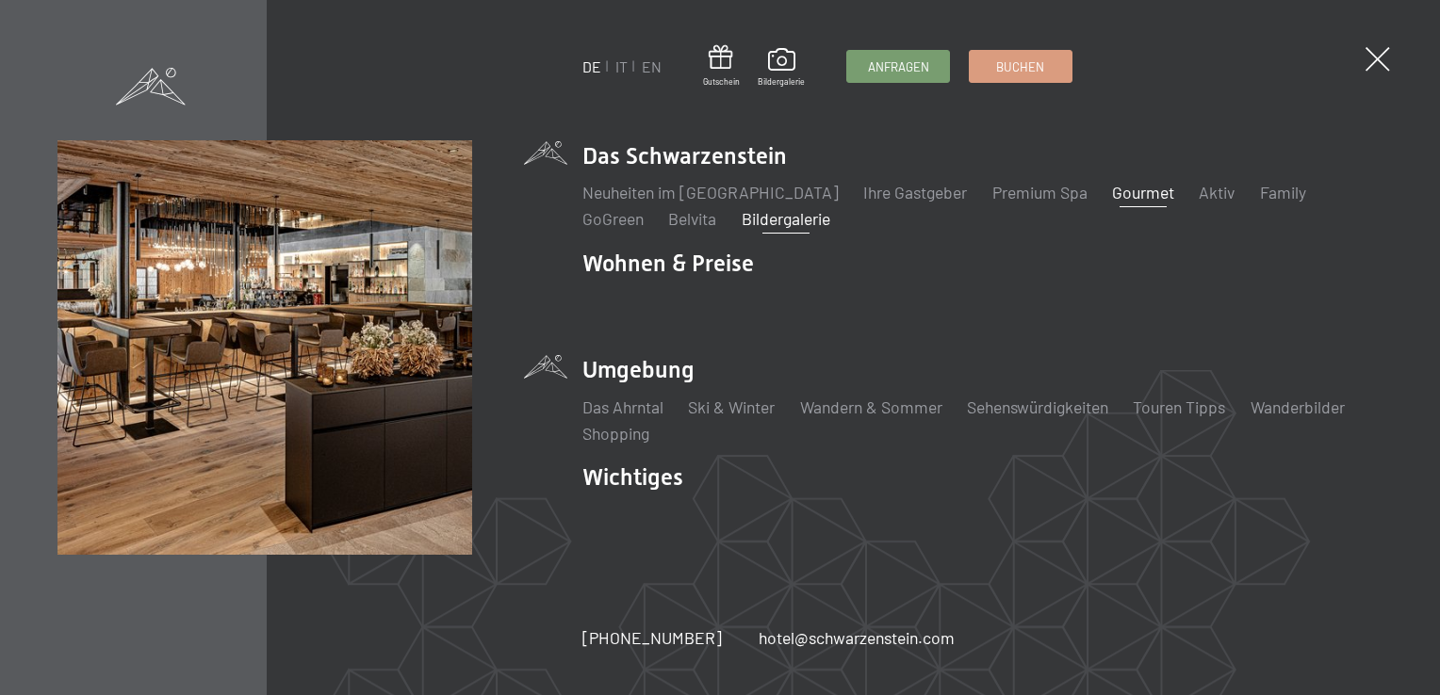
click at [1112, 193] on link "Gourmet" at bounding box center [1143, 192] width 62 height 21
click at [1199, 193] on link "Aktiv" at bounding box center [1217, 192] width 36 height 21
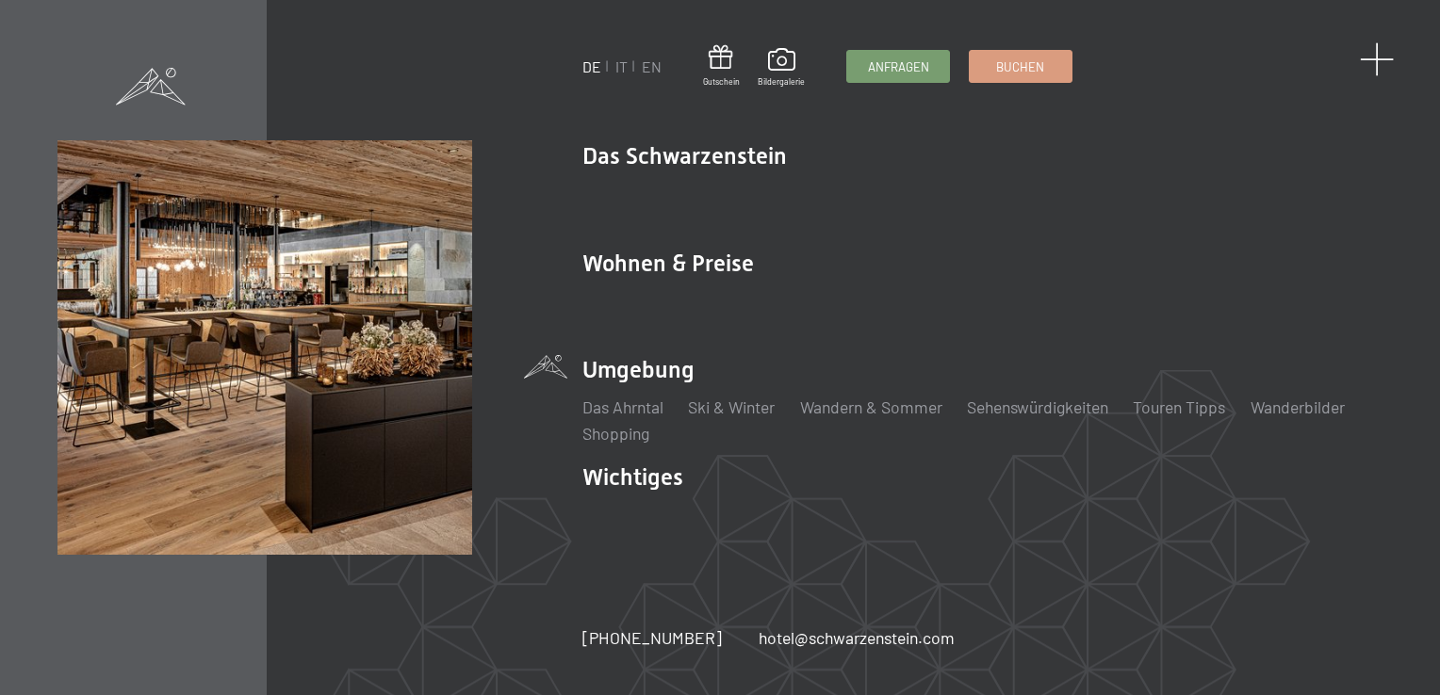
click at [1375, 65] on span at bounding box center [1377, 59] width 35 height 35
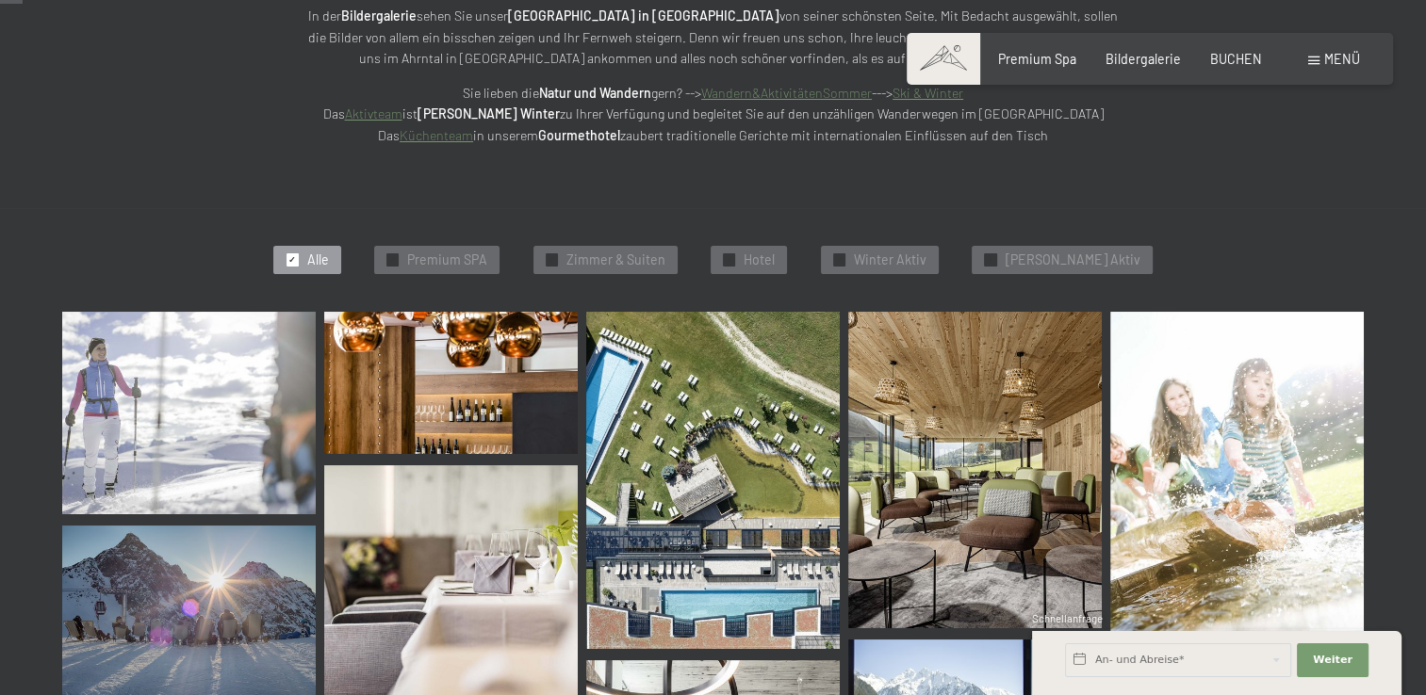
click at [1318, 59] on span at bounding box center [1313, 61] width 11 height 8
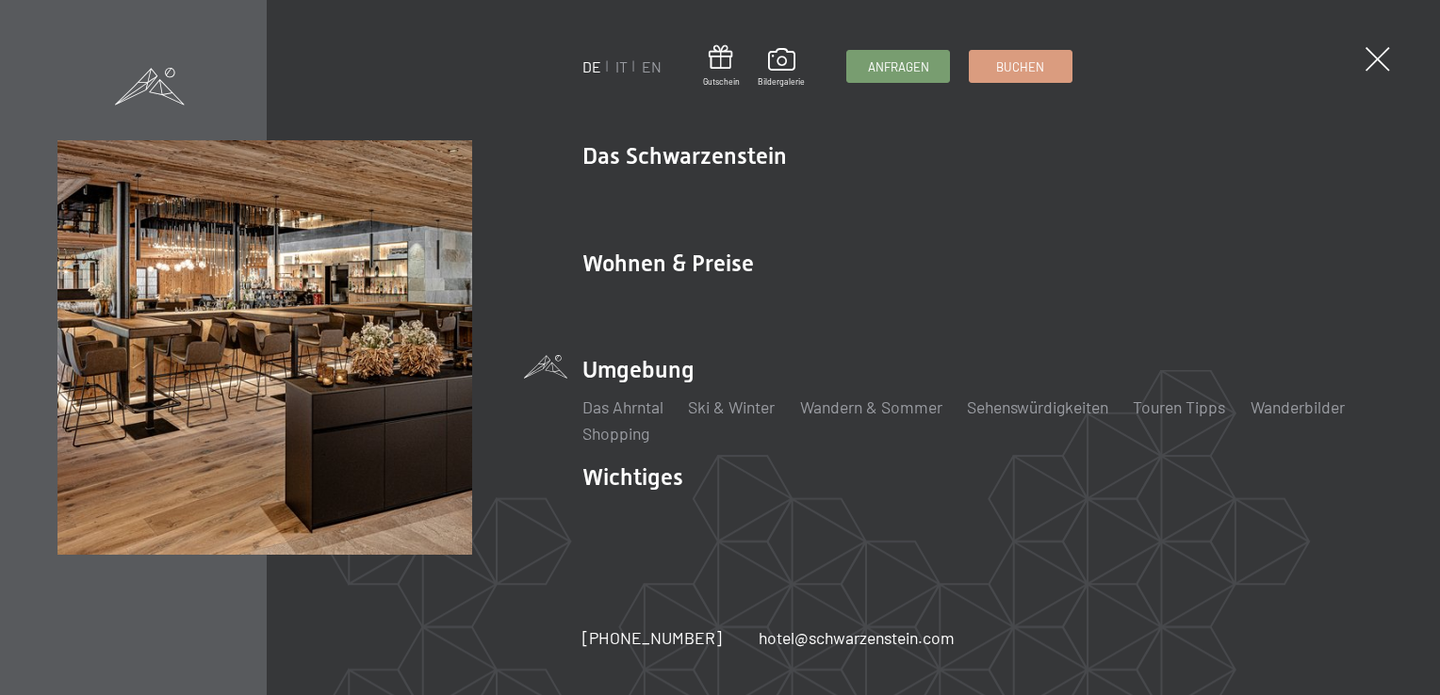
drag, startPoint x: 1318, startPoint y: 59, endPoint x: 1339, endPoint y: 58, distance: 20.8
click at [1339, 58] on div "DE IT EN Gutschein Bildergalerie Anfragen Buchen DE IT EN Das Schwarzenstein Ne…" at bounding box center [720, 347] width 1440 height 695
click at [1373, 60] on span at bounding box center [1377, 59] width 35 height 35
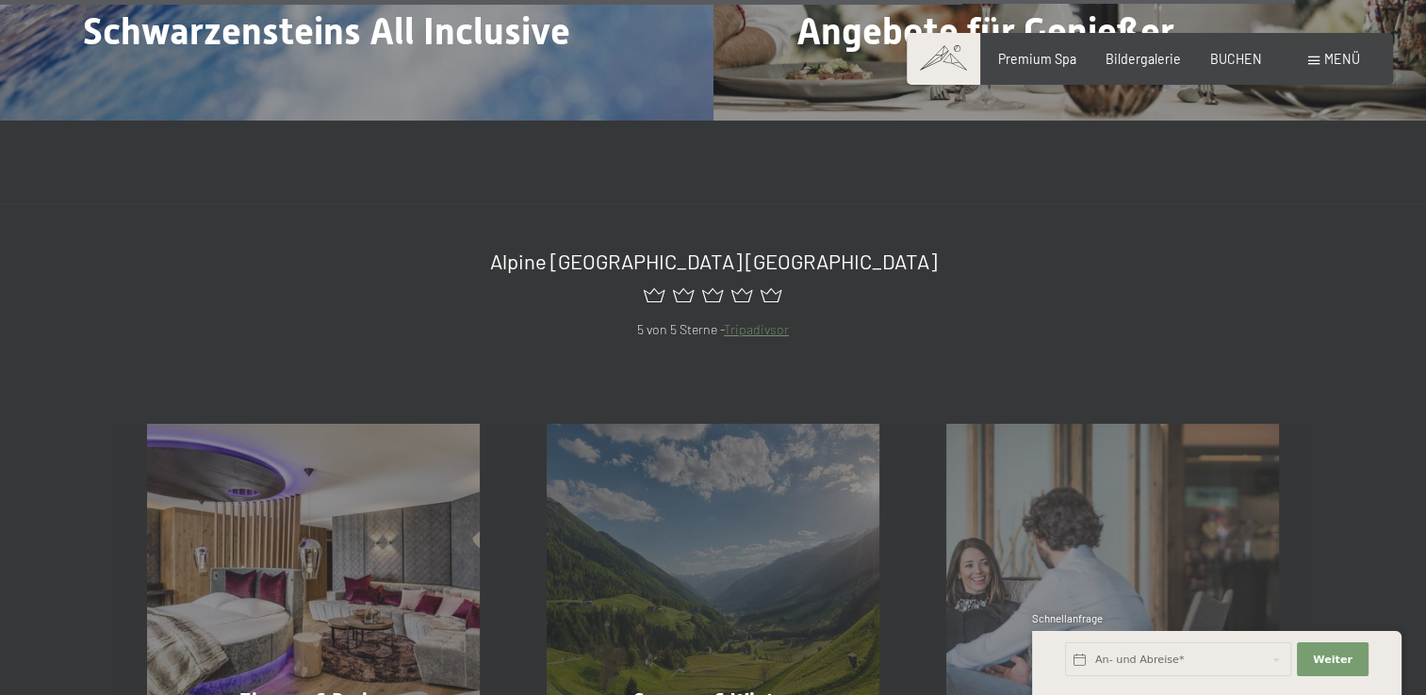
scroll to position [7328, 0]
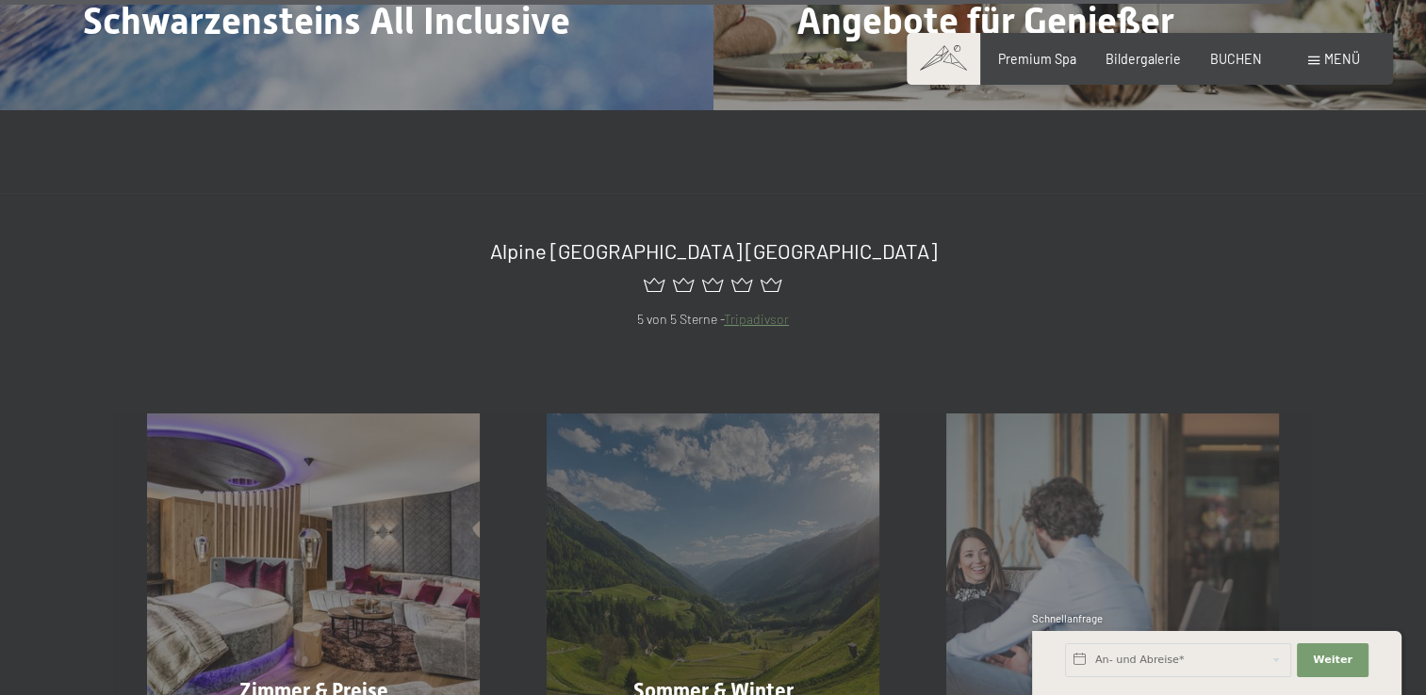
click at [1312, 57] on span at bounding box center [1313, 61] width 11 height 8
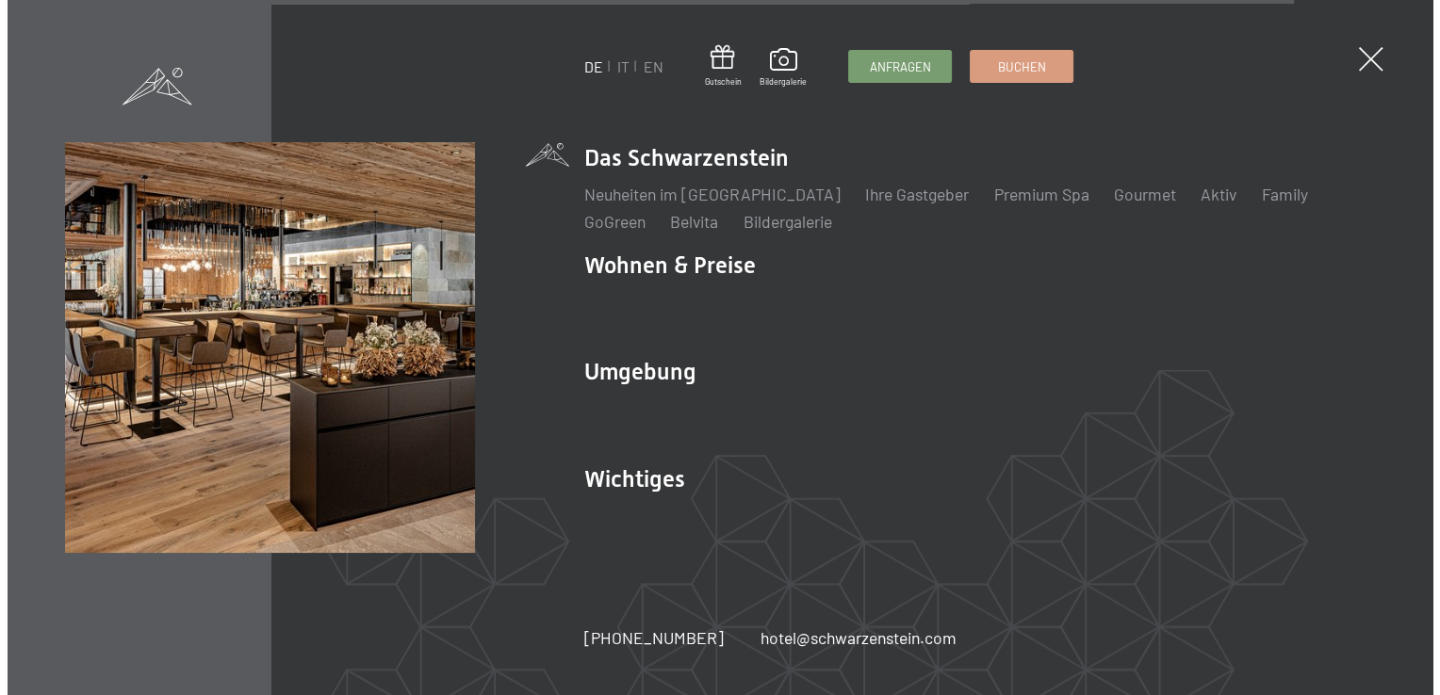
scroll to position [7365, 0]
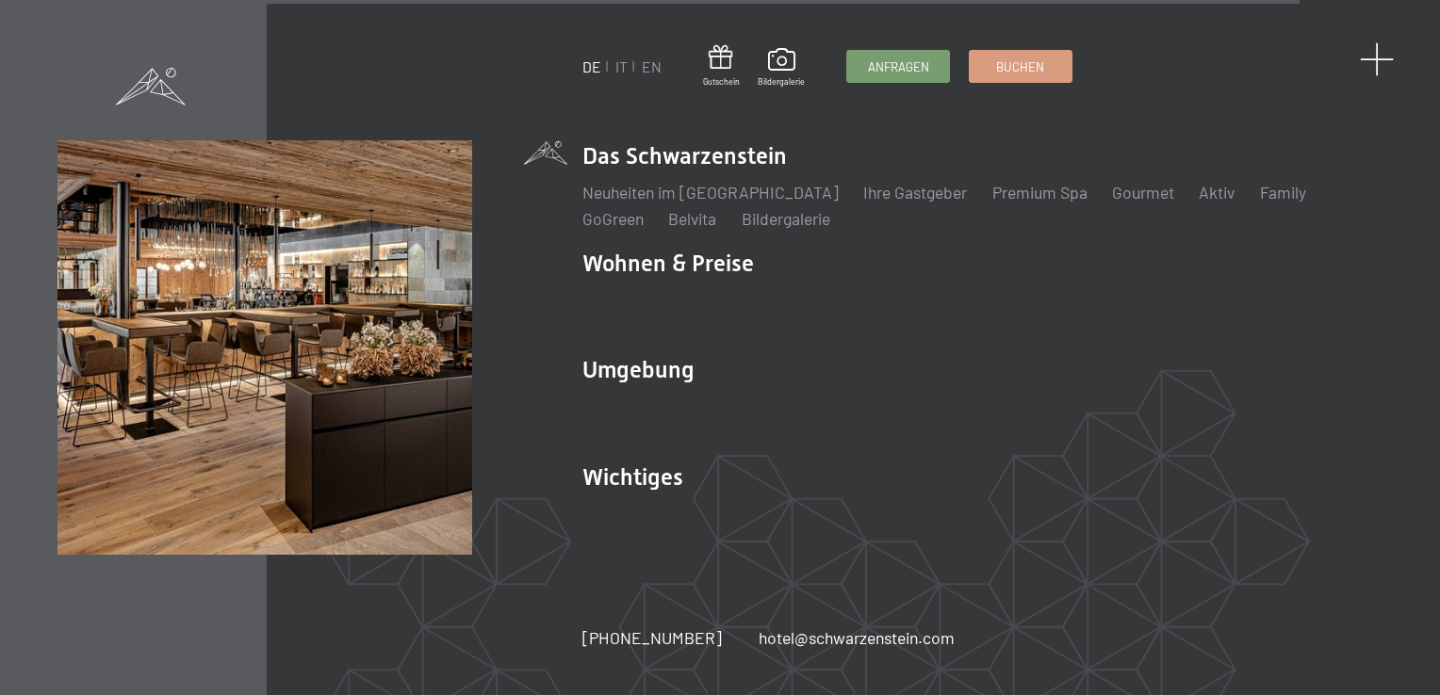
click at [1369, 55] on span at bounding box center [1377, 59] width 35 height 35
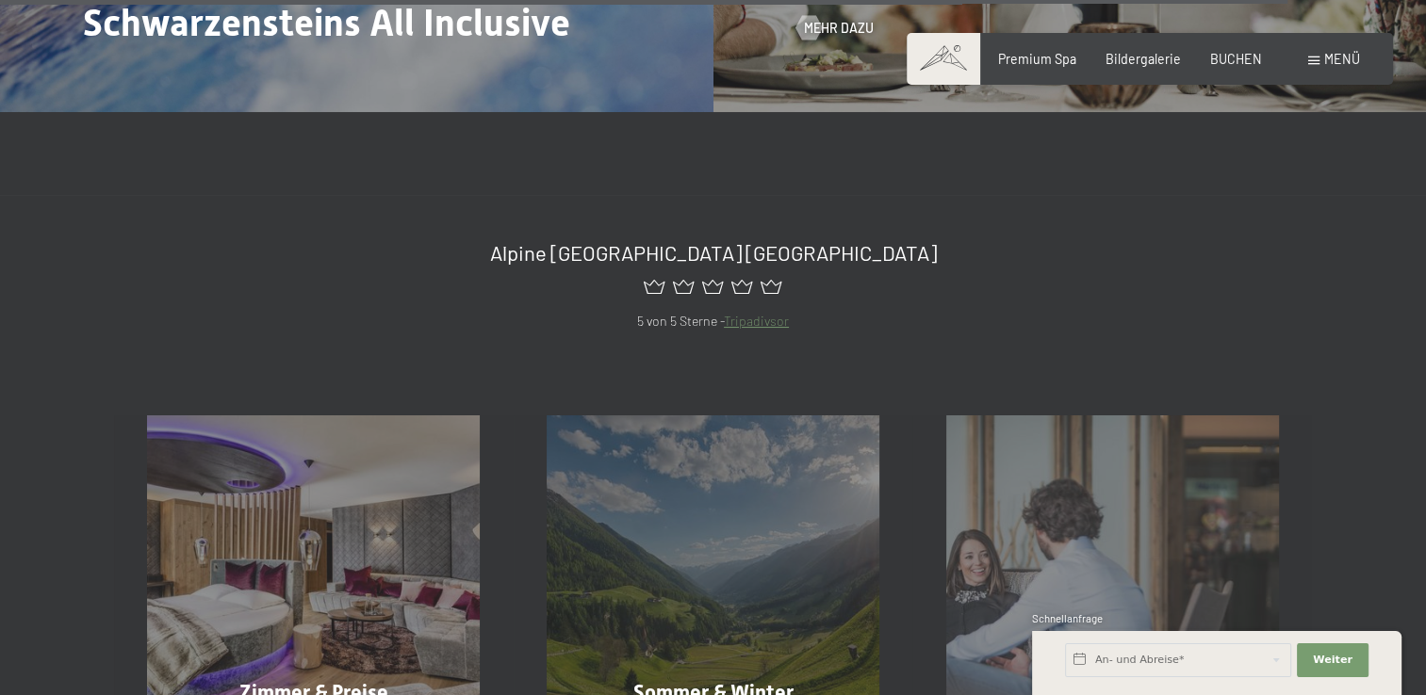
scroll to position [7325, 0]
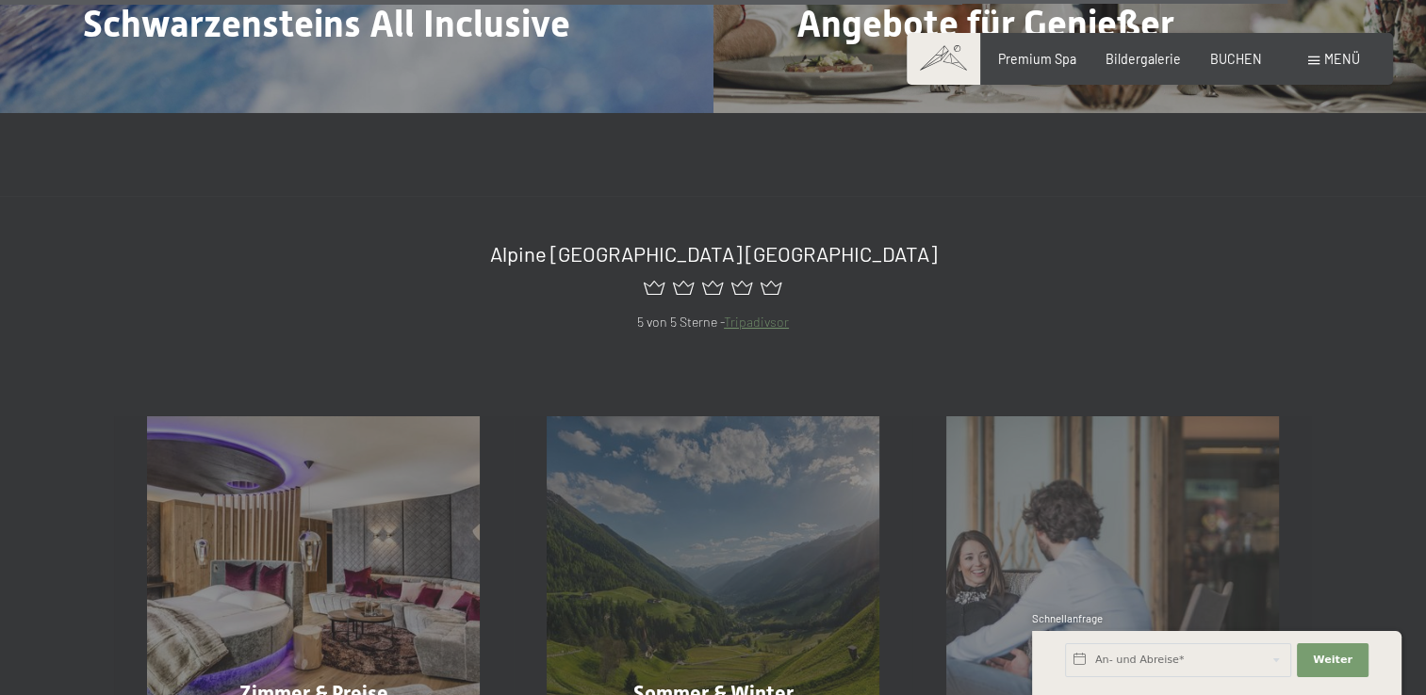
click at [1316, 57] on span at bounding box center [1313, 61] width 11 height 8
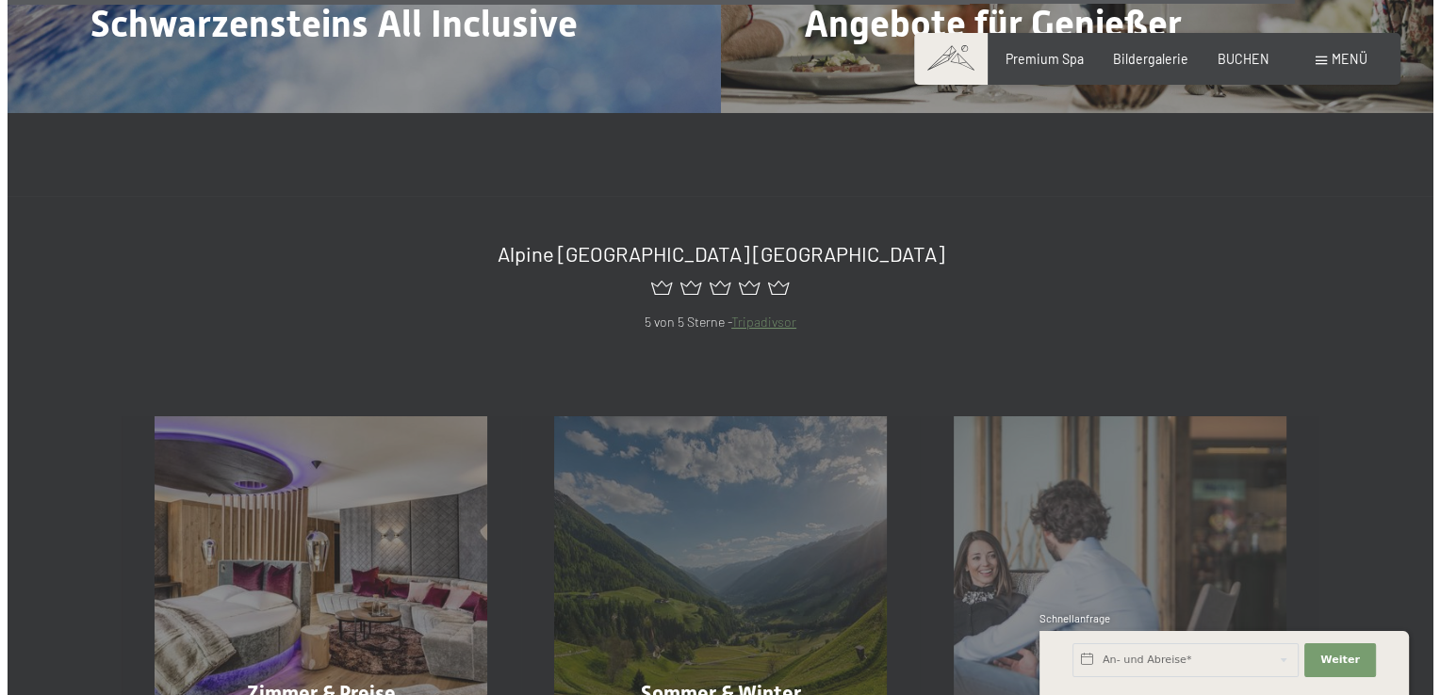
scroll to position [7362, 0]
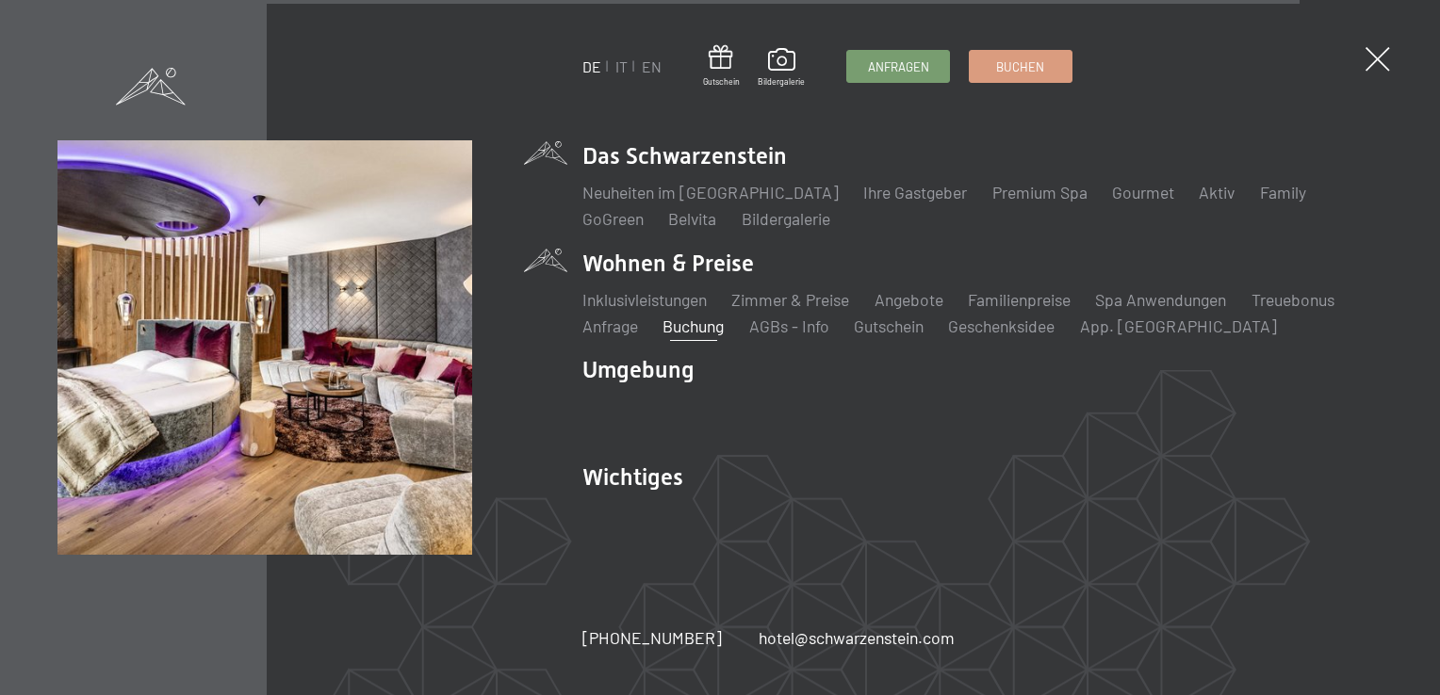
click at [707, 322] on link "Buchung" at bounding box center [692, 326] width 61 height 21
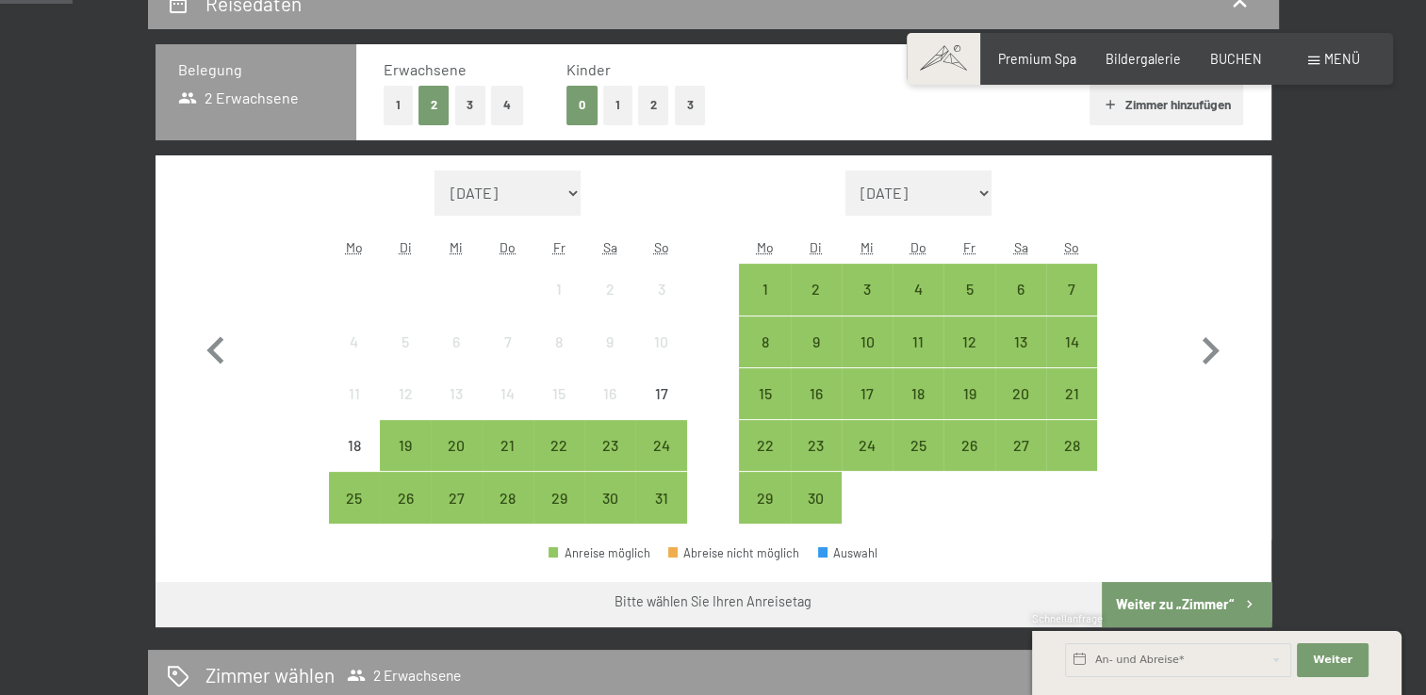
scroll to position [475, 0]
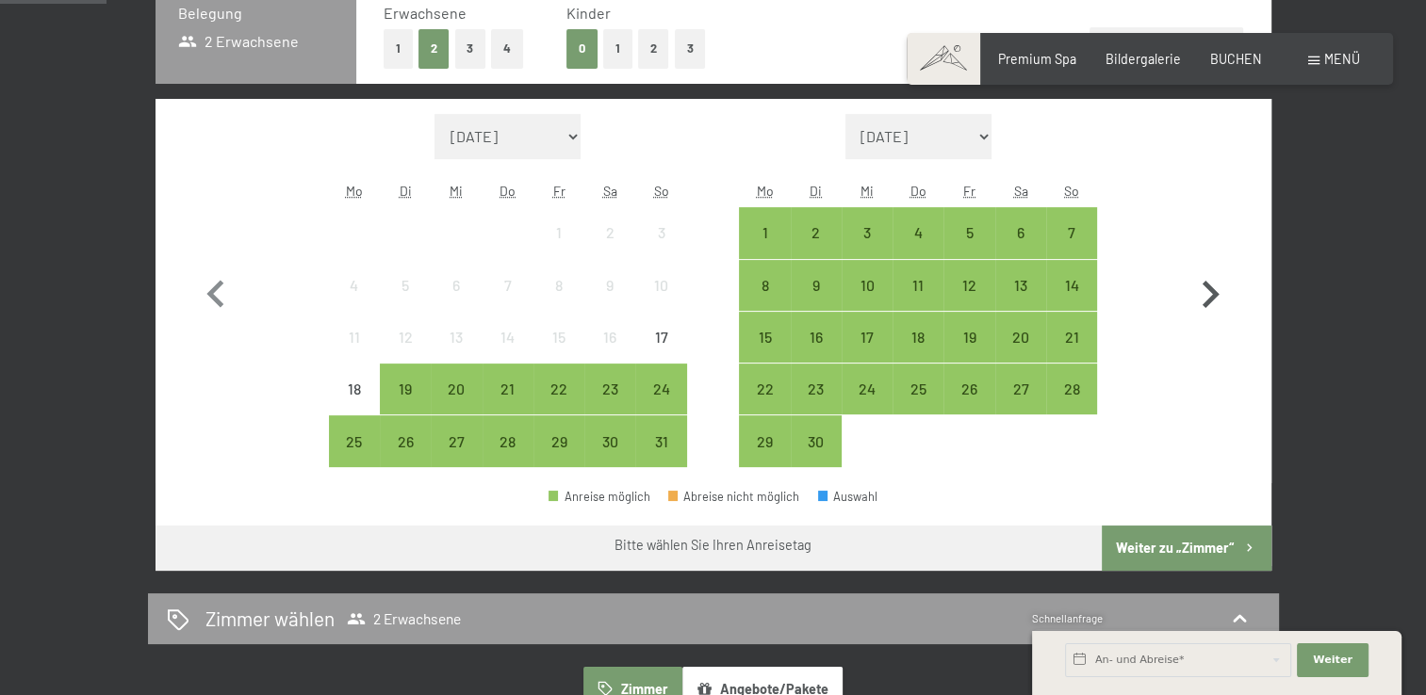
click at [1202, 281] on icon "button" at bounding box center [1210, 295] width 55 height 55
select select "[DATE]"
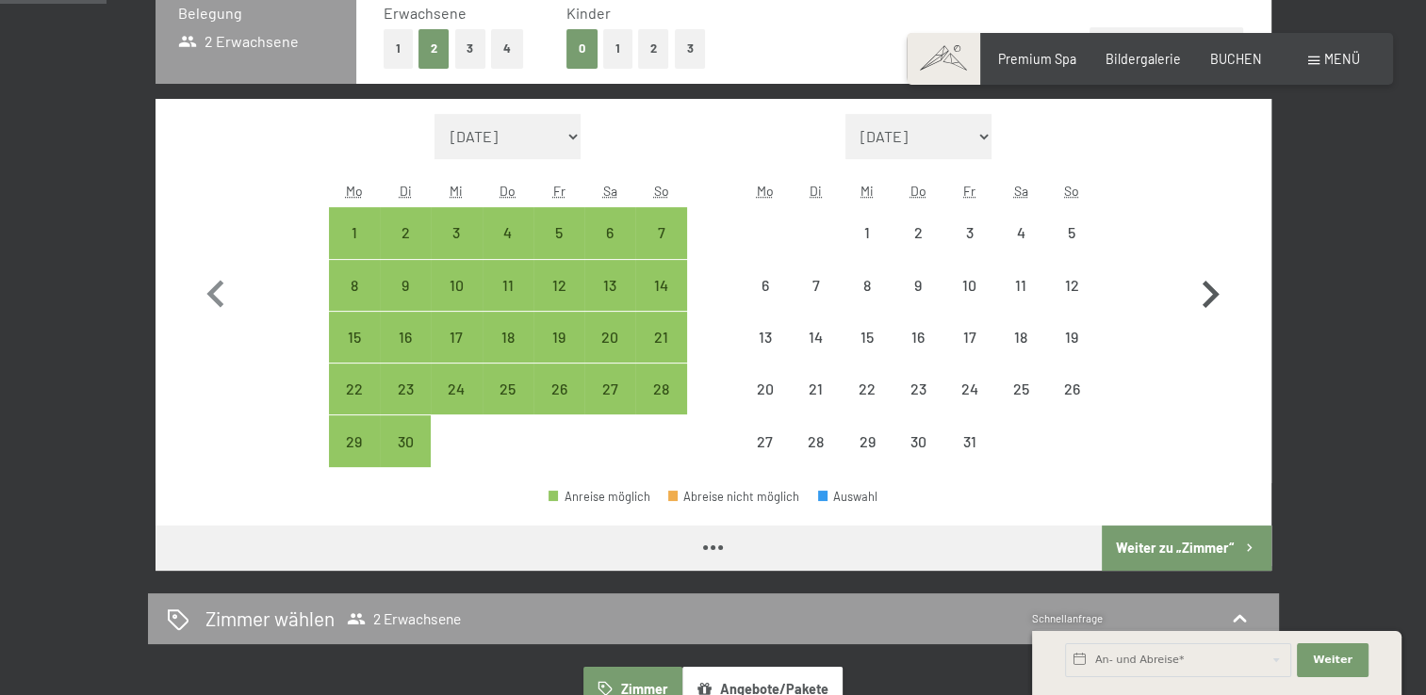
click at [1202, 281] on icon "button" at bounding box center [1210, 295] width 55 height 55
select select "[DATE]"
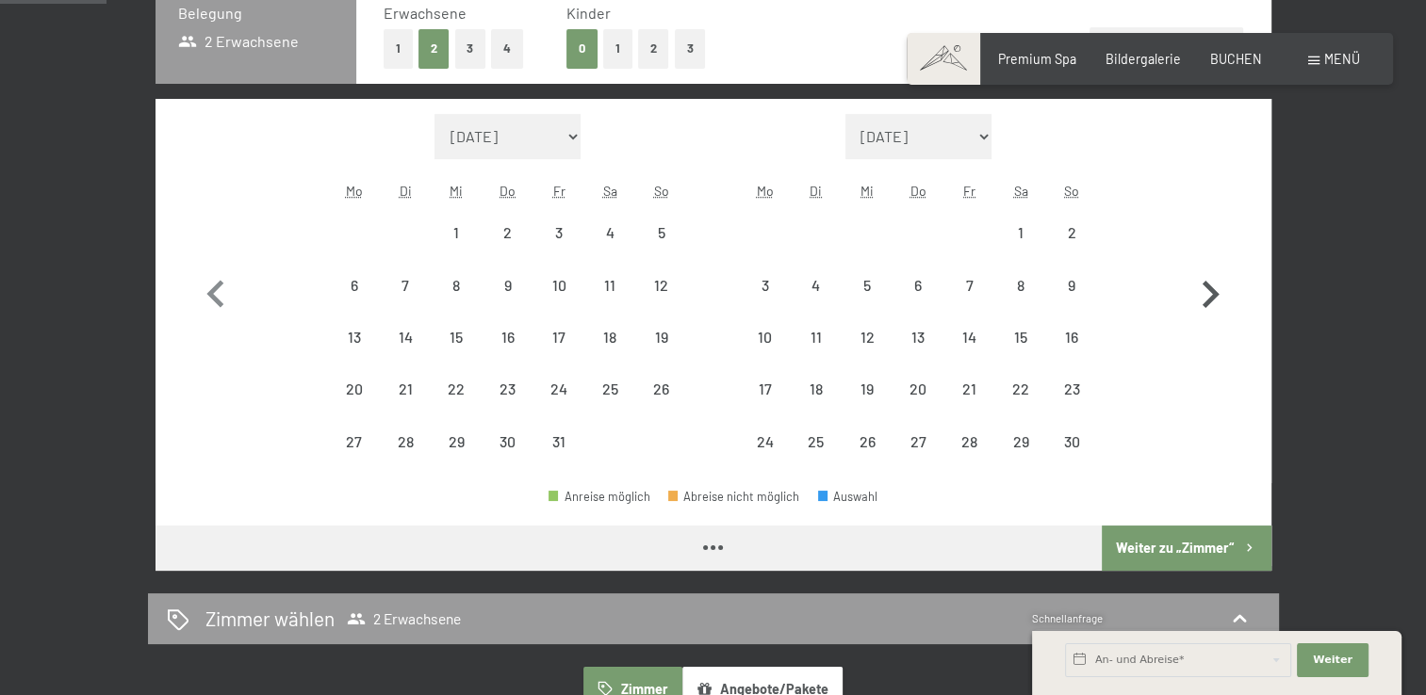
click at [1202, 281] on icon "button" at bounding box center [1210, 295] width 55 height 55
select select "[DATE]"
click at [1202, 281] on icon "button" at bounding box center [1210, 295] width 55 height 55
select select "[DATE]"
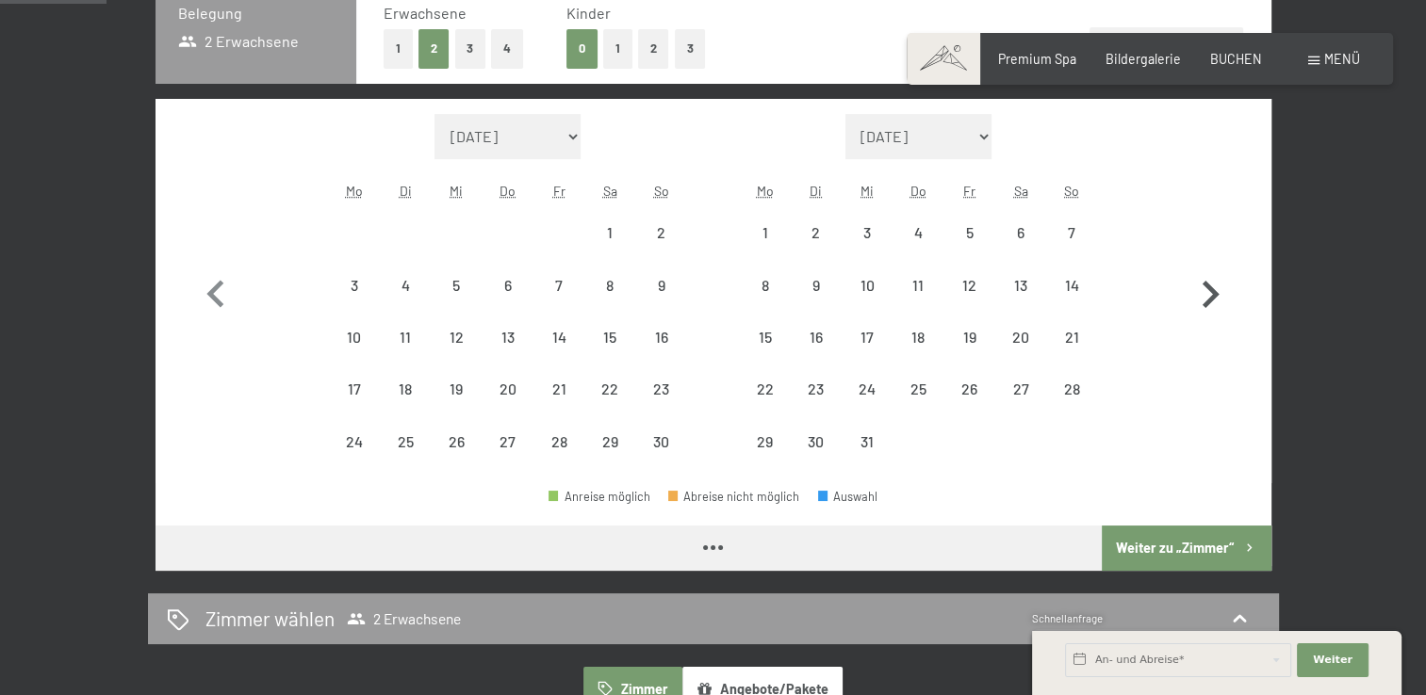
select select "[DATE]"
click at [1202, 281] on icon "button" at bounding box center [1210, 295] width 55 height 55
click at [1202, 281] on button "button" at bounding box center [1210, 291] width 55 height 354
select select "[DATE]"
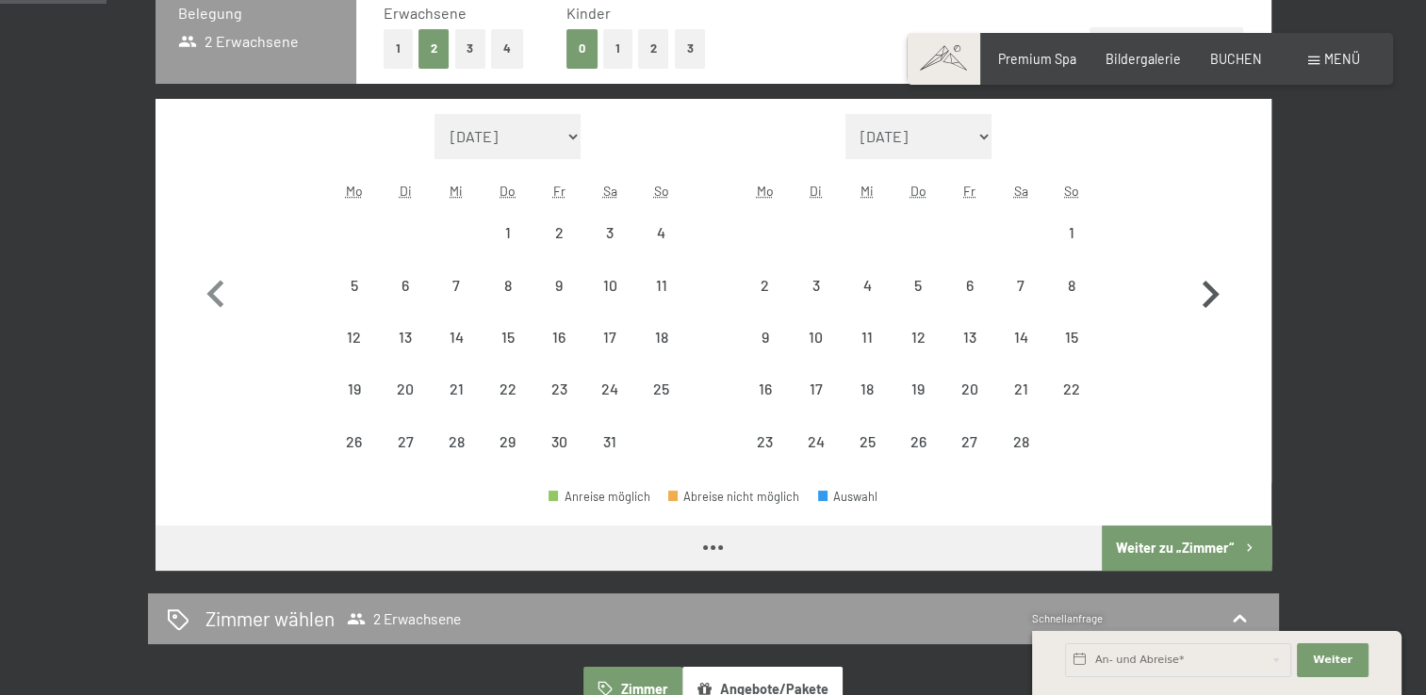
select select "[DATE]"
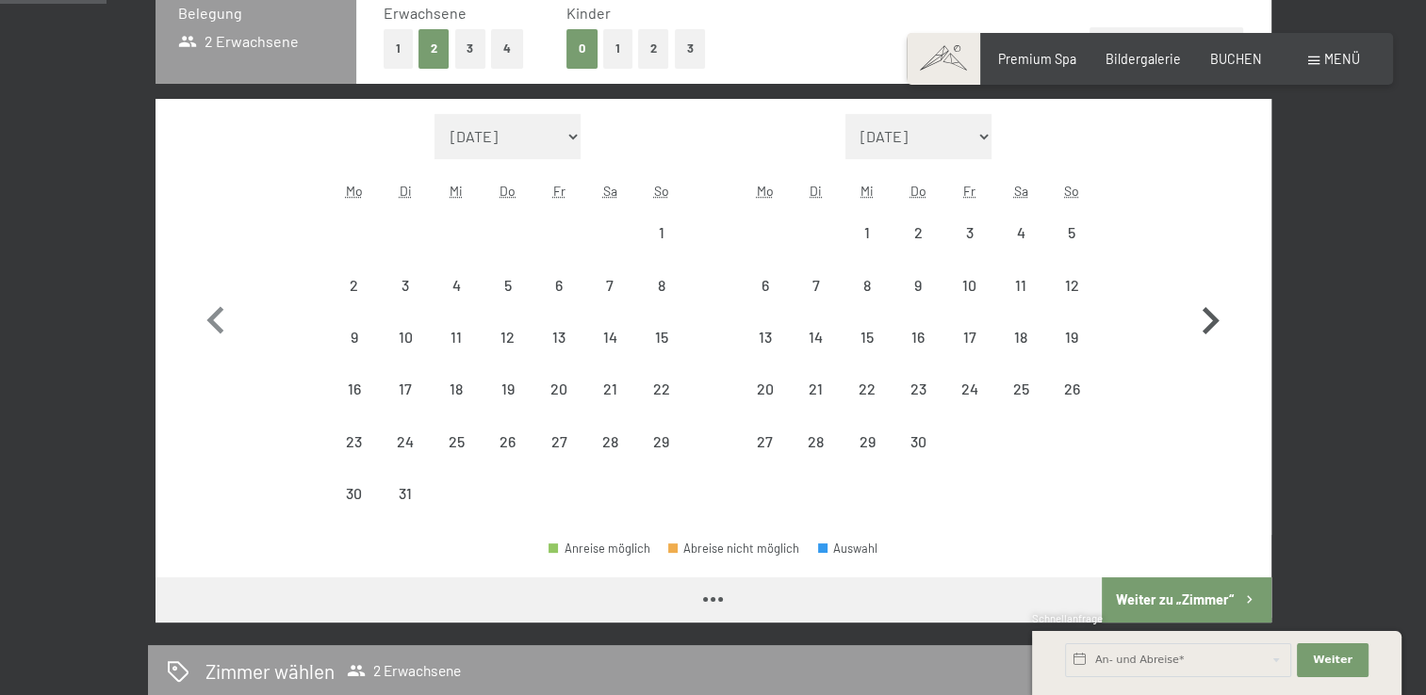
select select "[DATE]"
click at [1202, 281] on button "button" at bounding box center [1210, 317] width 55 height 406
select select "[DATE]"
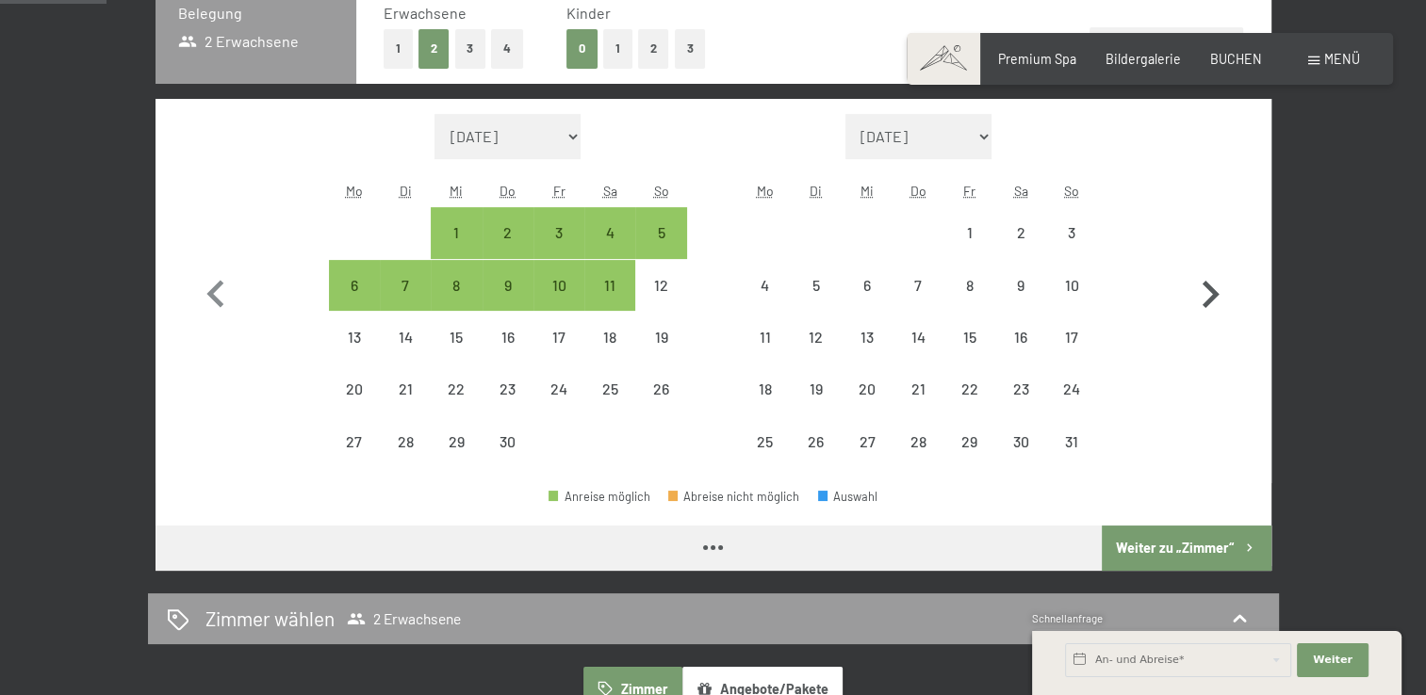
select select "[DATE]"
click at [1202, 281] on icon "button" at bounding box center [1210, 295] width 55 height 55
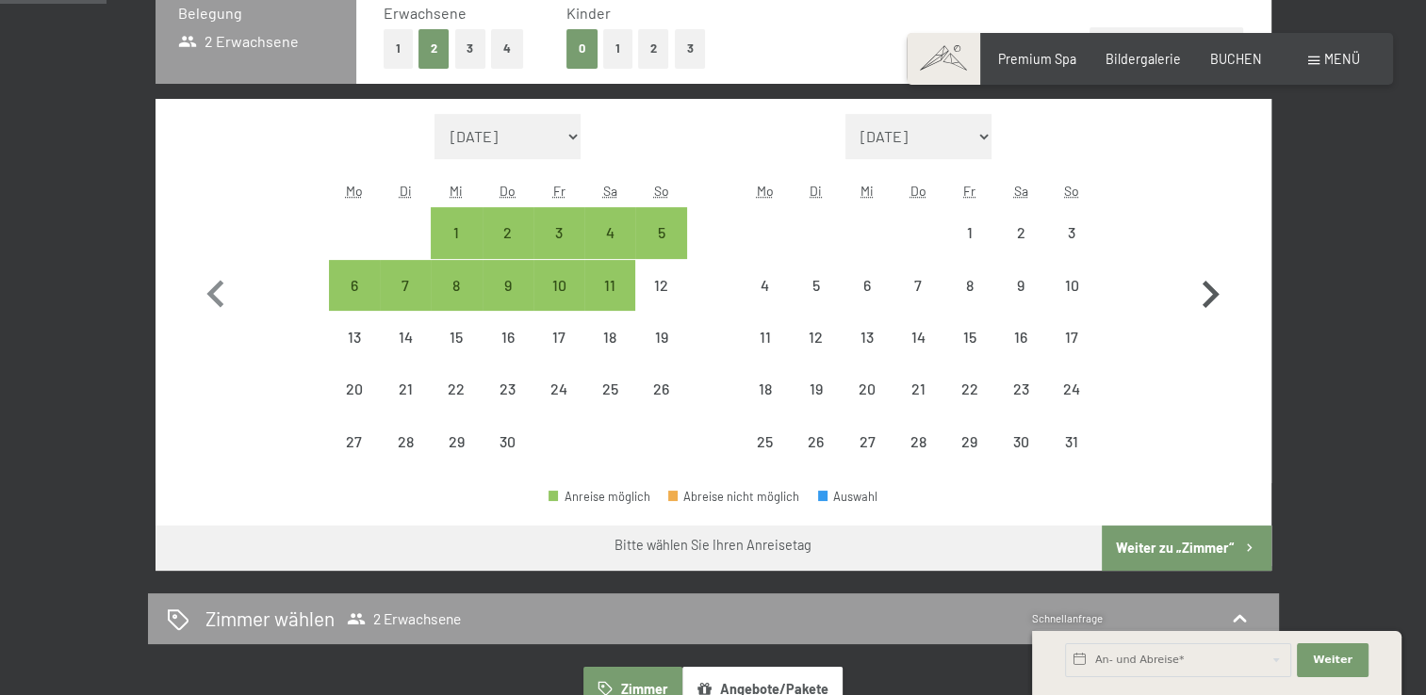
select select "[DATE]"
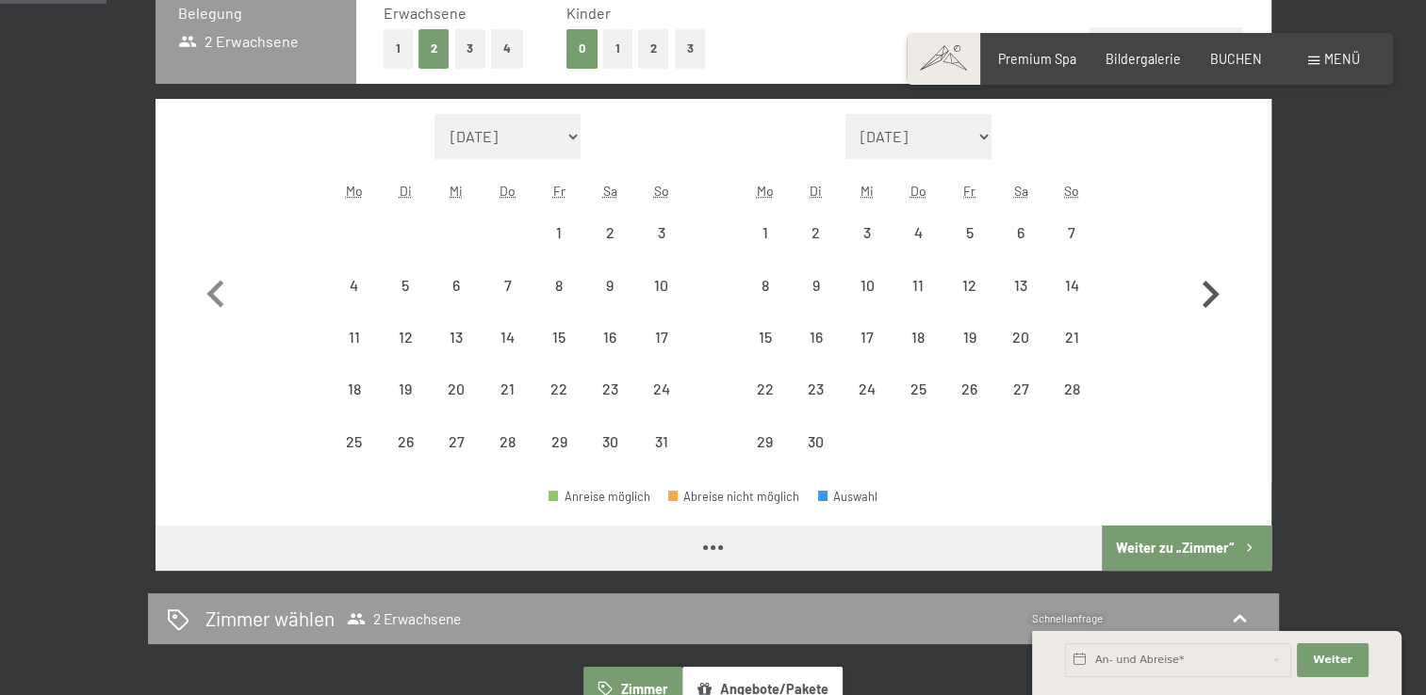
select select "[DATE]"
click at [863, 232] on div "3" at bounding box center [866, 248] width 47 height 47
select select "[DATE]"
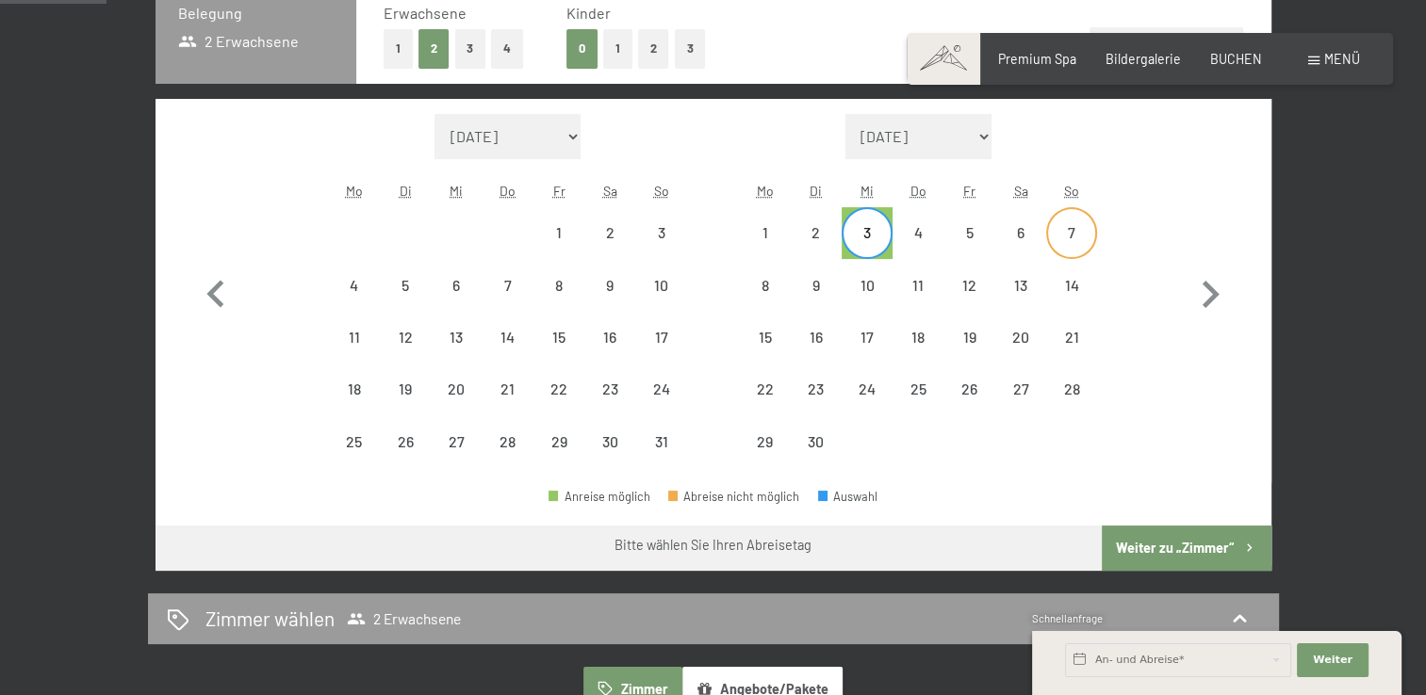
click at [1069, 238] on div "7" at bounding box center [1071, 248] width 47 height 47
select select "[DATE]"
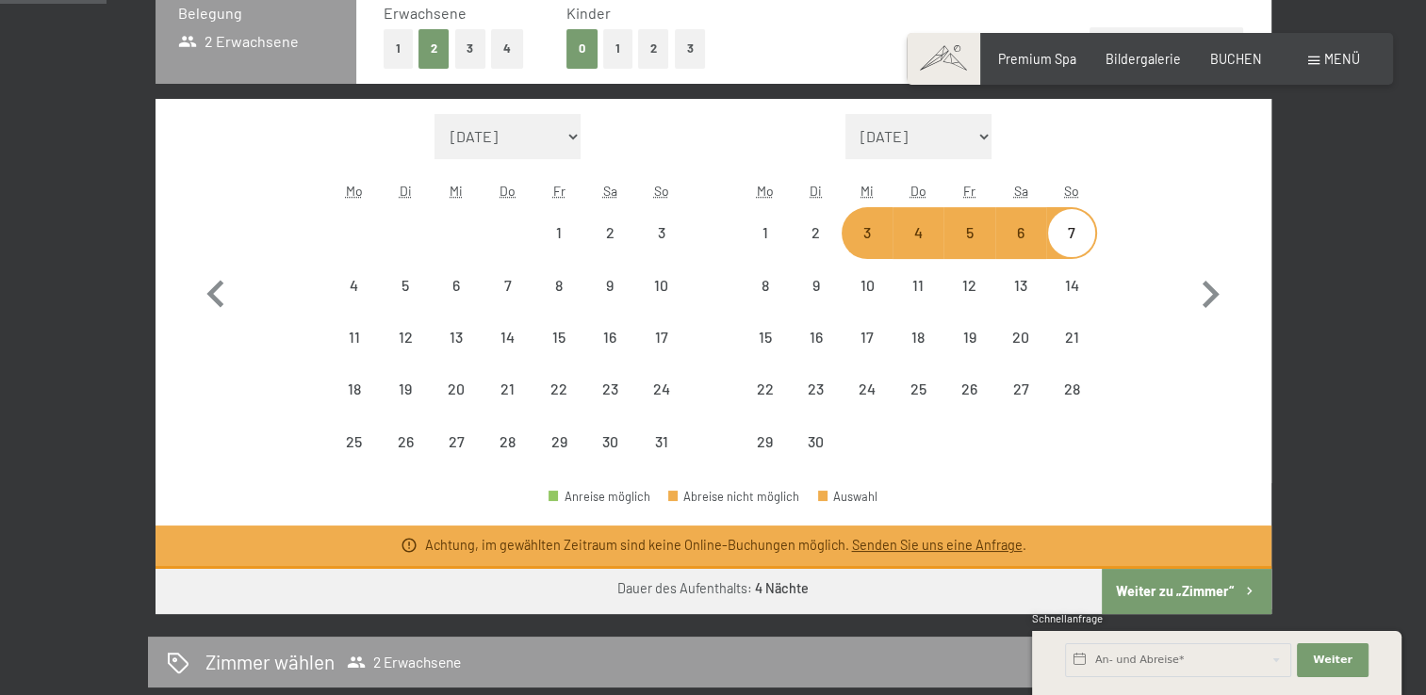
click at [1155, 352] on div "Monat/Jahr [DATE] [DATE] Oktober 2025 [DATE] Dezember 2025 Januar 2026 Februar …" at bounding box center [712, 291] width 1049 height 354
click at [1068, 190] on abbr "So" at bounding box center [1071, 191] width 15 height 16
click at [220, 288] on icon "button" at bounding box center [215, 295] width 55 height 55
select select "[DATE]"
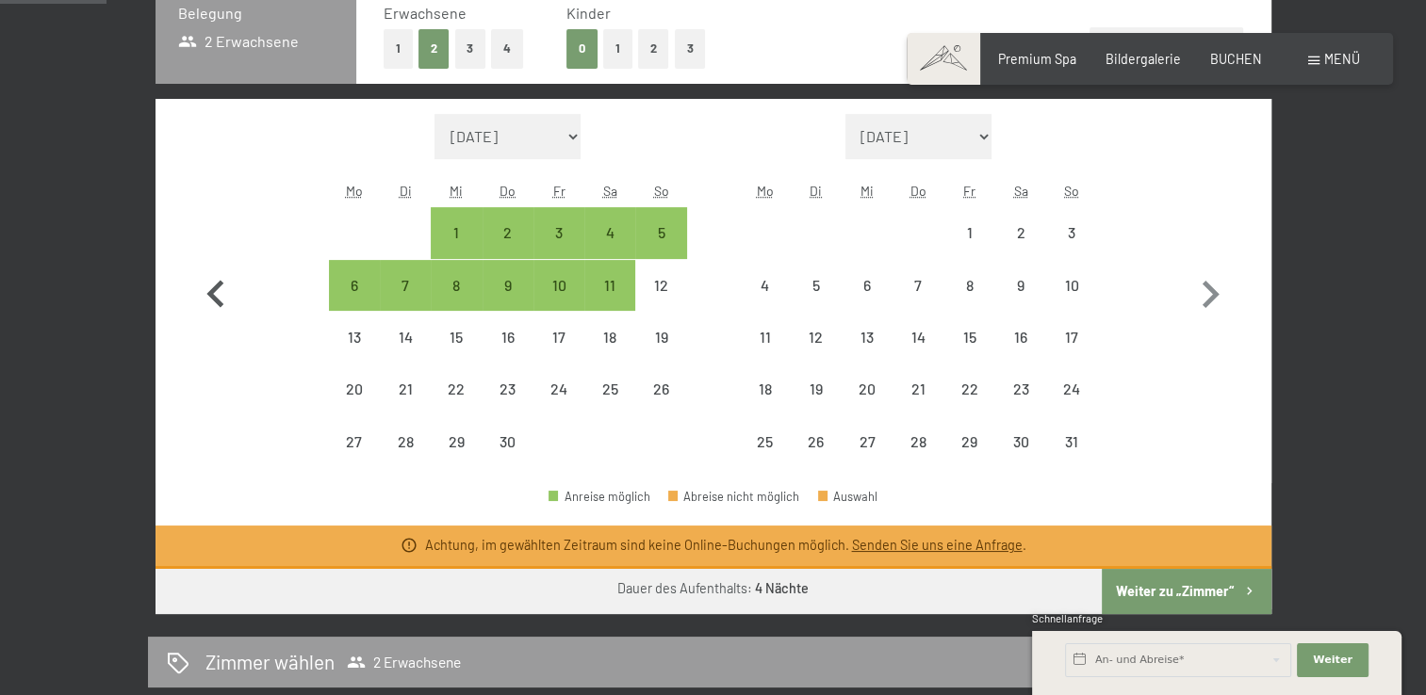
click at [220, 288] on icon "button" at bounding box center [215, 295] width 55 height 55
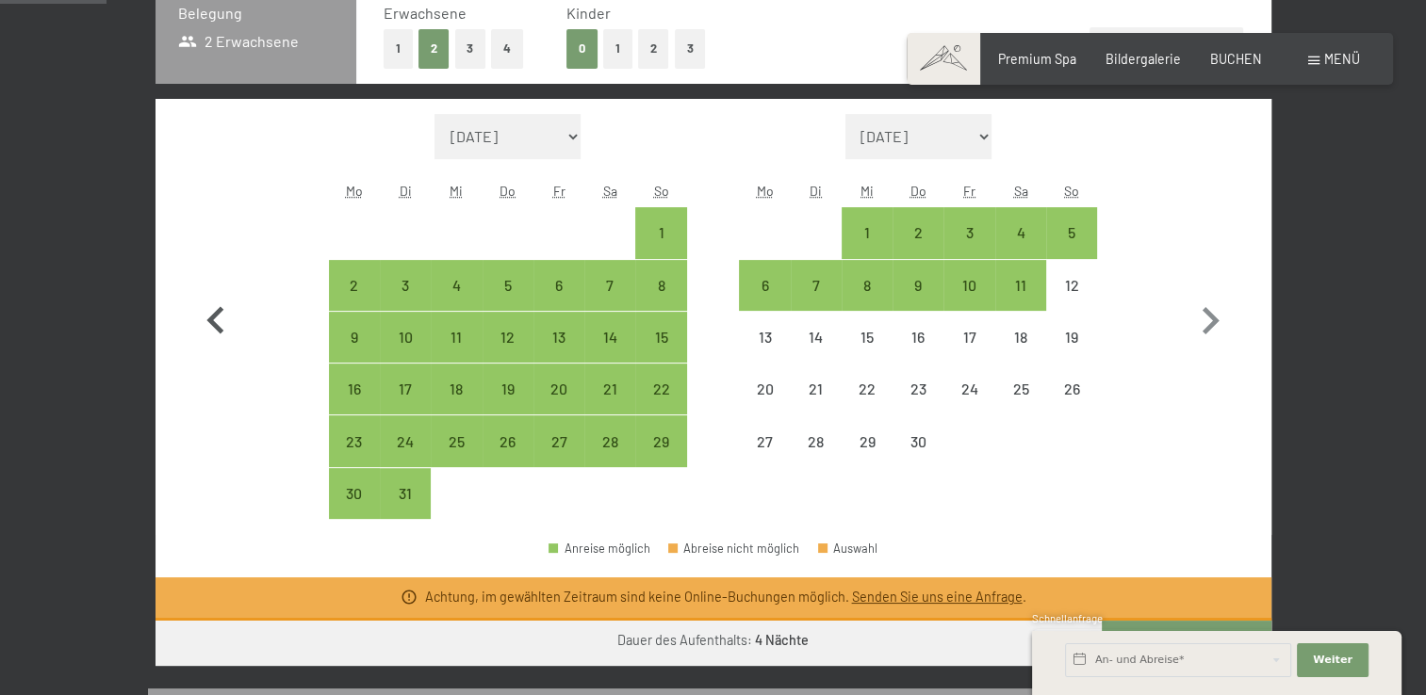
click at [220, 288] on button "button" at bounding box center [215, 317] width 55 height 406
select select "[DATE]"
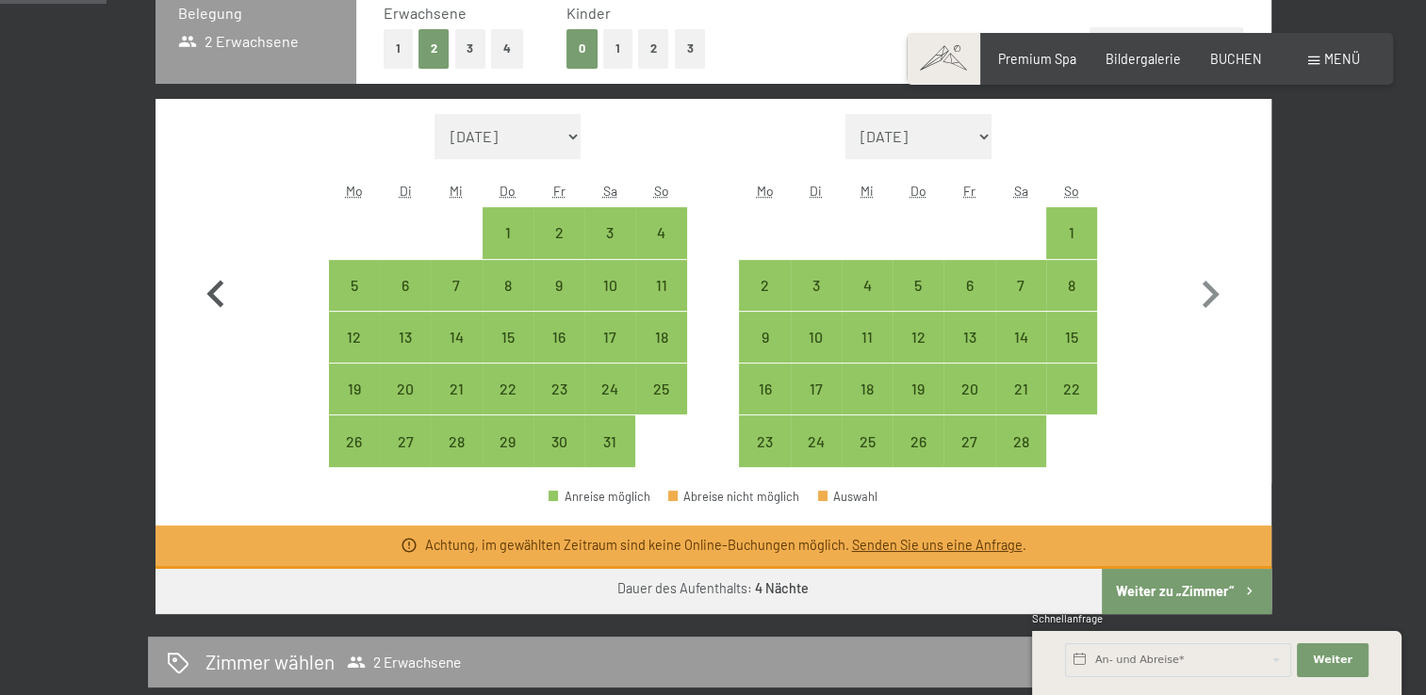
click at [220, 288] on icon "button" at bounding box center [215, 295] width 55 height 55
select select "[DATE]"
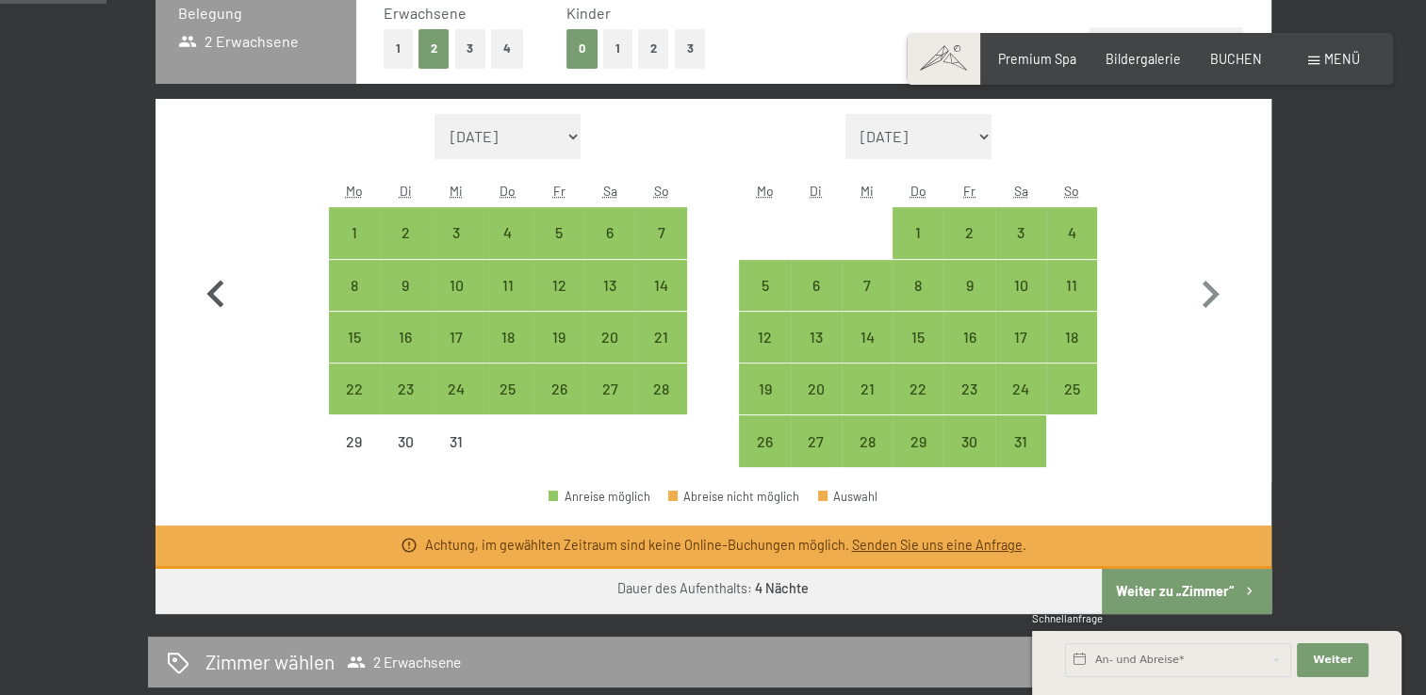
click at [218, 301] on icon "button" at bounding box center [214, 293] width 17 height 27
select select "[DATE]"
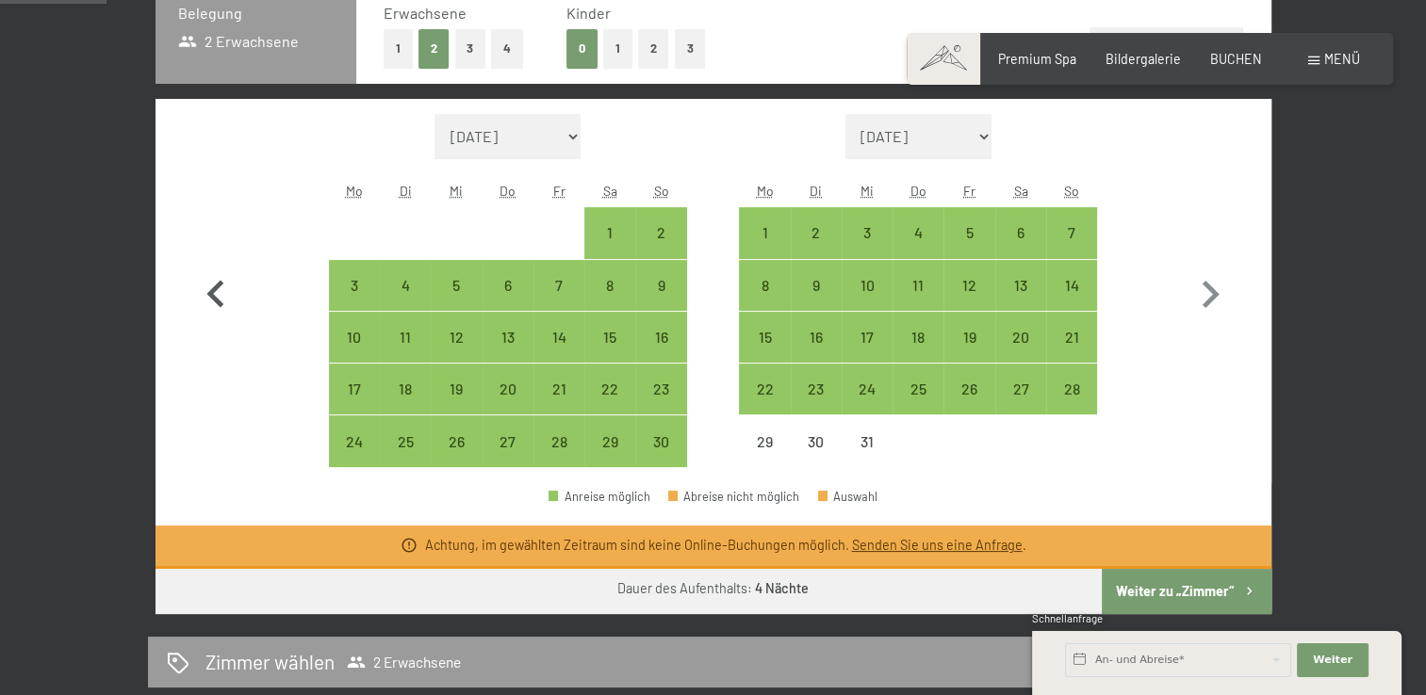
click at [218, 301] on icon "button" at bounding box center [214, 293] width 17 height 27
select select "[DATE]"
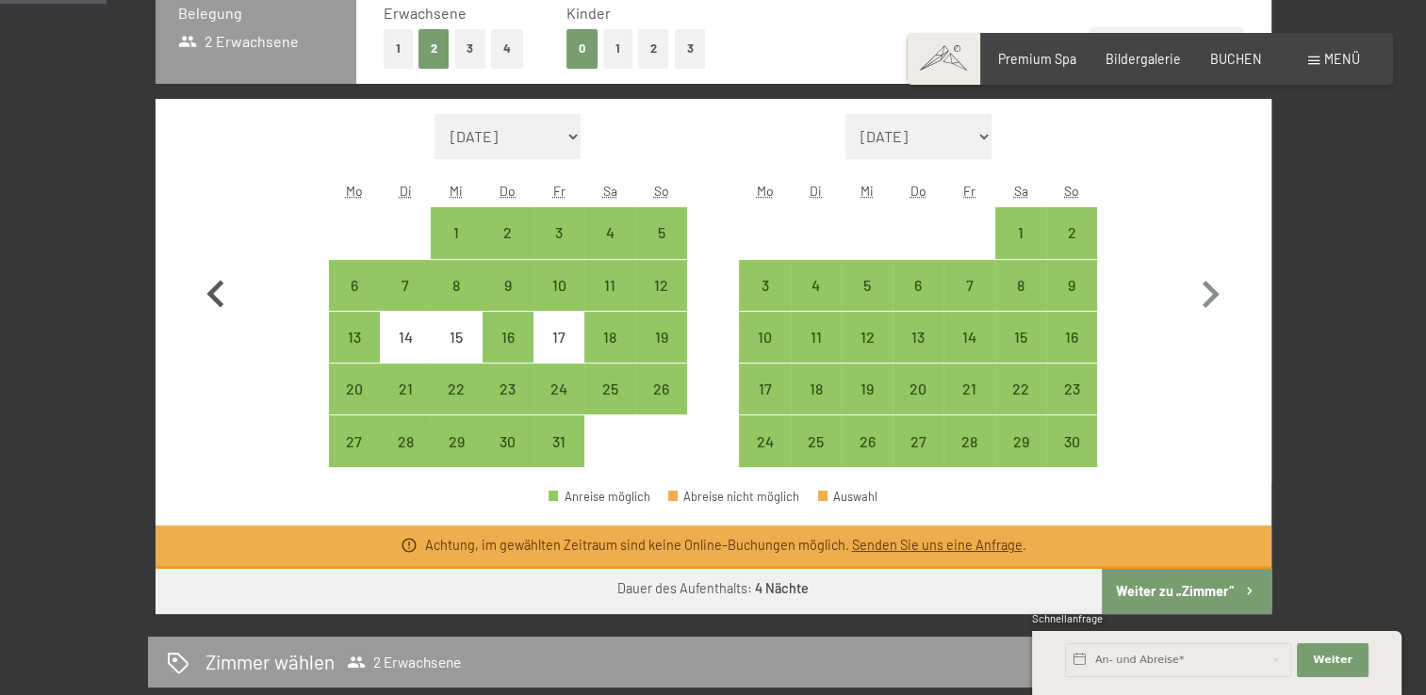
click at [218, 301] on icon "button" at bounding box center [214, 293] width 17 height 27
select select "[DATE]"
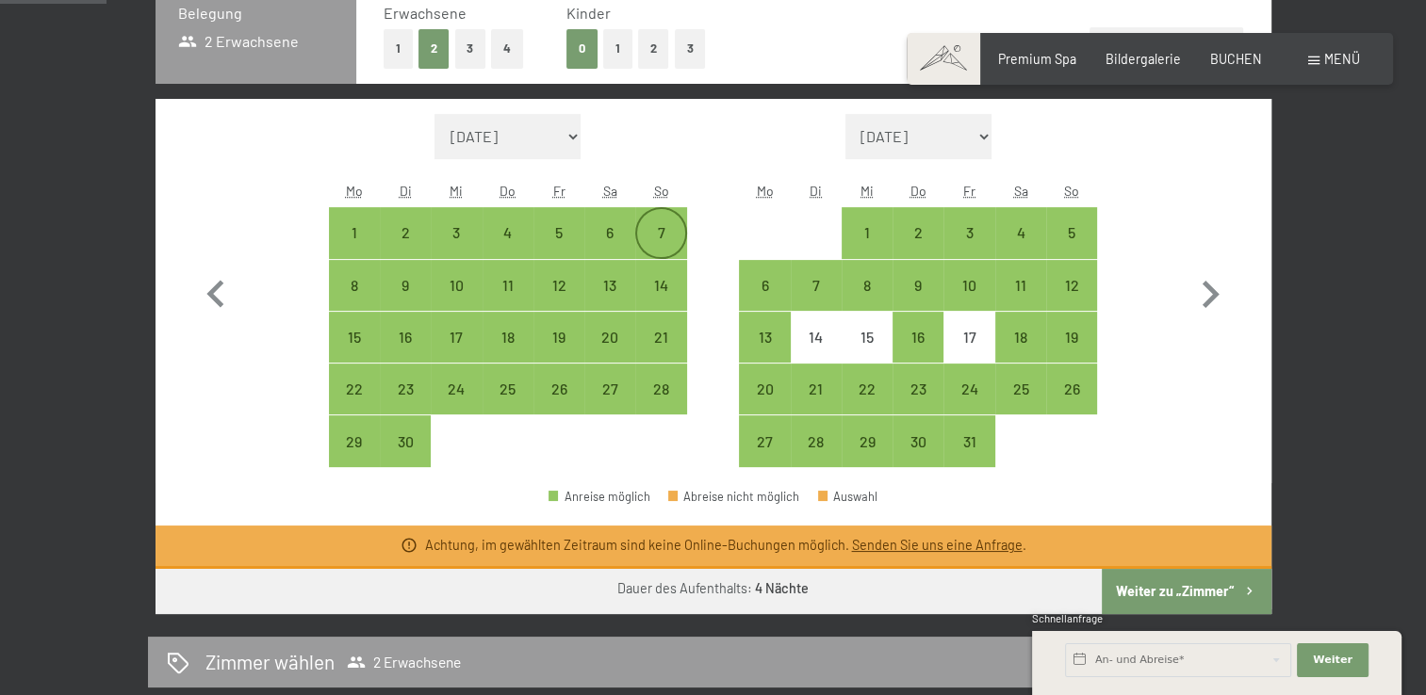
click at [666, 226] on div "7" at bounding box center [660, 248] width 47 height 47
select select "[DATE]"
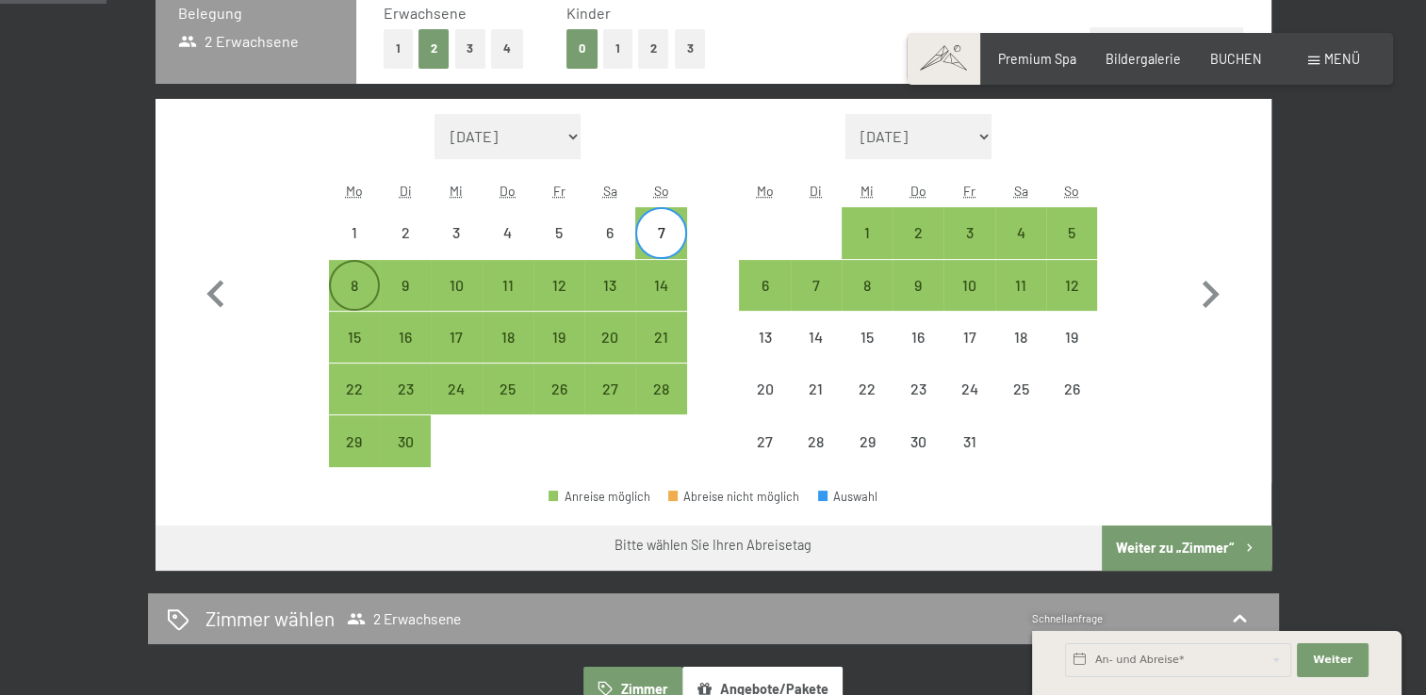
click at [359, 283] on div "8" at bounding box center [354, 301] width 47 height 47
select select "[DATE]"
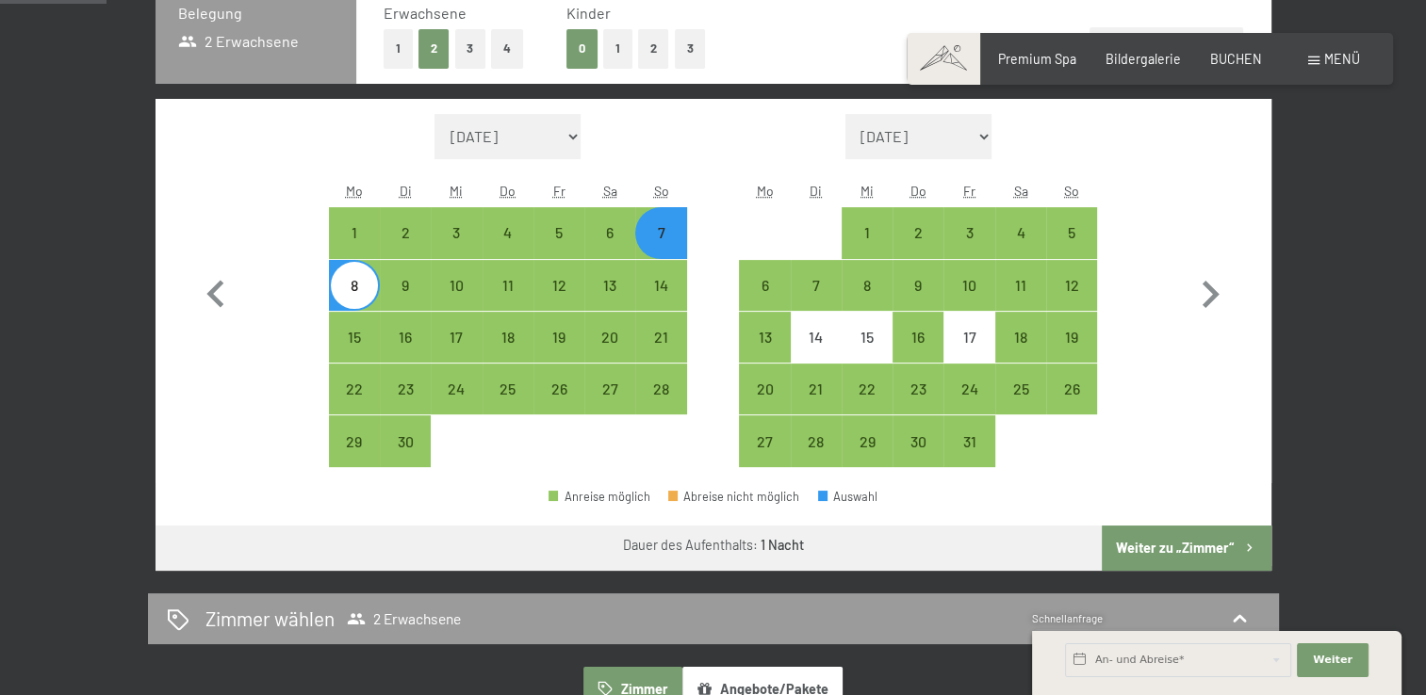
click at [1173, 540] on button "Weiter zu „Zimmer“" at bounding box center [1186, 548] width 169 height 45
select select "[DATE]"
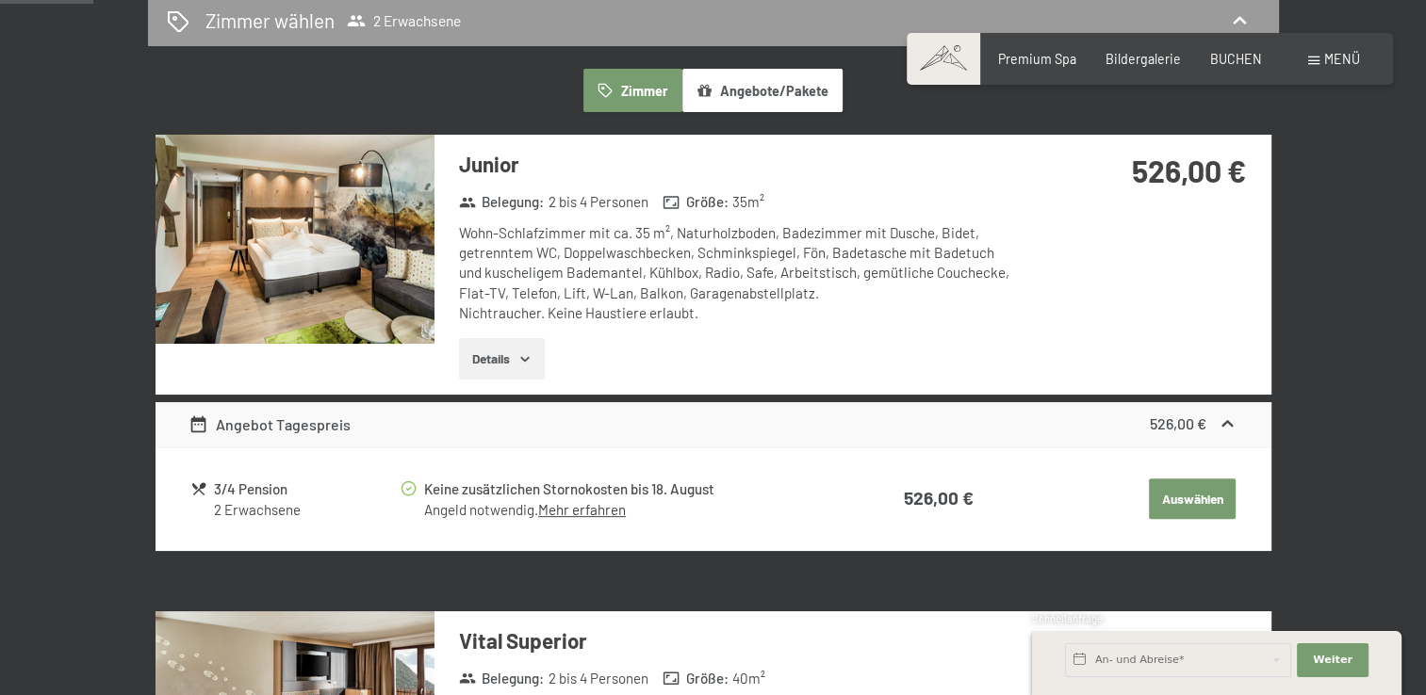
scroll to position [396, 0]
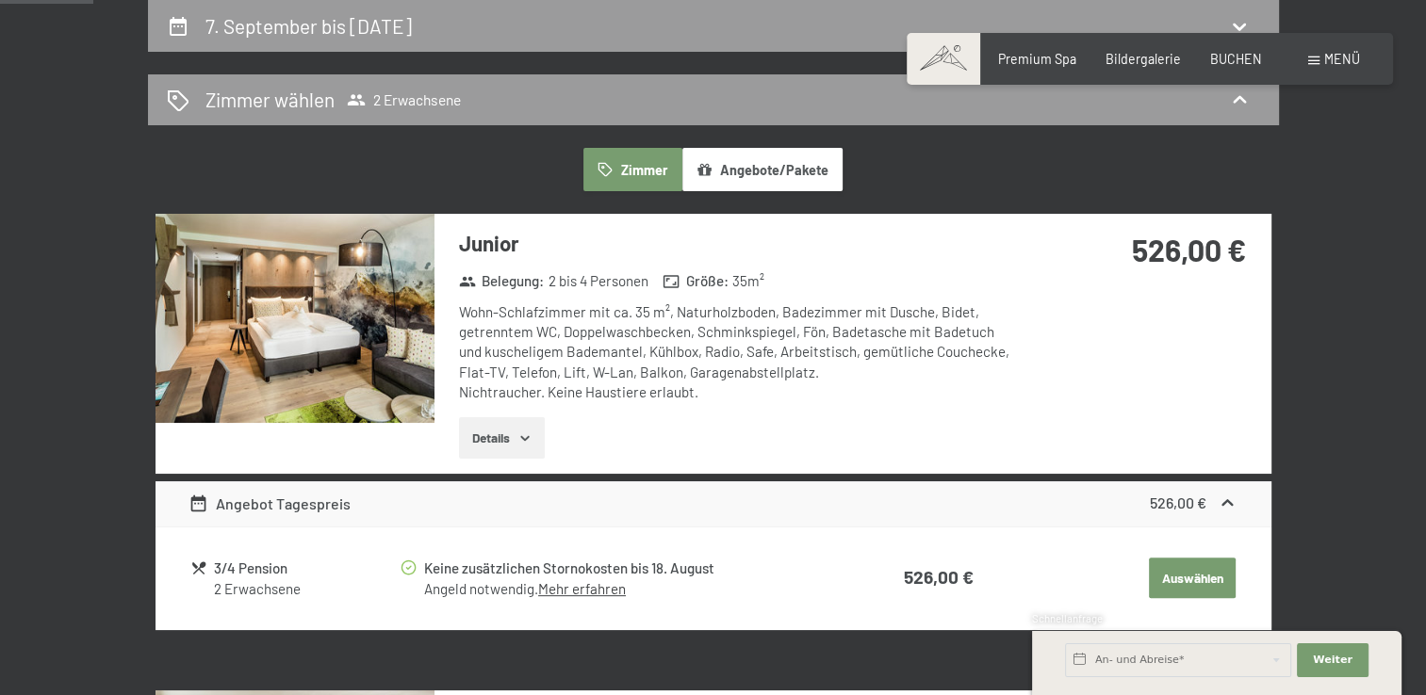
click at [531, 433] on icon "button" at bounding box center [524, 438] width 15 height 15
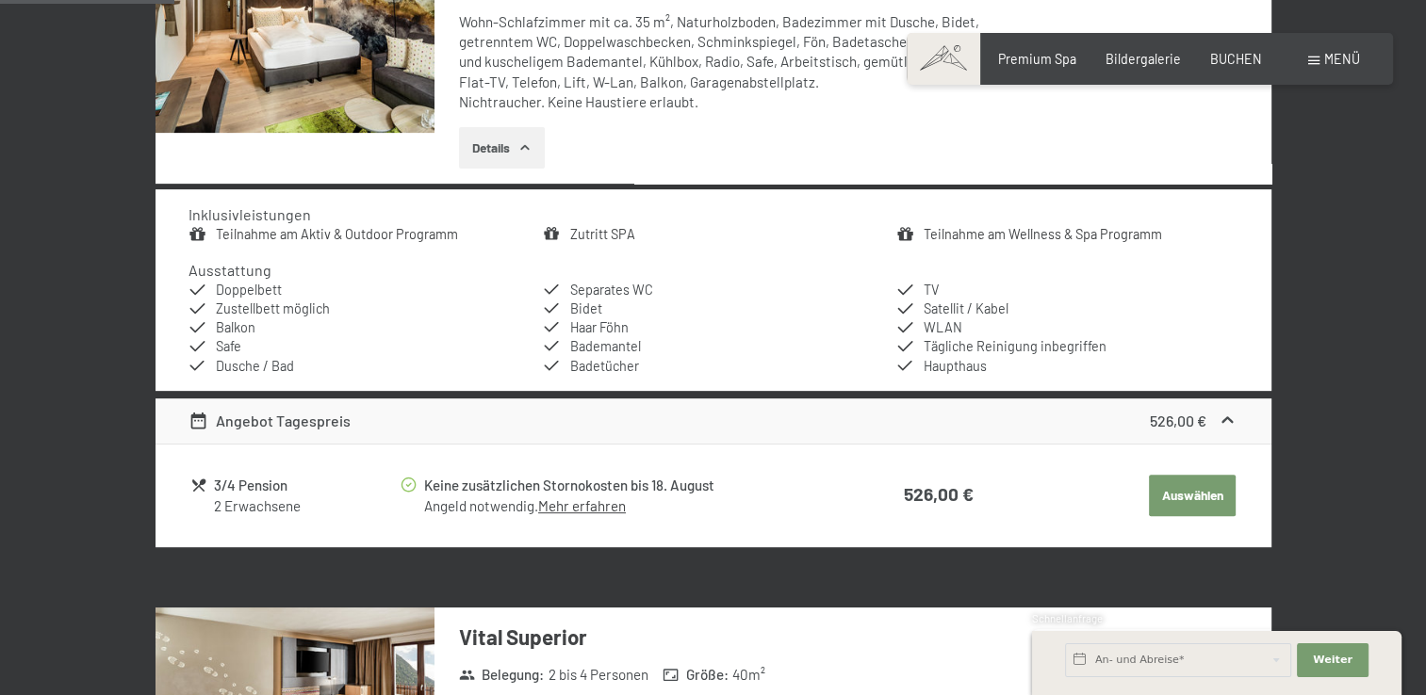
scroll to position [694, 0]
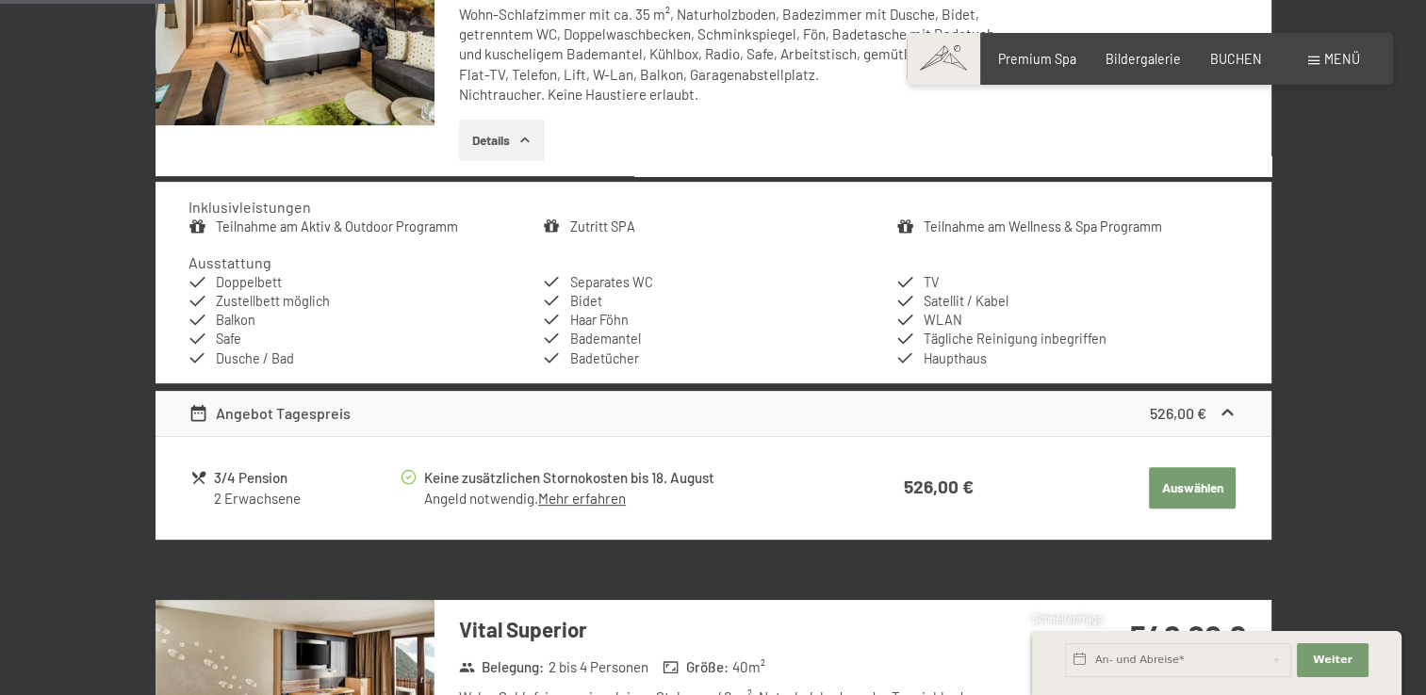
click at [597, 499] on link "Mehr erfahren" at bounding box center [582, 498] width 88 height 17
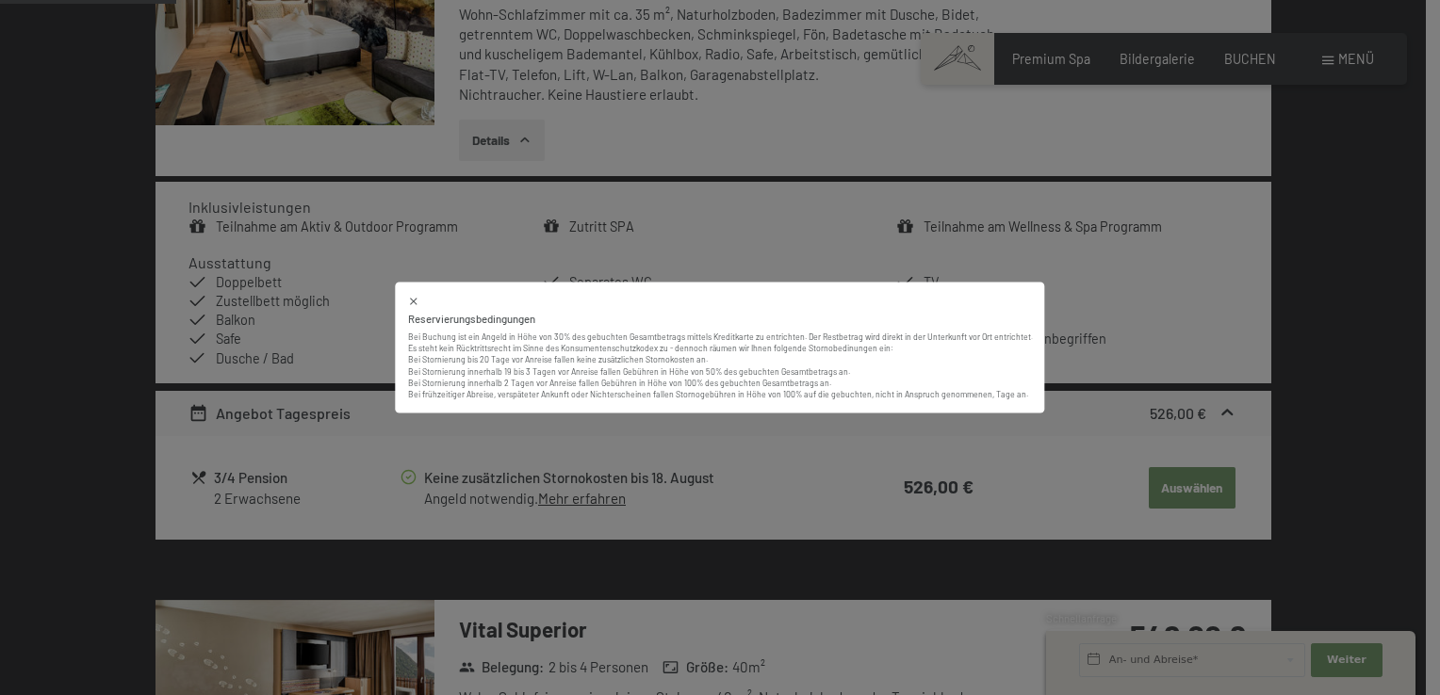
click at [418, 299] on icon at bounding box center [414, 302] width 12 height 12
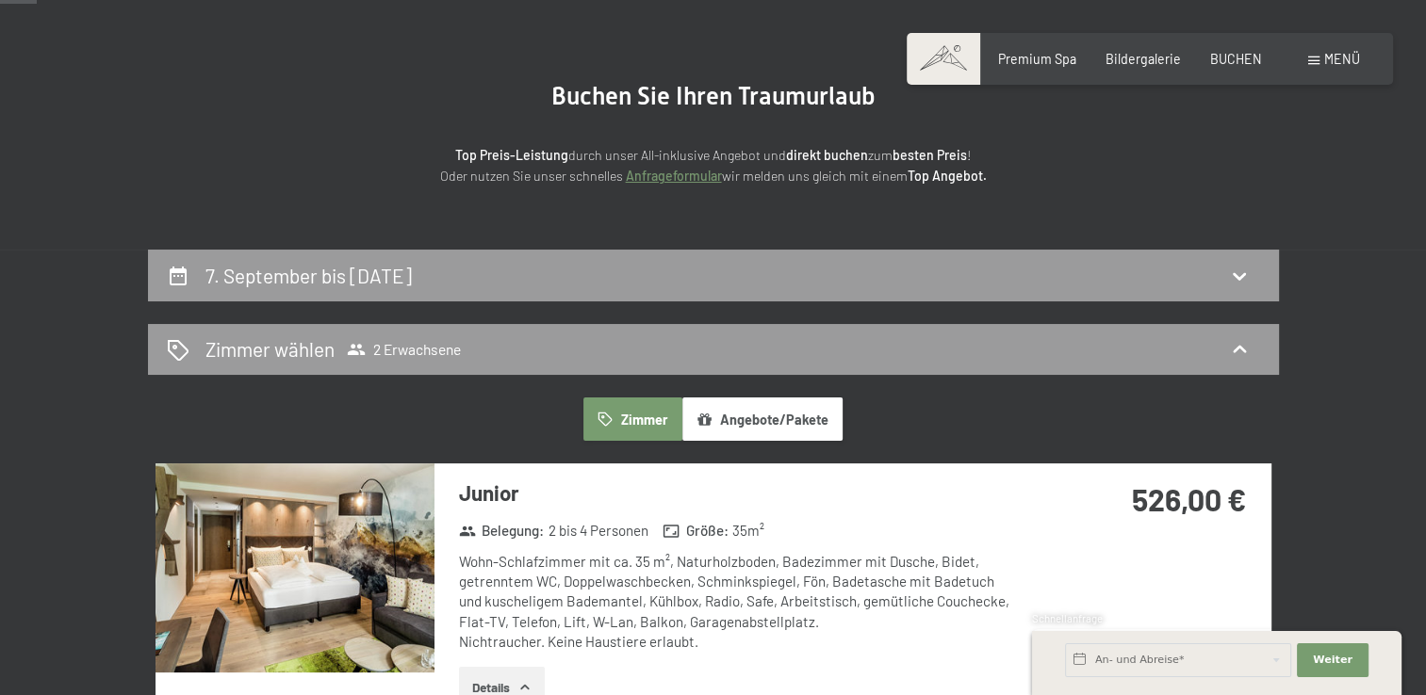
scroll to position [0, 0]
